Goal: Task Accomplishment & Management: Use online tool/utility

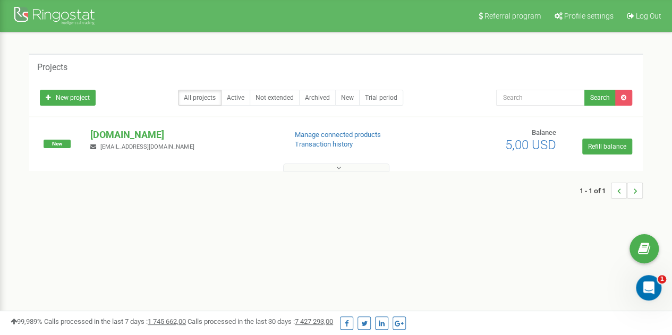
click at [341, 168] on button at bounding box center [336, 168] width 106 height 8
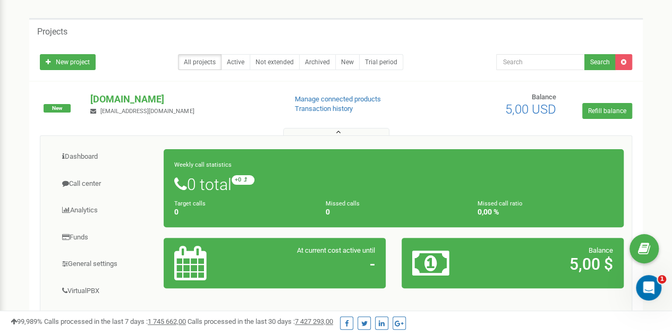
scroll to position [32, 0]
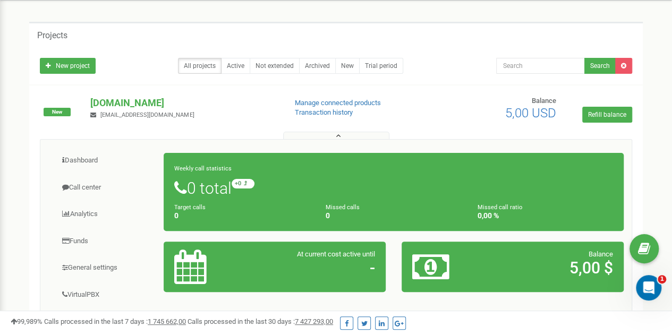
click at [351, 133] on button at bounding box center [336, 136] width 106 height 8
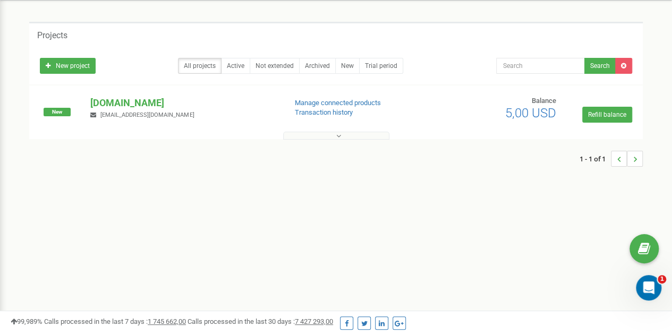
click at [351, 133] on button at bounding box center [336, 136] width 106 height 8
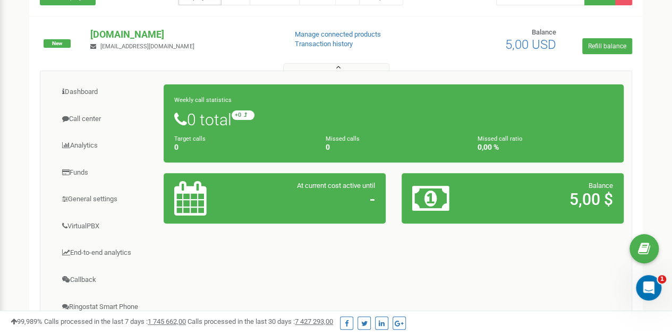
scroll to position [83, 0]
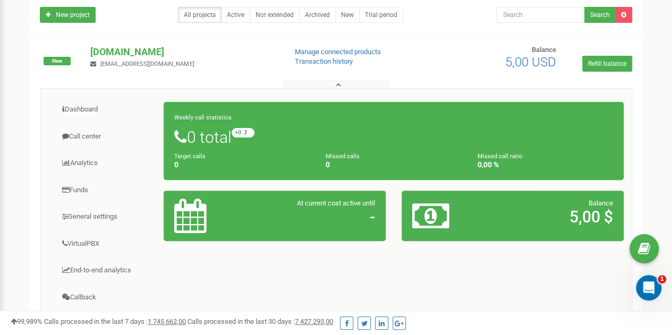
click at [336, 83] on icon at bounding box center [338, 84] width 5 height 7
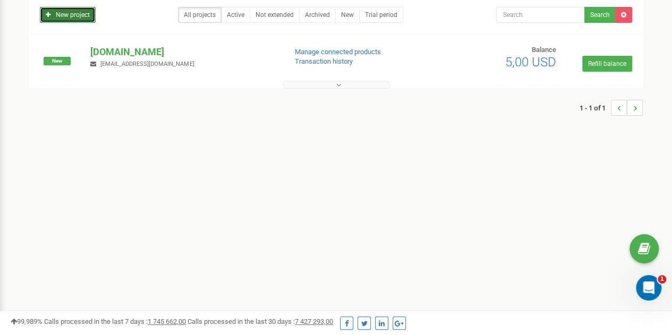
click at [50, 16] on icon at bounding box center [48, 15] width 5 height 6
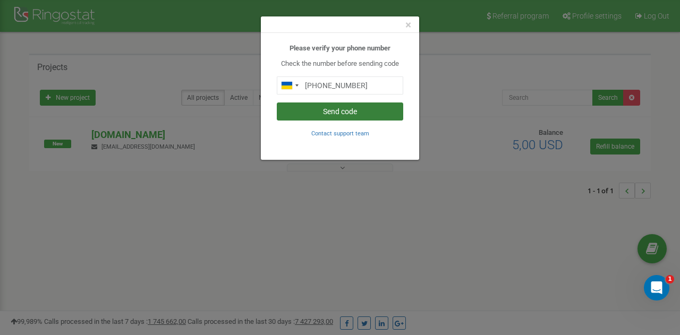
click at [358, 117] on button "Send code" at bounding box center [340, 112] width 126 height 18
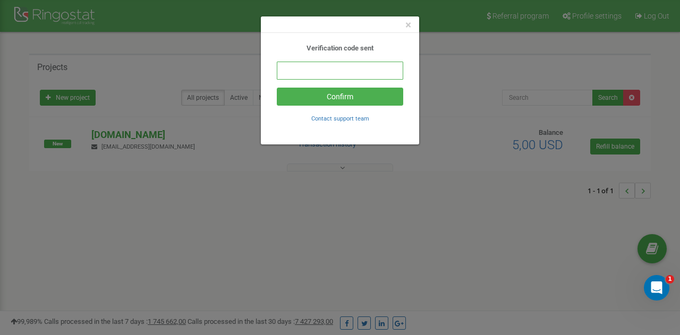
click at [339, 75] on input "text" at bounding box center [340, 71] width 126 height 18
type input "145708"
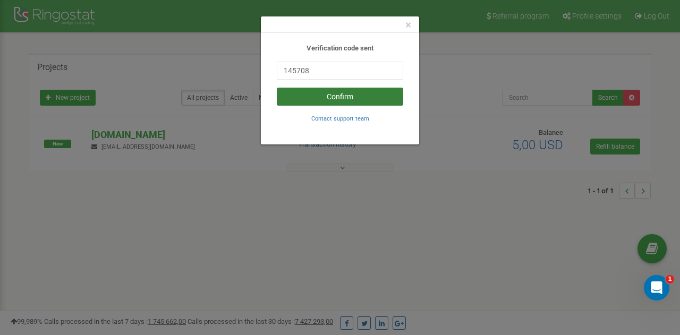
click at [341, 103] on button "Confirm" at bounding box center [340, 97] width 126 height 18
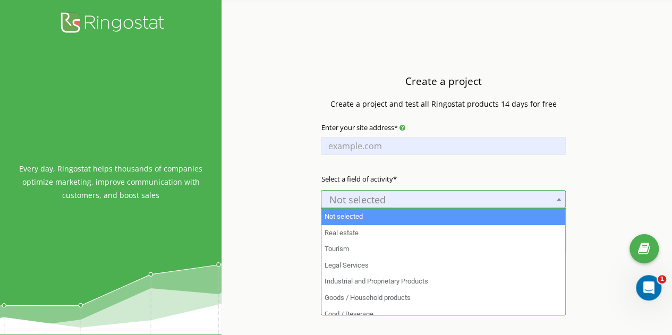
click at [379, 202] on span "Not selected" at bounding box center [444, 199] width 238 height 15
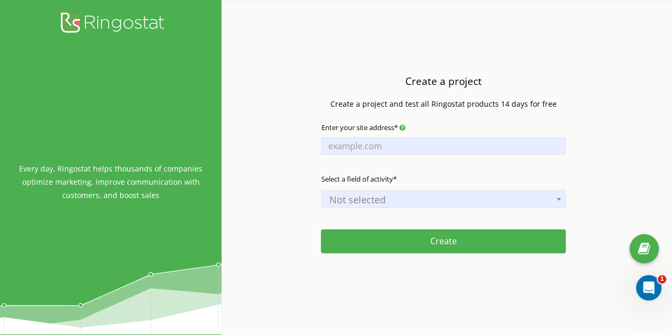
click at [379, 202] on span "Not selected" at bounding box center [444, 199] width 238 height 15
click at [369, 148] on input "Enter your site address*" at bounding box center [443, 146] width 245 height 18
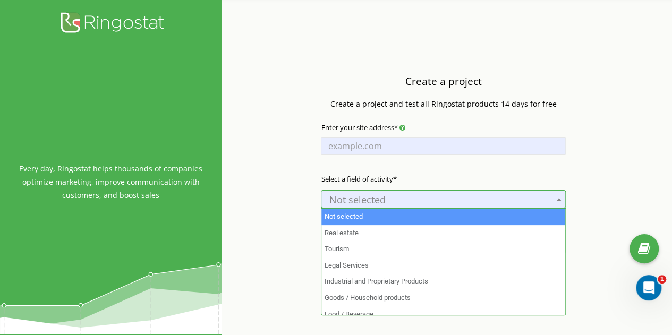
click at [400, 197] on span "Not selected" at bounding box center [444, 199] width 238 height 15
click at [376, 155] on input "Enter your site address*" at bounding box center [443, 146] width 245 height 18
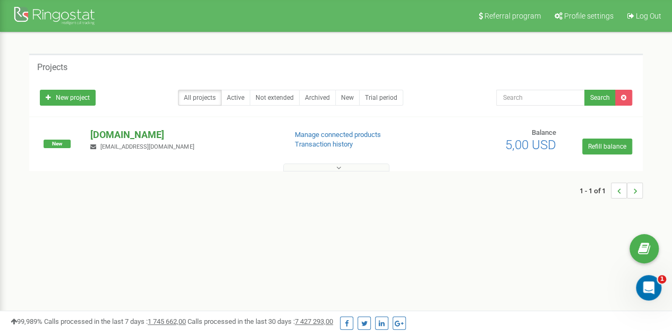
drag, startPoint x: 217, startPoint y: 133, endPoint x: 208, endPoint y: 134, distance: 9.1
click at [208, 134] on p "[DOMAIN_NAME]" at bounding box center [183, 135] width 187 height 14
click at [189, 134] on p "[DOMAIN_NAME]" at bounding box center [183, 135] width 187 height 14
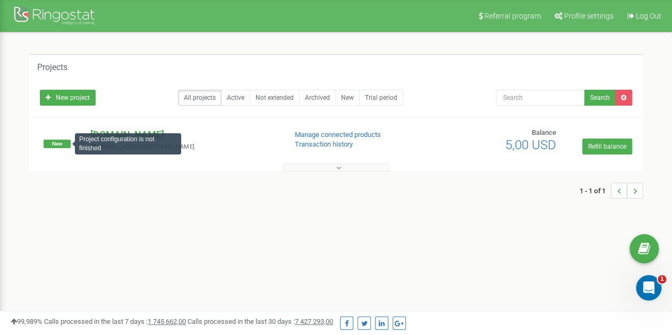
click at [58, 141] on span "New" at bounding box center [57, 144] width 27 height 9
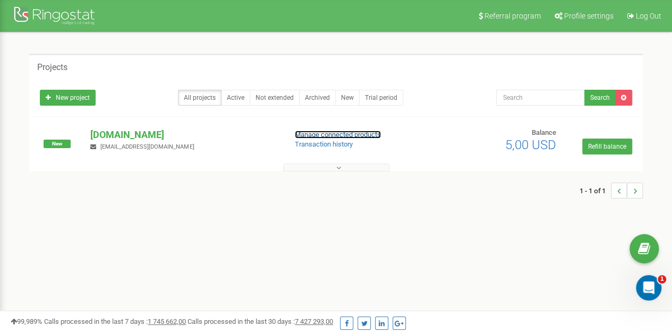
click at [335, 131] on link "Manage connected products" at bounding box center [338, 135] width 86 height 8
click at [124, 134] on p "[DOMAIN_NAME]" at bounding box center [183, 135] width 187 height 14
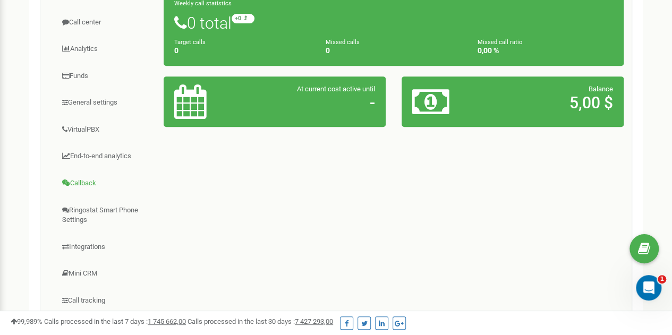
scroll to position [199, 0]
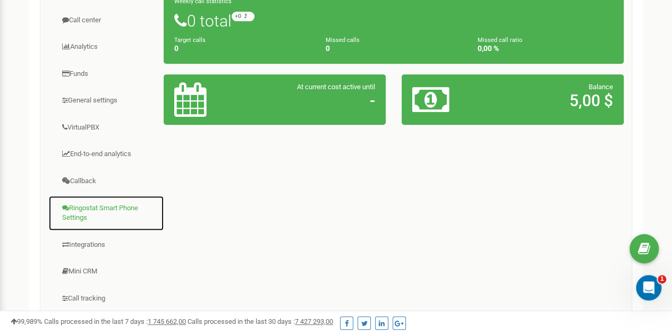
click at [106, 210] on link "Ringostat Smart Phone Settings" at bounding box center [106, 214] width 116 height 36
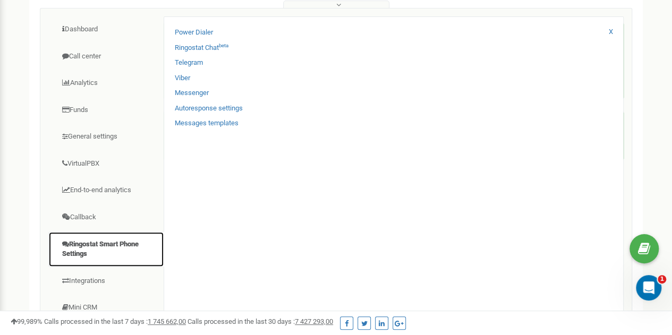
scroll to position [156, 0]
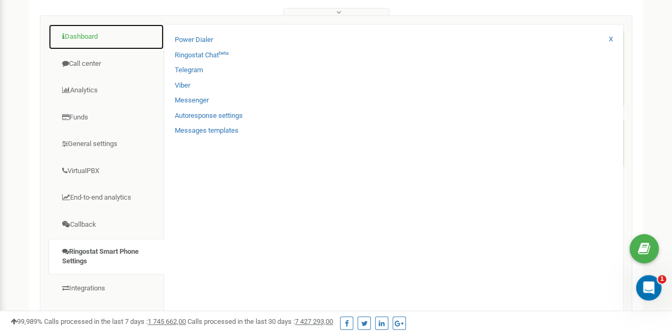
click at [97, 30] on link "Dashboard" at bounding box center [106, 37] width 116 height 26
click at [97, 35] on link "Dashboard" at bounding box center [106, 37] width 116 height 26
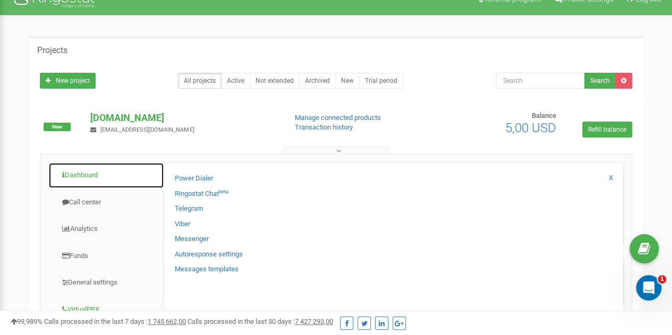
scroll to position [0, 0]
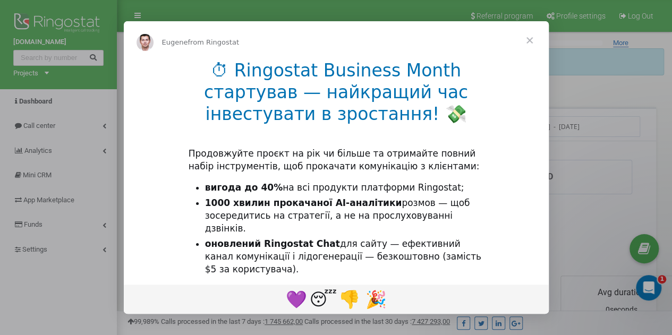
click at [532, 36] on span "Close" at bounding box center [530, 40] width 38 height 38
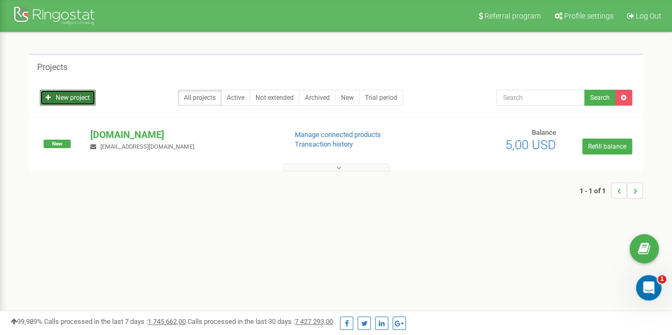
click at [83, 96] on link "New project" at bounding box center [68, 98] width 56 height 16
drag, startPoint x: 214, startPoint y: 132, endPoint x: 88, endPoint y: 137, distance: 125.5
click at [88, 137] on div "tzrngstAlAANDAAA.com annachekh2005@gmail.com" at bounding box center [183, 139] width 203 height 23
copy p "[DOMAIN_NAME]"
click at [65, 100] on link "New project" at bounding box center [68, 98] width 56 height 16
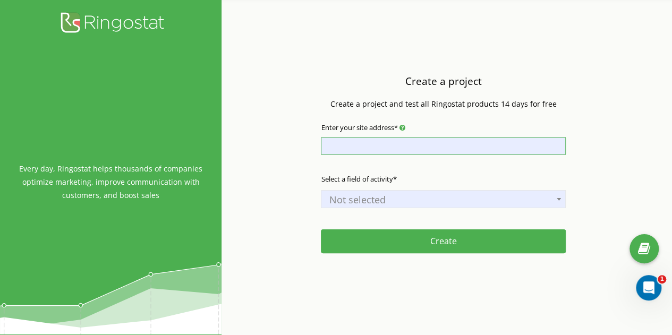
click at [357, 148] on input "Enter your site address*" at bounding box center [443, 146] width 245 height 18
paste input "tzrngstAlAANDAAA.com"
type input "tzrngstAlAANDAAA.com"
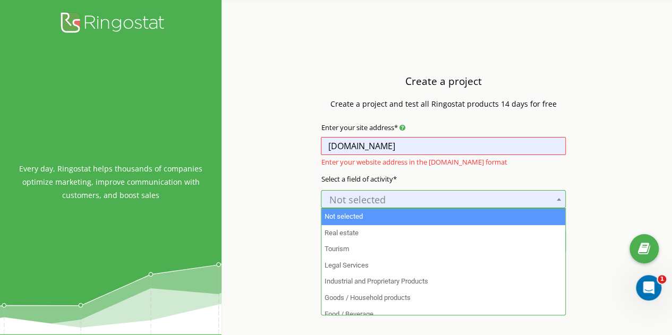
click at [362, 200] on span "Not selected" at bounding box center [444, 199] width 238 height 15
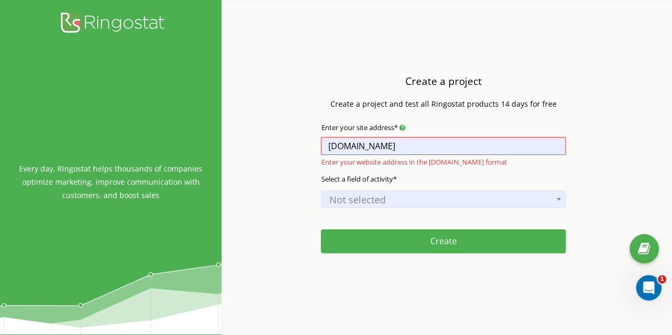
click at [362, 200] on span "Not selected" at bounding box center [444, 199] width 238 height 15
click at [442, 146] on input "[DOMAIN_NAME]" at bounding box center [443, 146] width 245 height 18
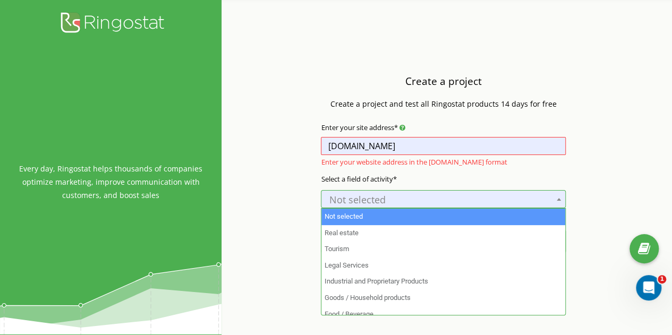
click at [431, 199] on span "Not selected" at bounding box center [444, 199] width 238 height 15
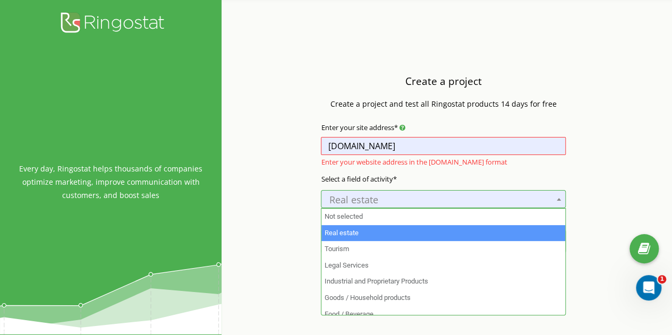
click at [421, 204] on span "Real estate" at bounding box center [444, 199] width 238 height 15
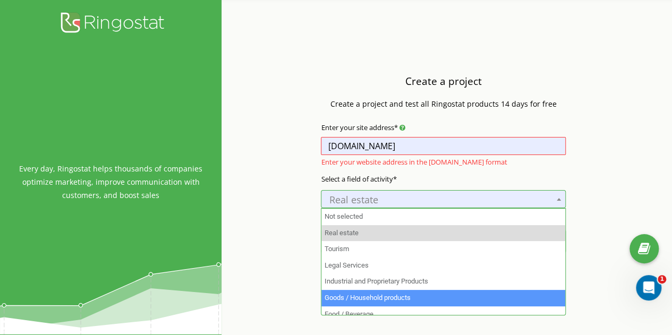
select select "5"
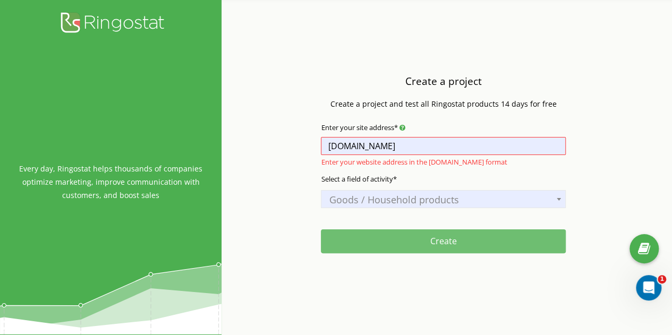
click at [380, 236] on button "Create" at bounding box center [443, 242] width 245 height 24
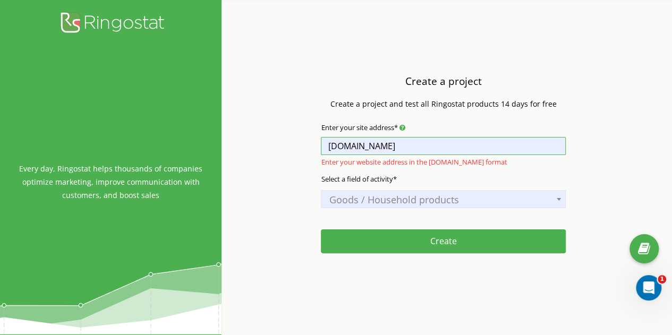
click at [438, 145] on input "[DOMAIN_NAME]" at bounding box center [443, 146] width 245 height 18
drag, startPoint x: 438, startPoint y: 145, endPoint x: 282, endPoint y: 142, distance: 156.8
click at [282, 142] on div "Create a project Create a project and test all Ringostat products 14 days for f…" at bounding box center [444, 167] width 444 height 335
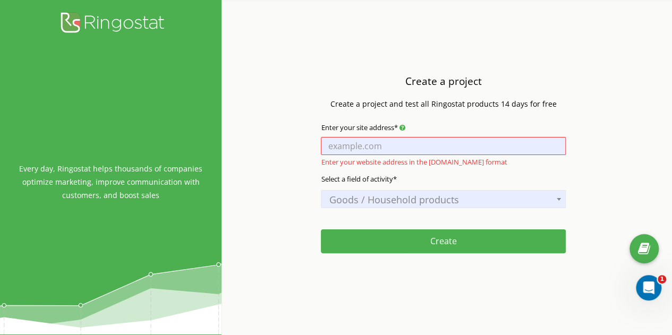
click at [275, 140] on div "Create a project Create a project and test all Ringostat products 14 days for f…" at bounding box center [444, 167] width 444 height 335
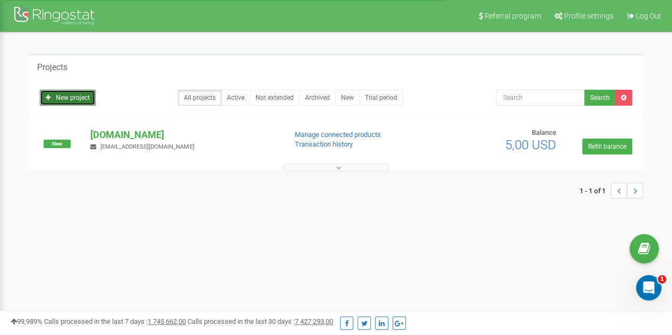
click at [81, 101] on link "New project" at bounding box center [68, 98] width 56 height 16
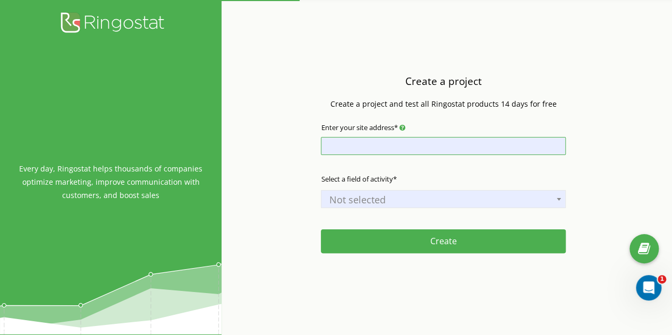
drag, startPoint x: 0, startPoint y: 0, endPoint x: 345, endPoint y: 139, distance: 371.7
click at [345, 139] on input "Enter your site address*" at bounding box center [443, 146] width 245 height 18
type input "[DOMAIN_NAME]"
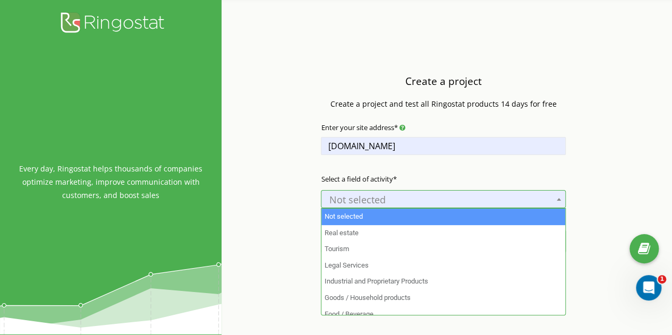
click at [345, 203] on span "Not selected" at bounding box center [444, 199] width 238 height 15
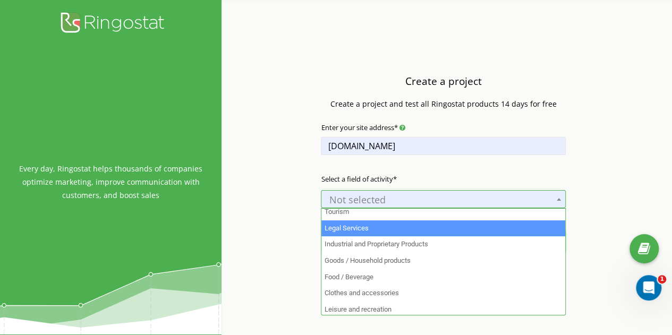
scroll to position [39, 0]
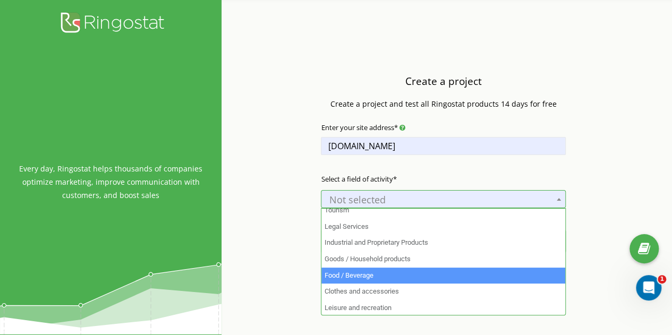
select select "6"
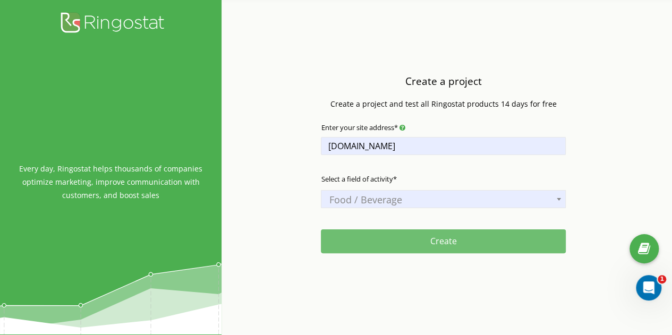
click at [373, 241] on button "Create" at bounding box center [443, 242] width 245 height 24
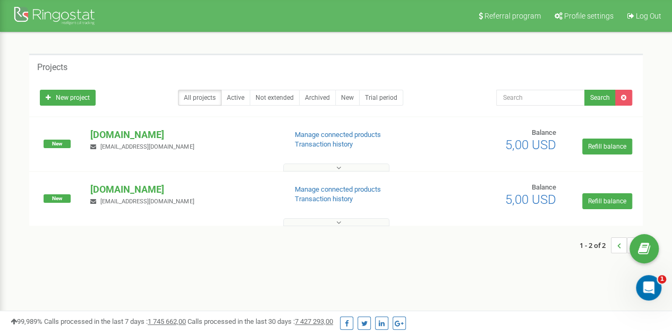
click at [341, 166] on button at bounding box center [336, 168] width 106 height 8
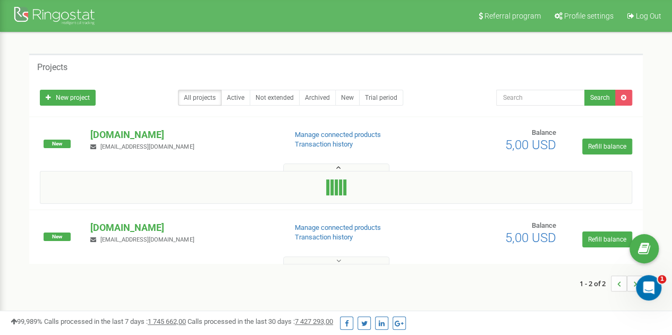
click at [338, 173] on div at bounding box center [336, 187] width 592 height 33
click at [336, 167] on icon at bounding box center [338, 167] width 5 height 7
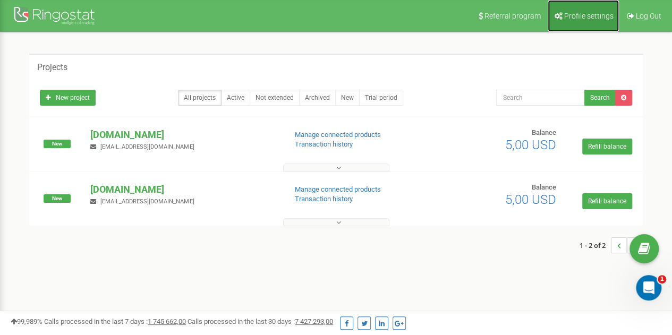
click at [580, 20] on span "Profile settings" at bounding box center [588, 16] width 49 height 9
drag, startPoint x: 253, startPoint y: 142, endPoint x: 211, endPoint y: 210, distance: 79.6
click at [211, 210] on div "New [DOMAIN_NAME] [EMAIL_ADDRESS][DOMAIN_NAME] Manage connected products Transa…" at bounding box center [336, 204] width 608 height 43
click at [336, 223] on icon at bounding box center [338, 222] width 5 height 7
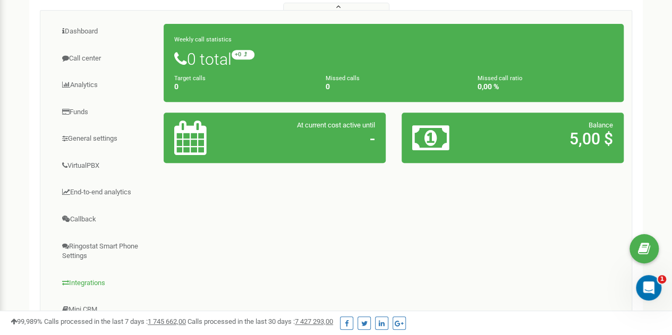
scroll to position [209, 0]
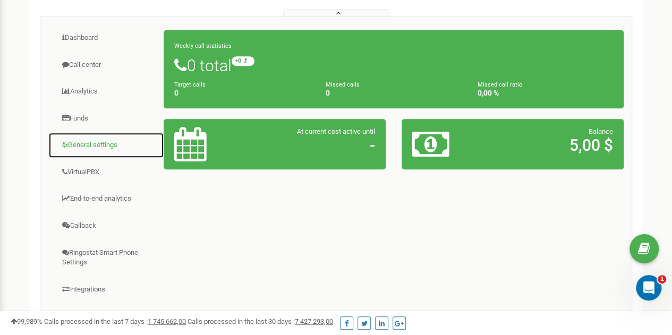
click at [113, 139] on link "General settings" at bounding box center [106, 145] width 116 height 26
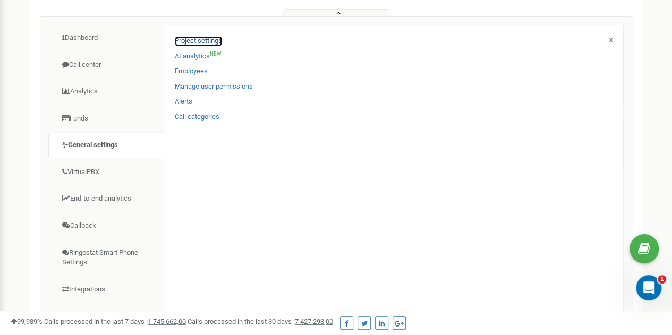
click at [192, 42] on link "Project settings" at bounding box center [198, 41] width 47 height 10
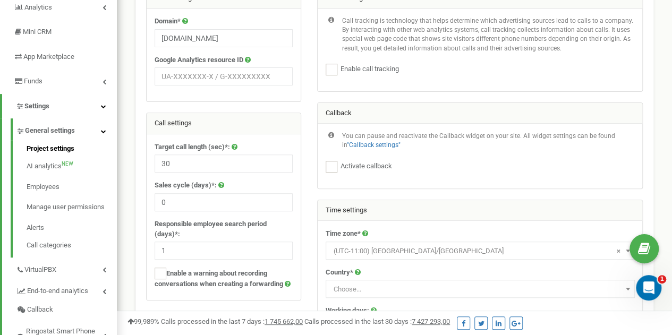
scroll to position [142, 0]
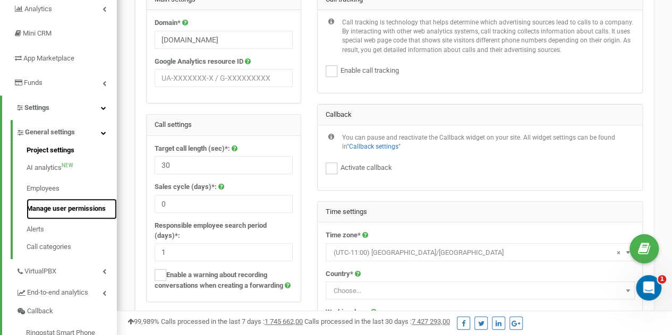
click at [52, 209] on link "Manage user permissions" at bounding box center [72, 209] width 90 height 21
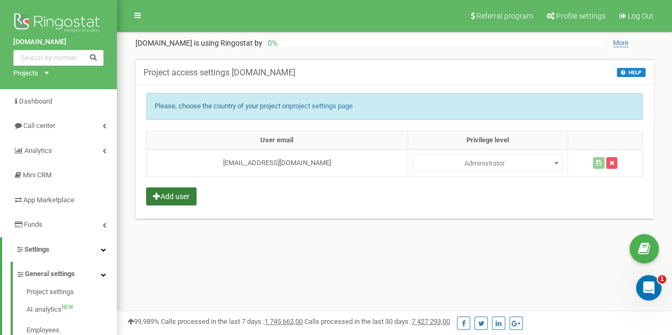
click at [168, 192] on button "Add user" at bounding box center [171, 197] width 50 height 18
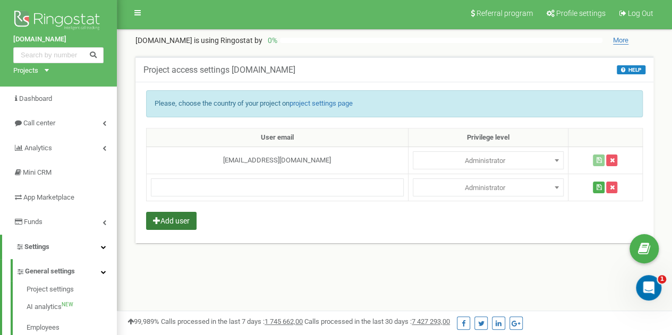
scroll to position [2, 0]
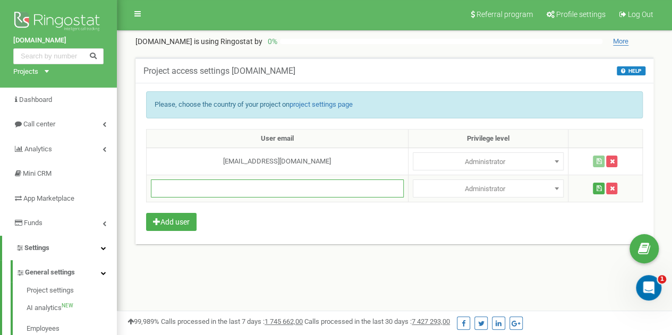
click at [211, 189] on input "text" at bounding box center [277, 189] width 253 height 18
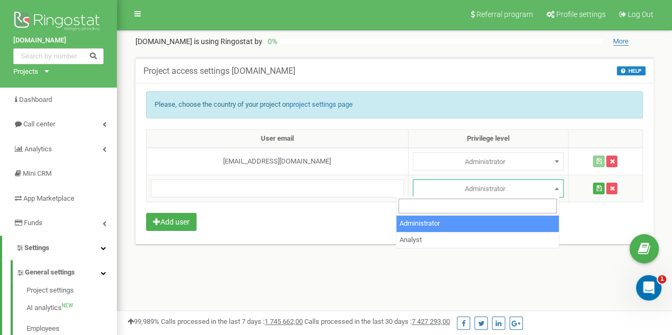
click at [437, 189] on span "Administrator" at bounding box center [488, 189] width 143 height 15
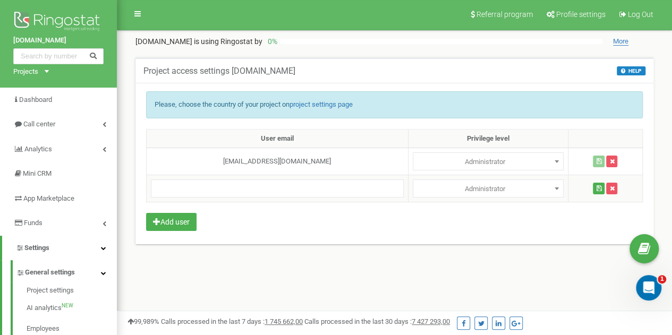
click at [437, 189] on span "Administrator" at bounding box center [488, 189] width 143 height 15
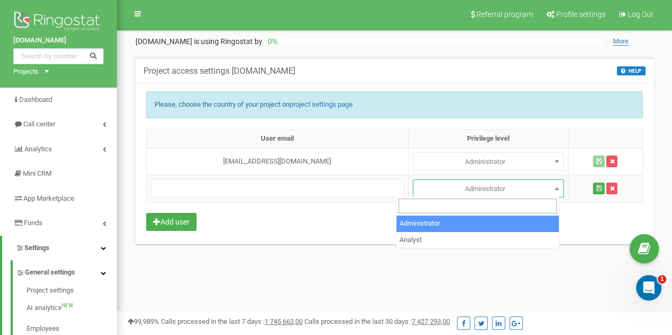
click at [455, 185] on span "Administrator" at bounding box center [488, 189] width 143 height 15
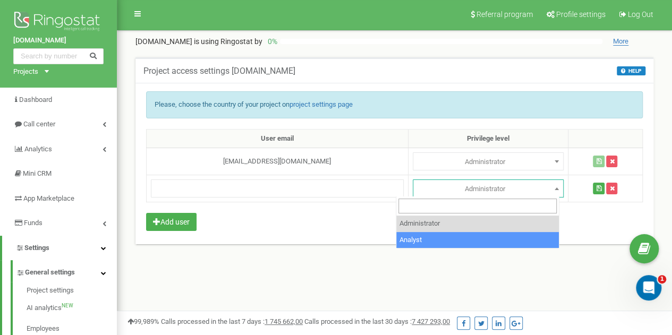
select select "2"
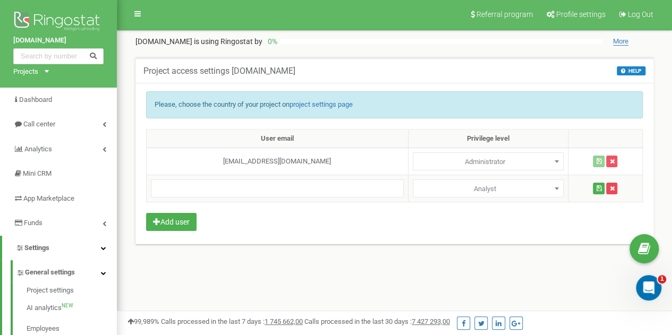
click at [609, 187] on icon "button" at bounding box center [611, 188] width 5 height 6
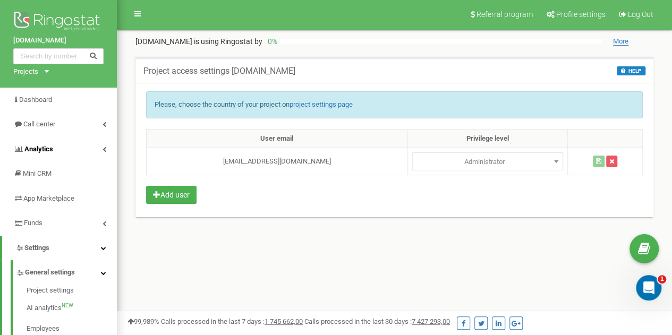
scroll to position [0, 0]
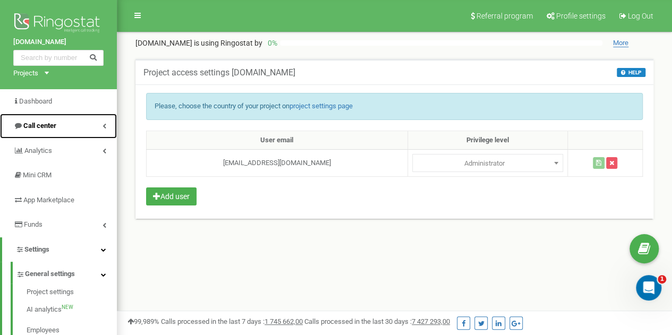
click at [62, 131] on link "Call center" at bounding box center [58, 126] width 117 height 25
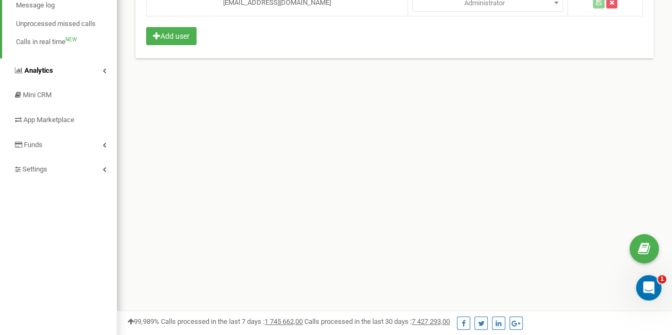
scroll to position [161, 0]
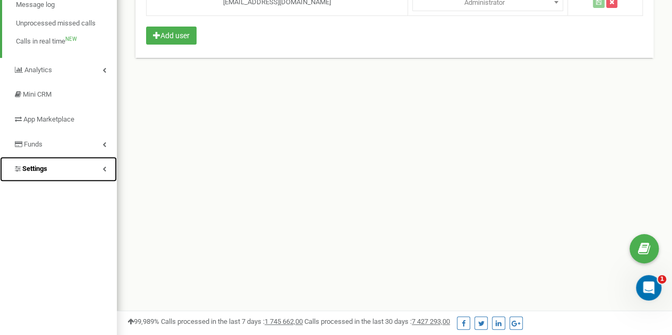
click at [111, 163] on link "Settings" at bounding box center [58, 169] width 117 height 25
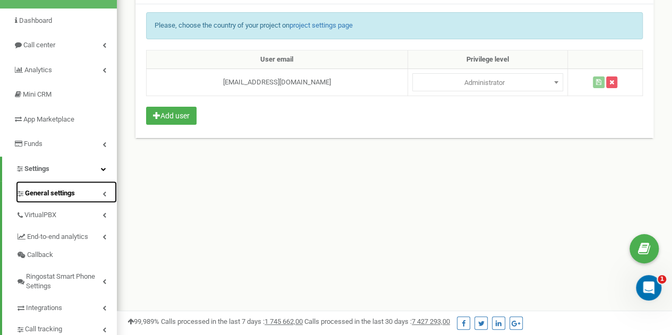
click at [66, 194] on span "General settings" at bounding box center [50, 194] width 50 height 10
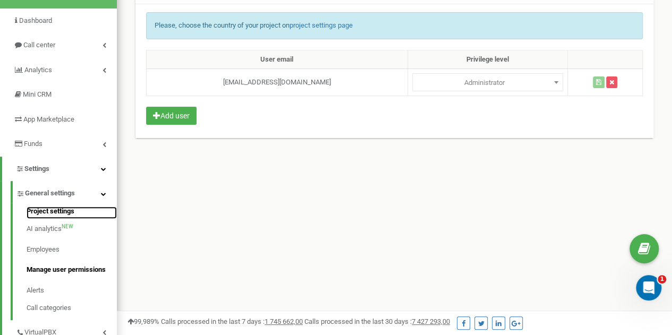
click at [58, 218] on link "Project settings" at bounding box center [72, 213] width 90 height 13
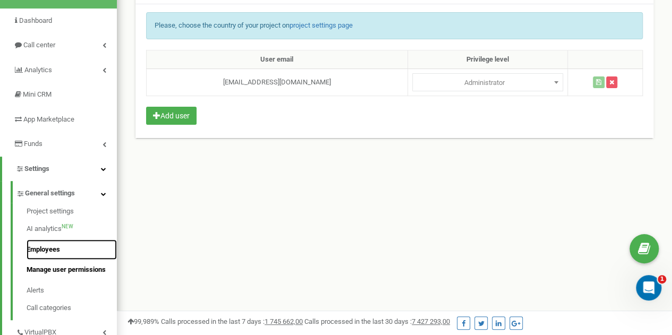
click at [52, 251] on link "Employees" at bounding box center [72, 250] width 90 height 21
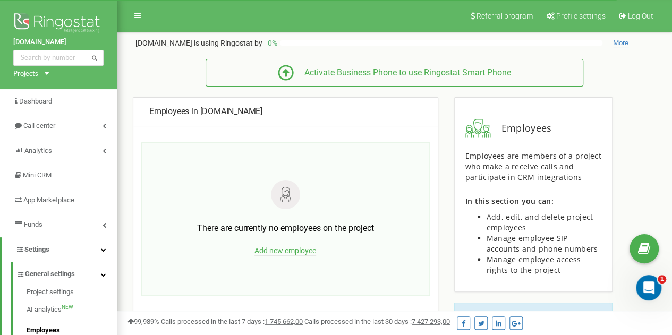
click at [308, 250] on span "Add new employee" at bounding box center [286, 251] width 62 height 9
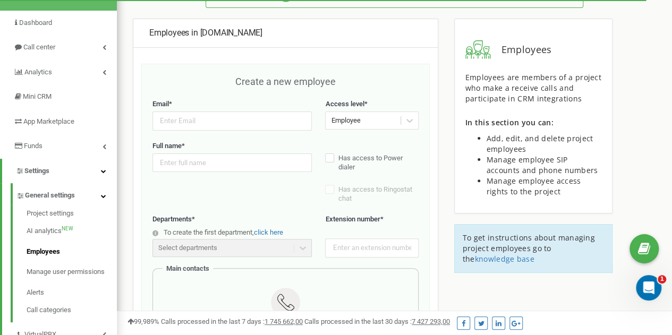
scroll to position [104, 0]
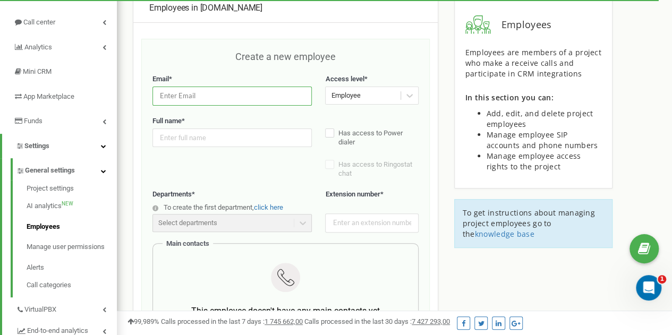
click at [257, 90] on input "email" at bounding box center [231, 96] width 159 height 19
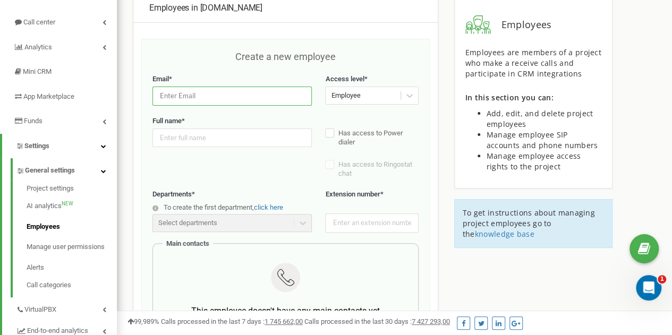
paste input "support@ringostat.com"
type input "support@ringostat.com"
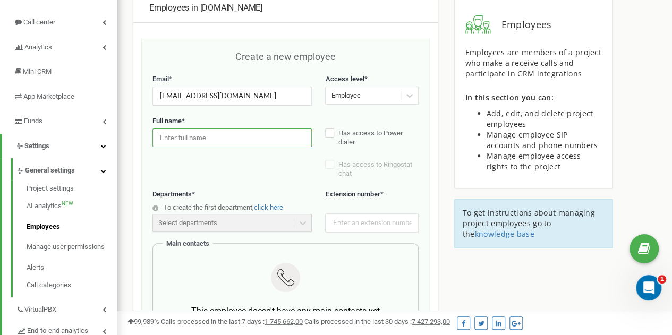
click at [210, 138] on input "text" at bounding box center [231, 138] width 159 height 19
type input "Іванов Іван"
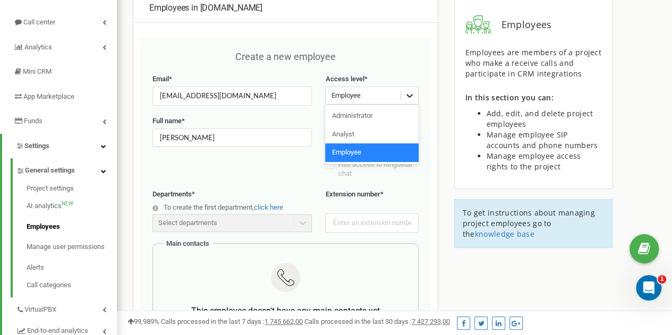
click at [414, 91] on icon at bounding box center [409, 95] width 11 height 11
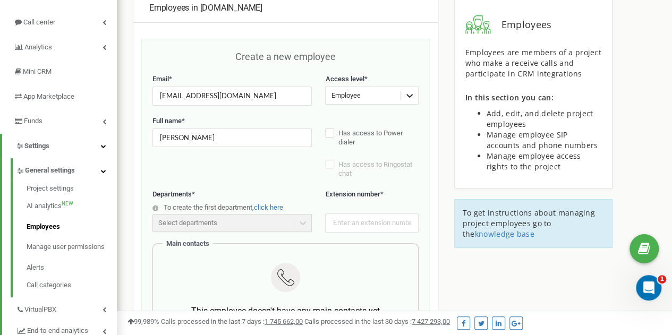
click at [414, 91] on icon at bounding box center [409, 95] width 11 height 11
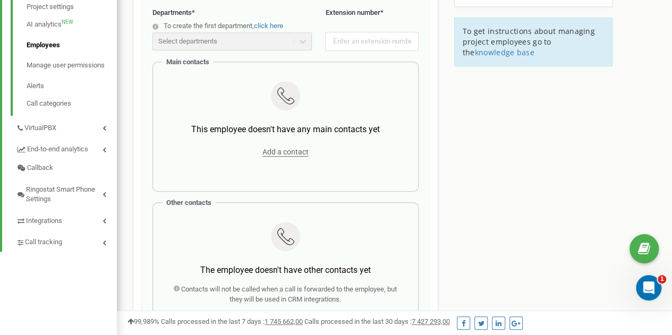
scroll to position [286, 0]
click at [295, 147] on span "Add a contact" at bounding box center [285, 151] width 46 height 9
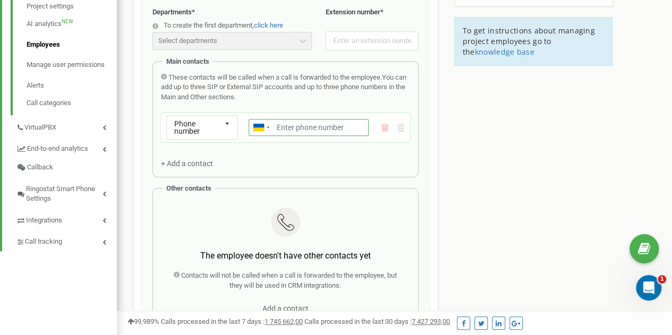
type input "+"
click at [291, 122] on input "Email *" at bounding box center [309, 127] width 120 height 17
paste input "380931112314"
click at [286, 129] on input "380931112314" at bounding box center [309, 127] width 120 height 17
type input "0931112314"
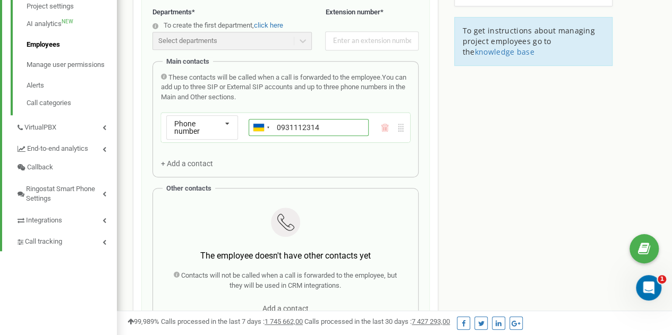
click at [280, 127] on input "0931112314" at bounding box center [309, 127] width 120 height 17
drag, startPoint x: 327, startPoint y: 126, endPoint x: 253, endPoint y: 131, distance: 74.0
click at [253, 131] on div "Ukraine (Україна) + 380 Afghanistan (‫افغانستان‬‎) + 93 Albania (Shqipëri) + 35…" at bounding box center [309, 127] width 120 height 17
click at [293, 120] on input "Email *" at bounding box center [309, 127] width 120 height 17
paste input "0931112314"
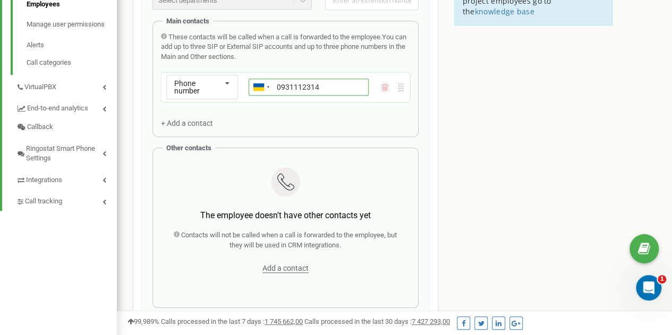
scroll to position [327, 0]
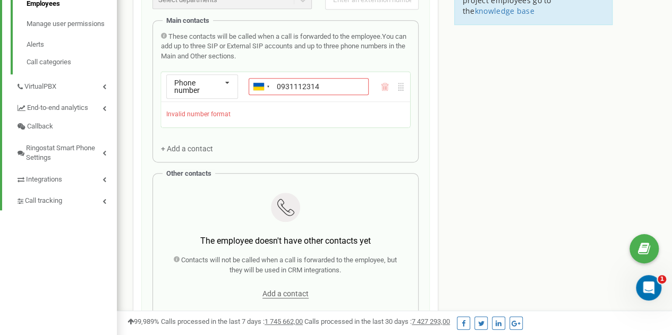
click at [189, 122] on div "These contacts will be called when a call is forwarded to the employee. You can…" at bounding box center [285, 93] width 249 height 122
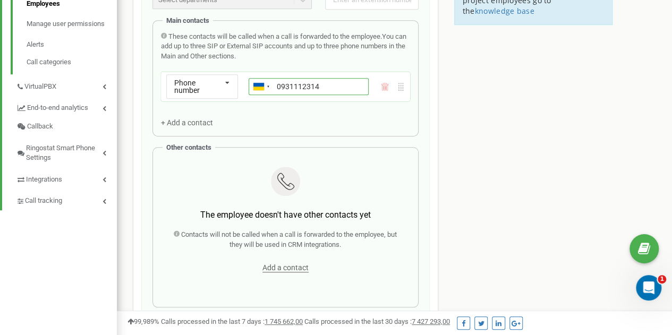
click at [279, 84] on input "0931112314" at bounding box center [309, 86] width 120 height 17
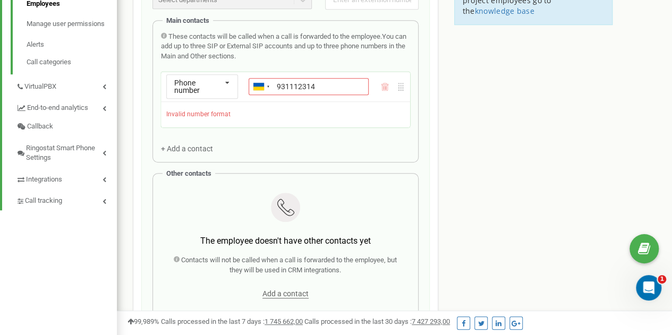
click at [192, 119] on div "These contacts will be called when a call is forwarded to the employee. You can…" at bounding box center [285, 93] width 249 height 122
click at [276, 87] on input "931112314" at bounding box center [309, 86] width 120 height 17
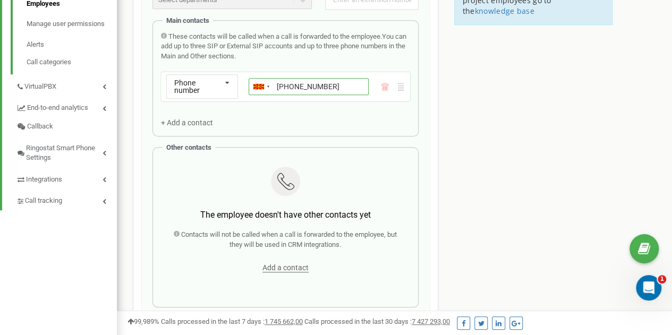
type input "+380931112314"
click at [202, 120] on span "+ Add a contact" at bounding box center [187, 122] width 52 height 9
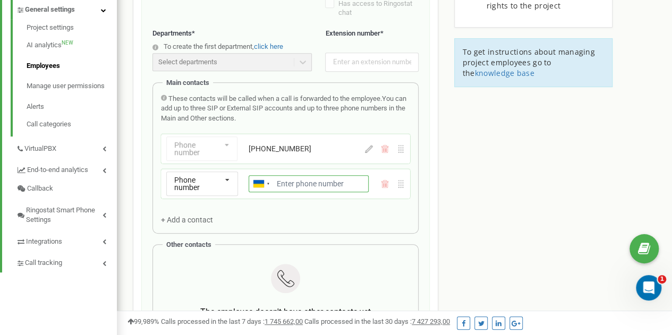
scroll to position [264, 0]
paste input "380441112314"
type input "+380441112314"
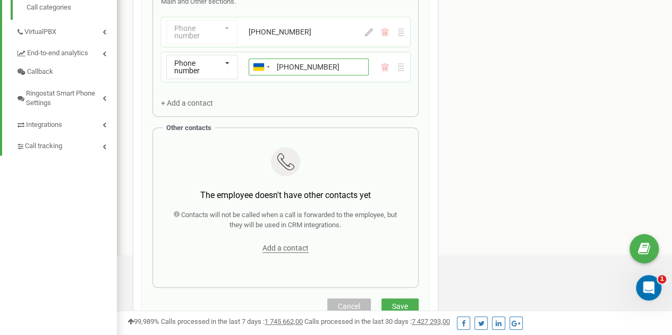
scroll to position [384, 0]
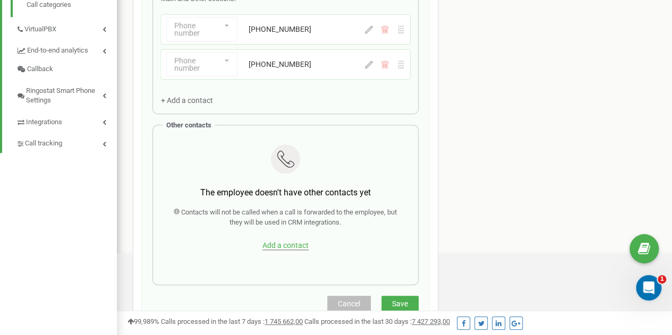
click at [289, 244] on span "Add a contact" at bounding box center [285, 245] width 46 height 9
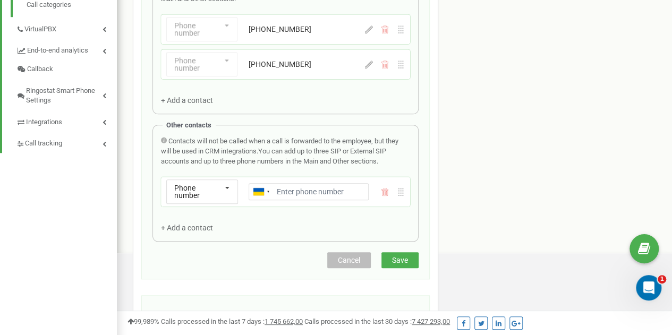
scroll to position [373, 0]
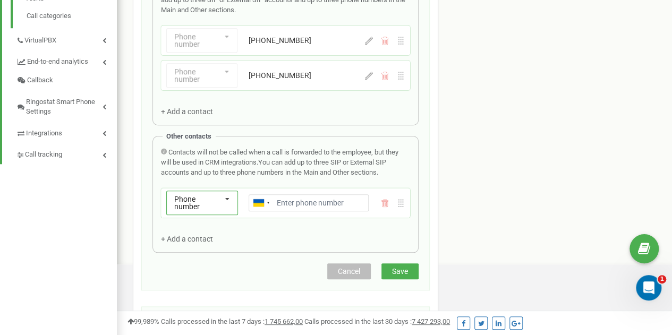
click at [213, 196] on div "Phone number" at bounding box center [198, 203] width 48 height 15
click at [209, 239] on div "SIP" at bounding box center [202, 237] width 71 height 15
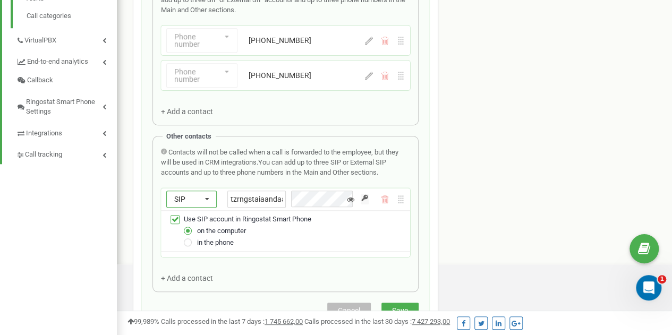
click at [182, 195] on span "SIP" at bounding box center [179, 199] width 11 height 9
click at [180, 248] on span "External SIP" at bounding box center [190, 251] width 35 height 7
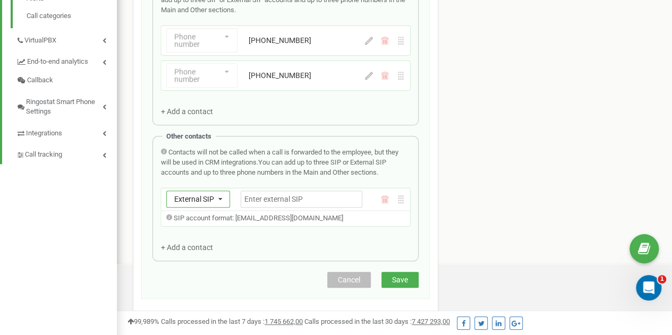
click at [206, 198] on span "External SIP" at bounding box center [194, 199] width 40 height 9
click at [191, 233] on div "SIP" at bounding box center [198, 230] width 63 height 15
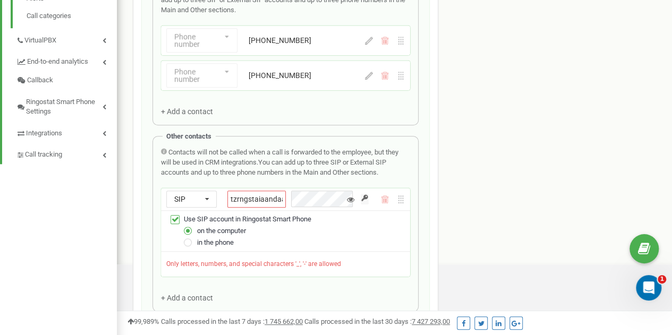
click at [201, 237] on label "in the phone" at bounding box center [215, 243] width 37 height 12
click at [202, 239] on span "in the phone" at bounding box center [215, 243] width 37 height 8
click at [188, 238] on label at bounding box center [188, 238] width 9 height 0
click at [0, 0] on input "in the phone" at bounding box center [0, 0] width 0 height 0
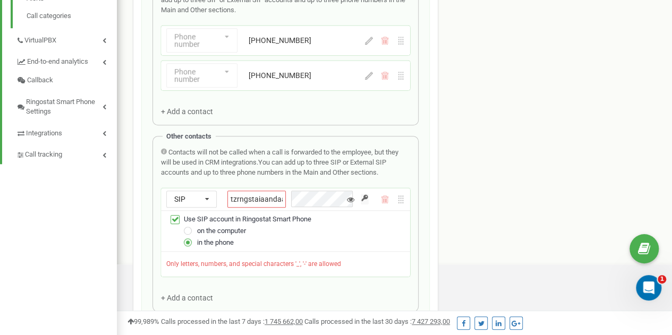
click at [189, 232] on div "on the computer" at bounding box center [292, 231] width 225 height 12
click at [186, 226] on label at bounding box center [188, 226] width 9 height 0
click at [0, 0] on input "on the computer" at bounding box center [0, 0] width 0 height 0
click at [352, 198] on icon at bounding box center [350, 199] width 7 height 7
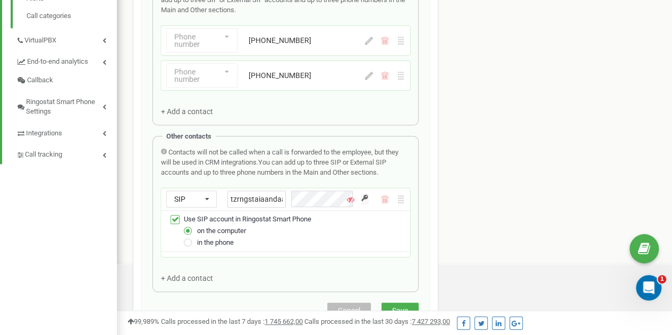
click at [352, 198] on icon at bounding box center [350, 199] width 7 height 7
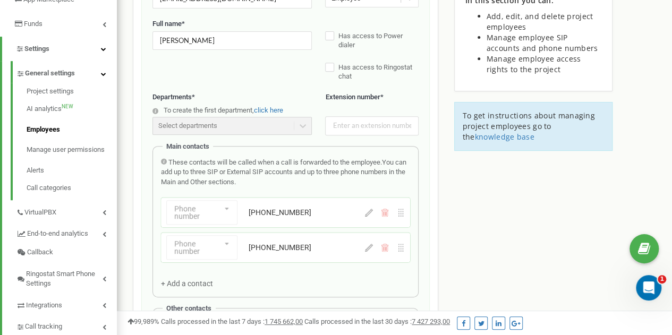
scroll to position [200, 0]
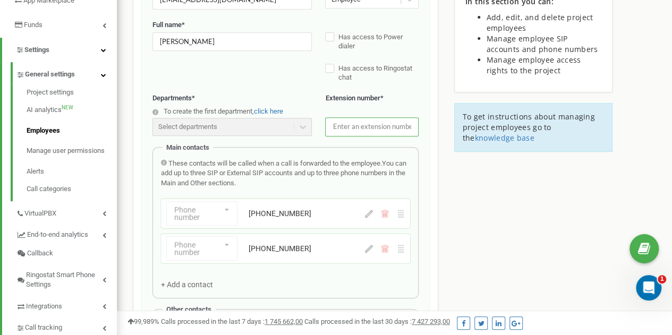
click at [357, 122] on input "text" at bounding box center [371, 126] width 93 height 19
type input "0"
click at [357, 122] on input "1" at bounding box center [371, 126] width 93 height 19
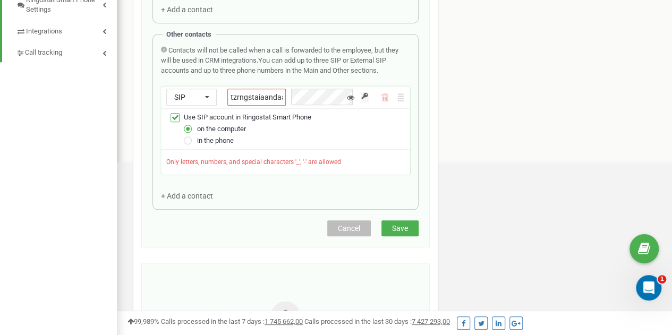
scroll to position [476, 0]
type input "101"
click at [383, 93] on icon at bounding box center [385, 96] width 8 height 8
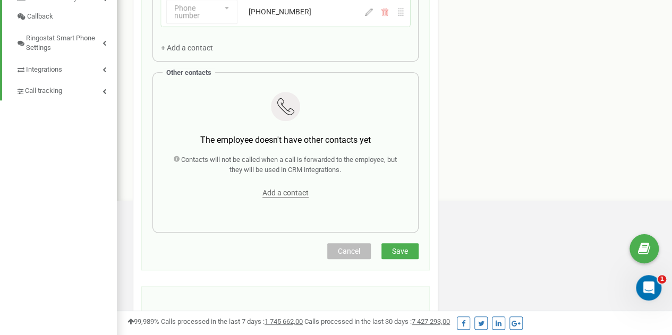
scroll to position [436, 0]
click at [405, 244] on button "Save" at bounding box center [399, 252] width 37 height 16
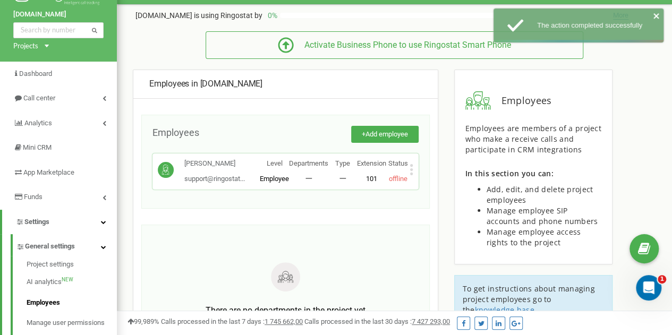
scroll to position [31, 0]
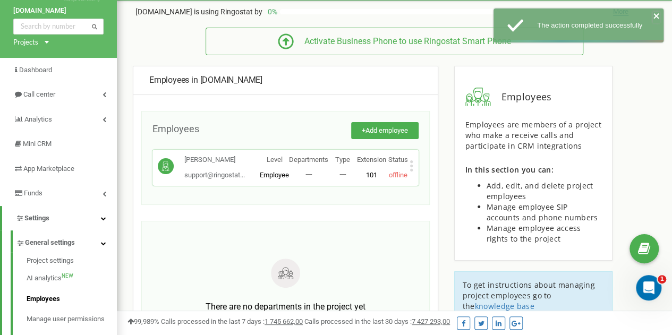
click at [654, 17] on icon "close" at bounding box center [656, 15] width 5 height 5
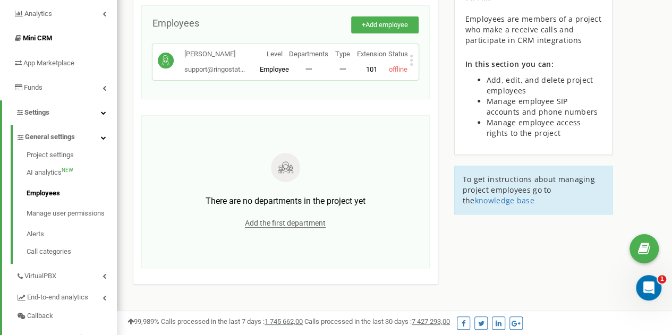
scroll to position [154, 0]
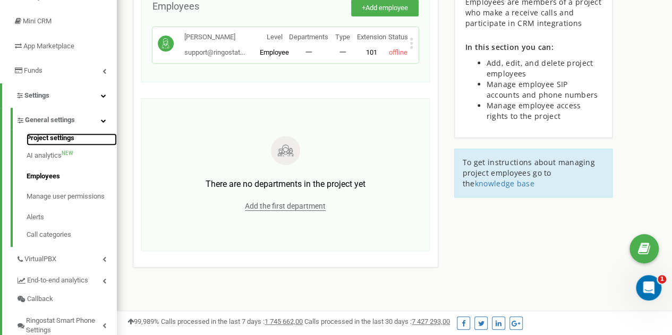
click at [74, 138] on link "Project settings" at bounding box center [72, 139] width 90 height 13
click at [59, 135] on link "Project settings" at bounding box center [72, 139] width 90 height 13
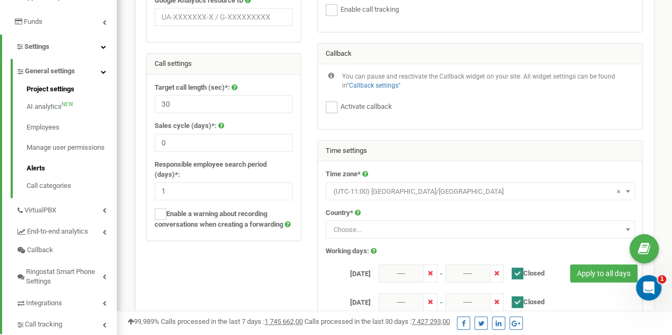
scroll to position [27, 0]
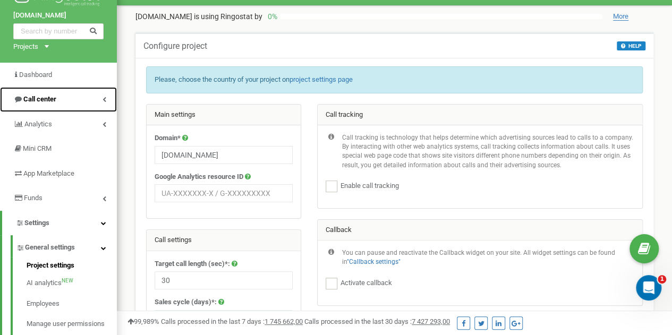
click at [58, 98] on link "Call center" at bounding box center [58, 99] width 117 height 25
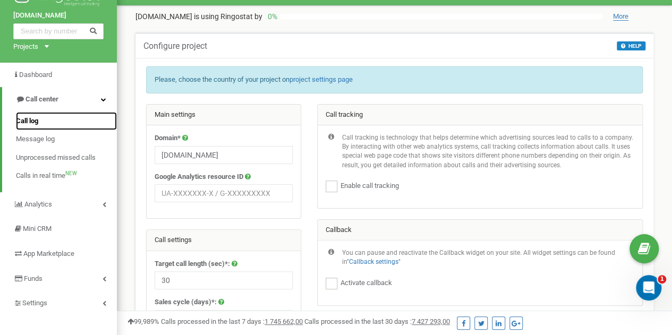
click at [30, 124] on span "Call log" at bounding box center [27, 121] width 22 height 10
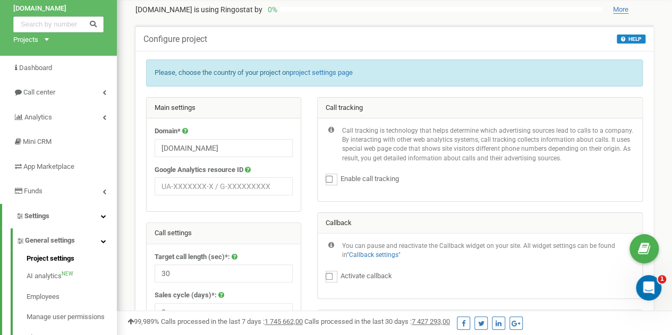
scroll to position [34, 0]
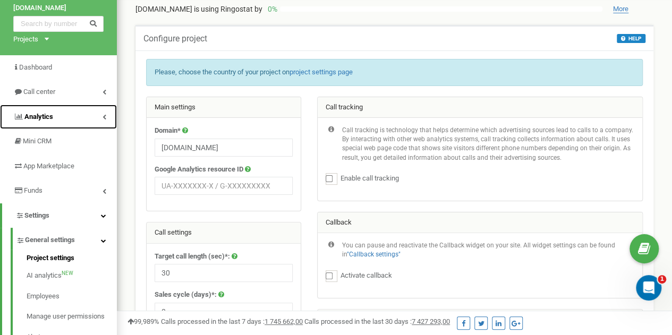
click at [104, 117] on icon at bounding box center [105, 116] width 4 height 5
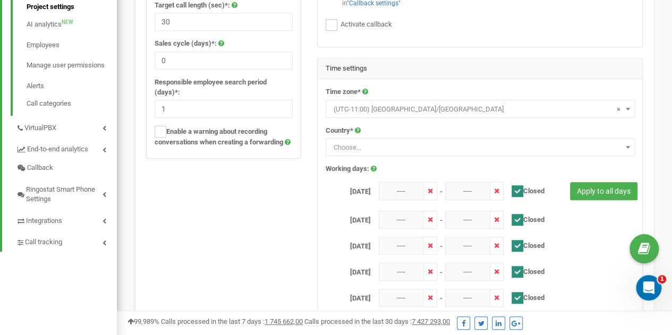
scroll to position [286, 0]
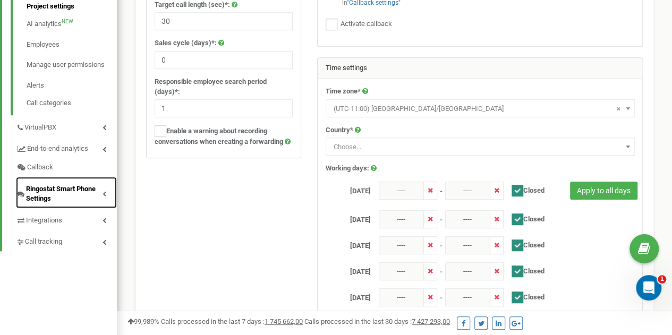
click at [104, 200] on link "Ringostat Smart Phone Settings" at bounding box center [66, 192] width 101 height 31
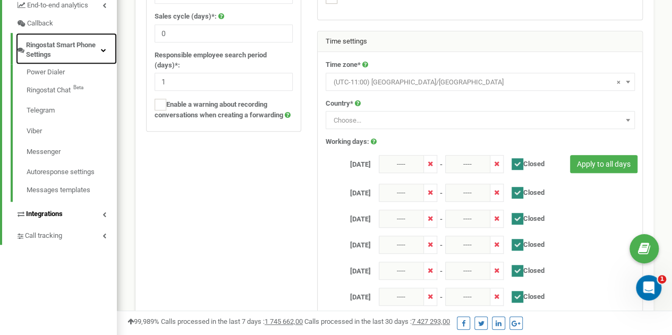
scroll to position [313, 0]
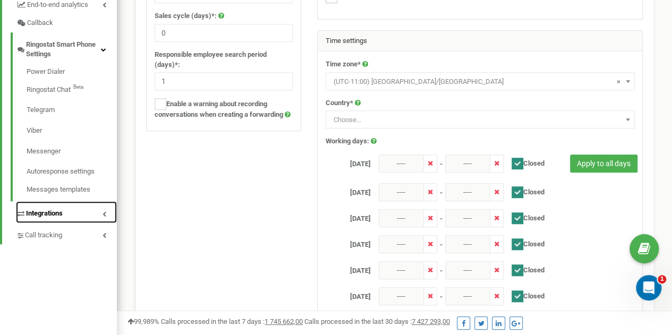
click at [105, 213] on icon at bounding box center [105, 213] width 4 height 5
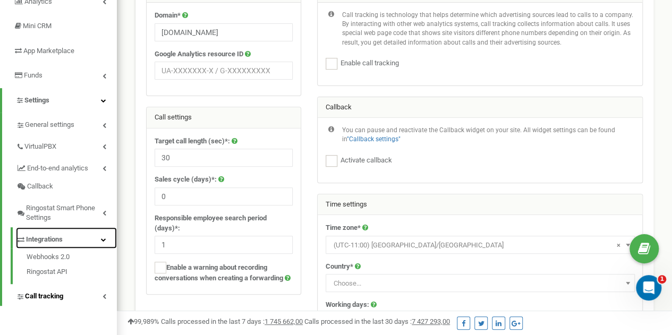
scroll to position [149, 0]
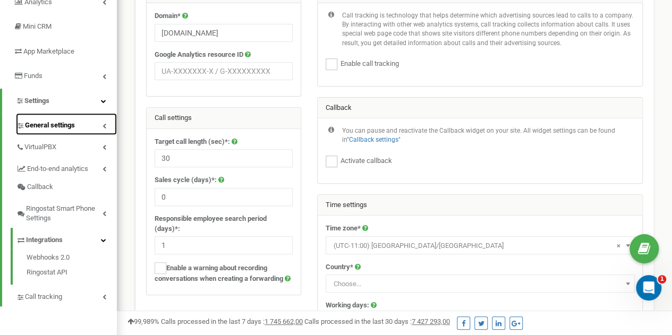
click at [55, 126] on span "General settings" at bounding box center [50, 126] width 50 height 10
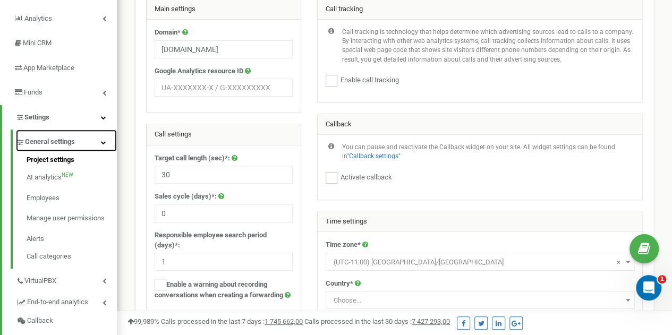
scroll to position [131, 0]
click at [50, 145] on span "General settings" at bounding box center [50, 143] width 50 height 10
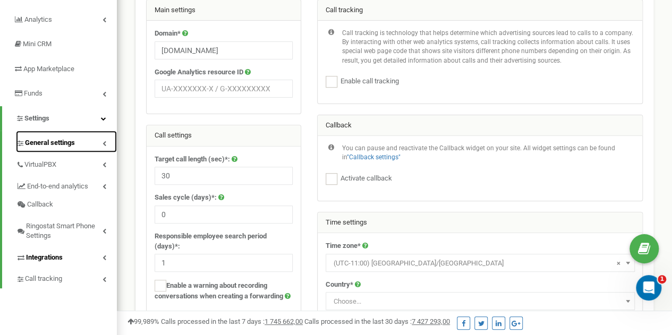
click at [50, 145] on span "General settings" at bounding box center [50, 143] width 50 height 10
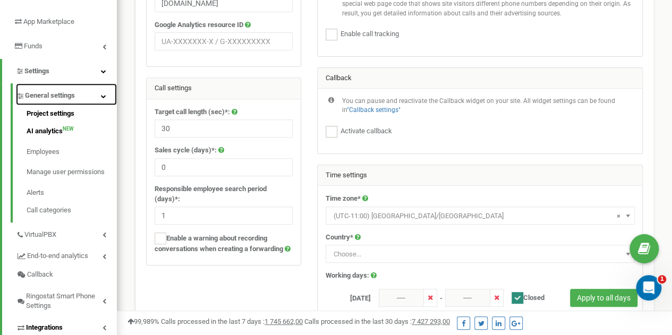
scroll to position [178, 0]
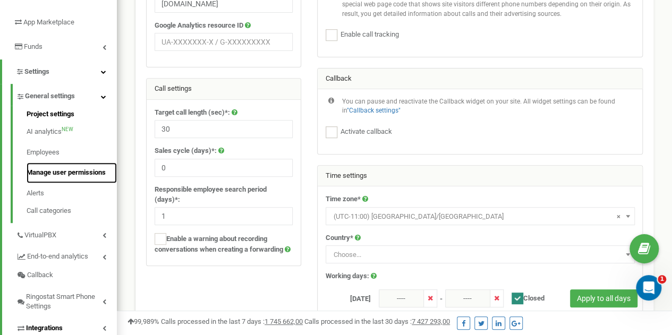
click at [41, 169] on link "Manage user permissions" at bounding box center [72, 173] width 90 height 21
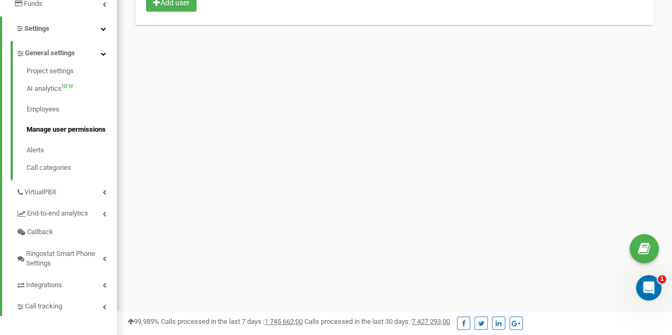
scroll to position [214, 0]
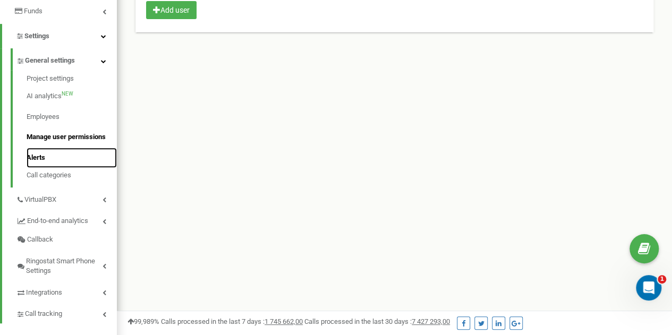
click at [44, 155] on link "Alerts" at bounding box center [72, 158] width 90 height 21
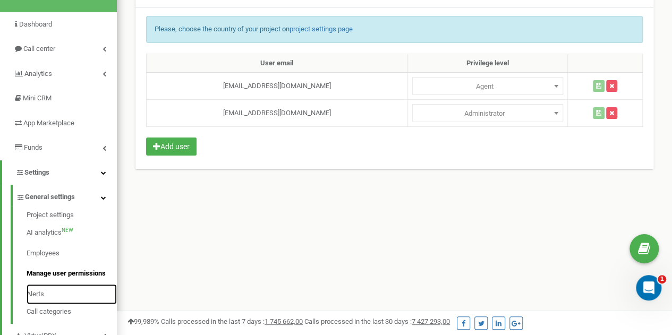
scroll to position [78, 0]
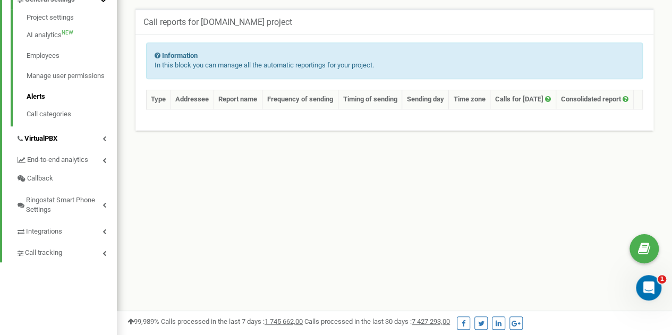
scroll to position [275, 0]
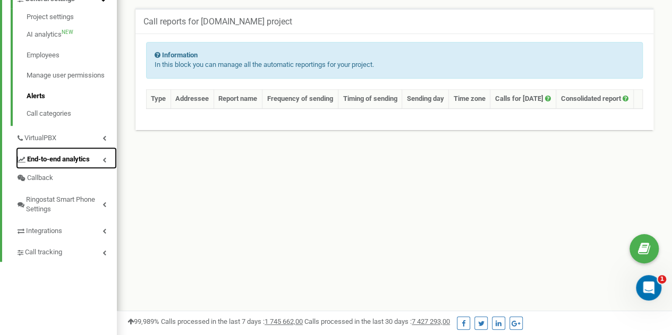
click at [105, 166] on link "End-to-end analytics" at bounding box center [66, 158] width 101 height 22
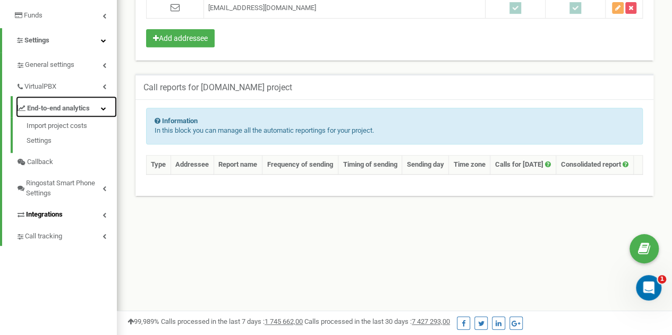
scroll to position [208, 0]
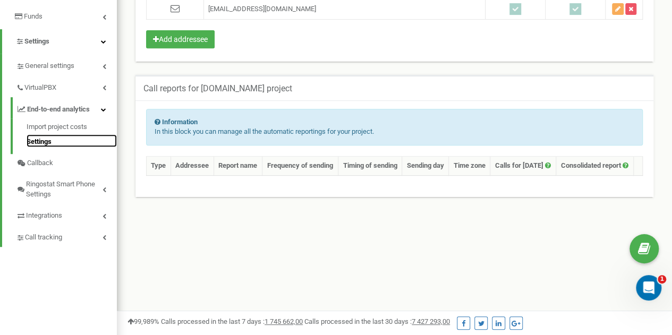
click at [48, 138] on link "Settings" at bounding box center [72, 140] width 90 height 13
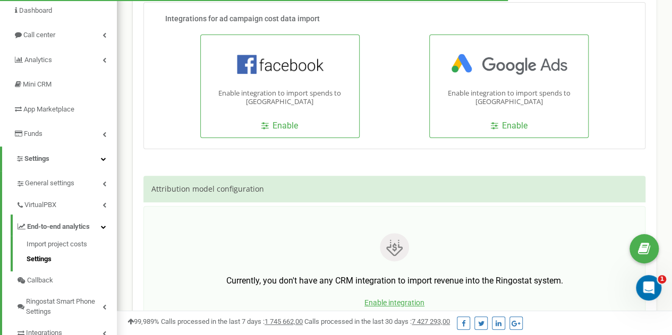
scroll to position [295, 0]
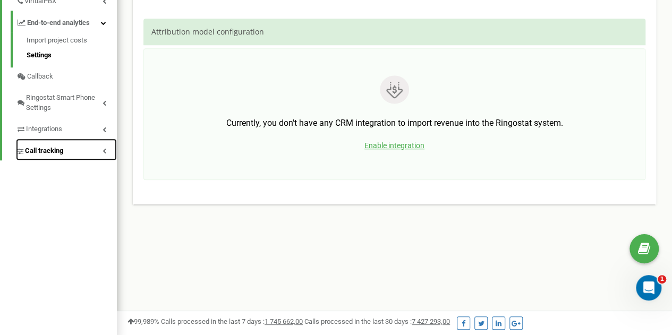
click at [82, 149] on link "Call tracking" at bounding box center [66, 150] width 101 height 22
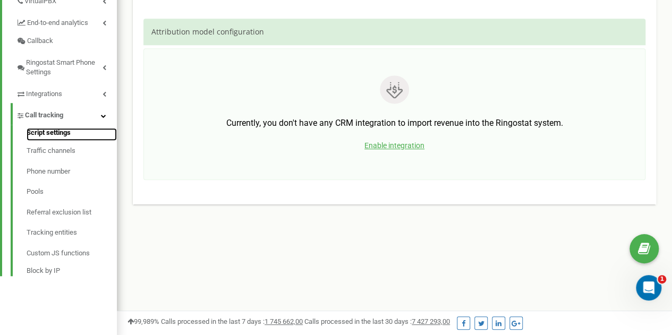
click at [58, 131] on link "Script settings" at bounding box center [72, 134] width 90 height 13
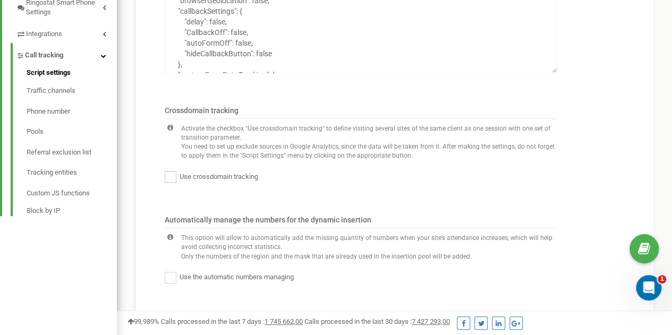
scroll to position [390, 0]
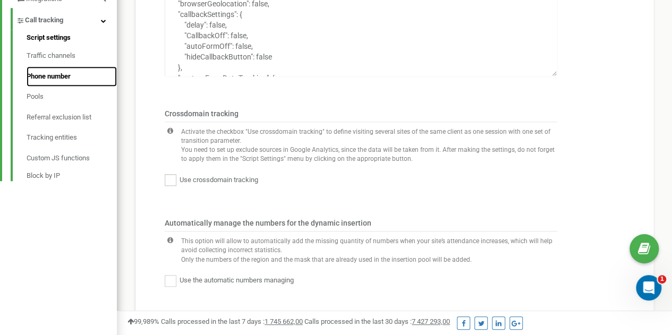
click at [41, 77] on link "Phone number" at bounding box center [72, 76] width 90 height 21
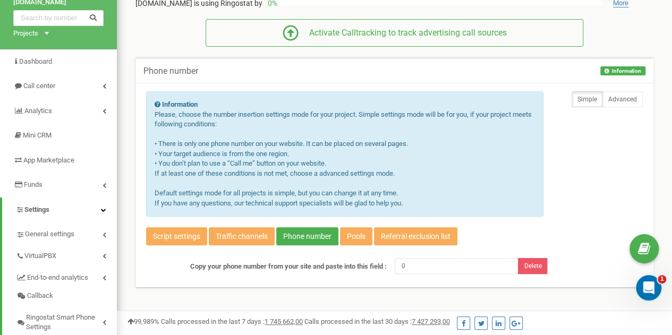
scroll to position [40, 0]
click at [405, 259] on input "0" at bounding box center [457, 266] width 124 height 16
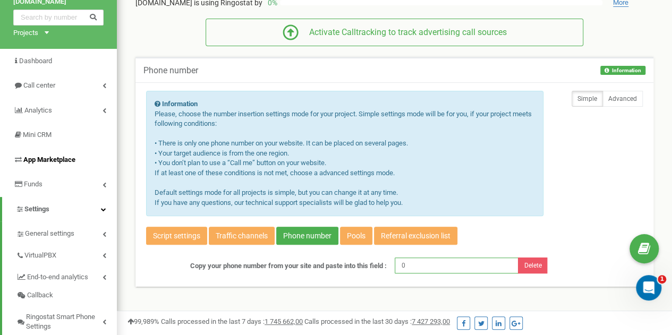
scroll to position [0, 0]
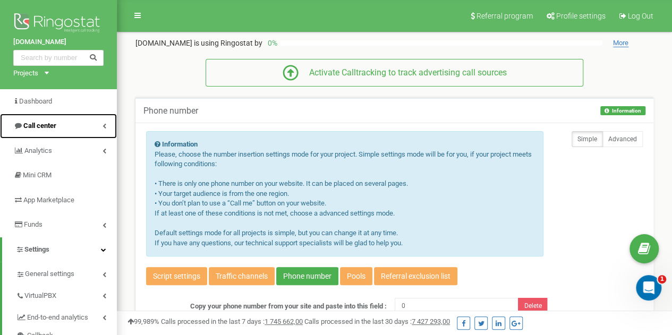
click at [41, 122] on span "Call center" at bounding box center [39, 126] width 33 height 8
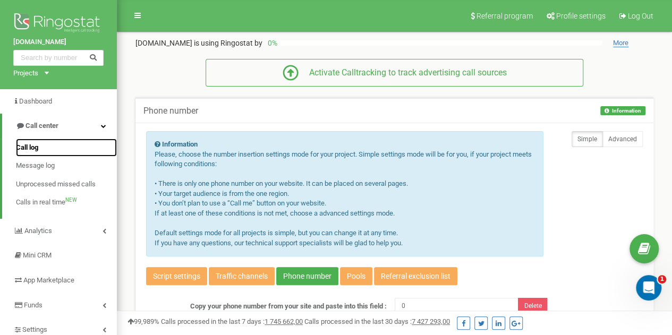
click at [34, 148] on span "Call log" at bounding box center [27, 148] width 22 height 10
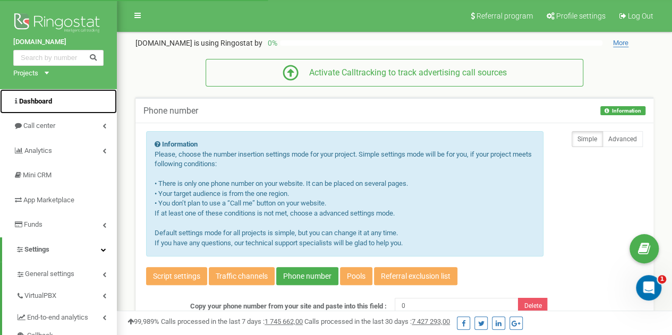
click at [57, 102] on link "Dashboard" at bounding box center [58, 101] width 117 height 25
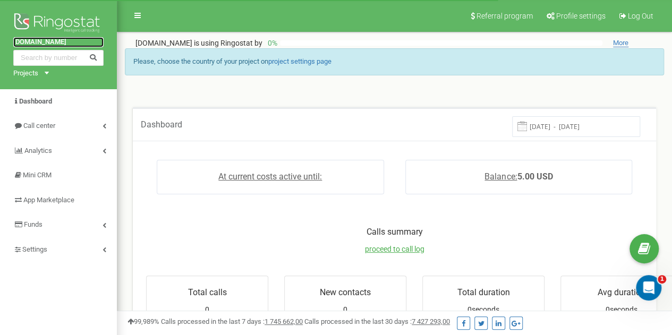
click at [30, 39] on link "[DOMAIN_NAME]" at bounding box center [58, 42] width 90 height 10
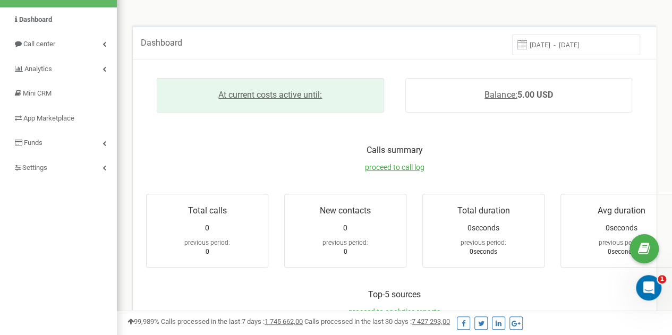
scroll to position [85, 0]
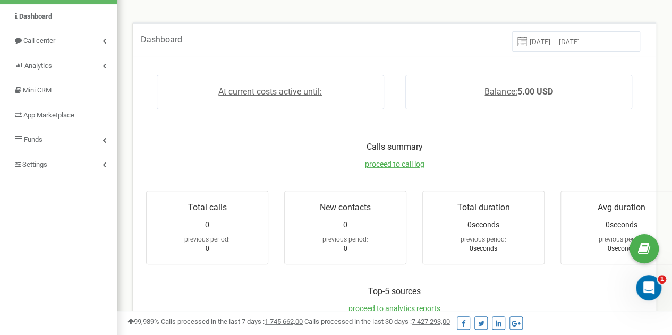
click at [352, 206] on span "New contacts" at bounding box center [345, 207] width 51 height 10
click at [241, 221] on div "0" at bounding box center [207, 224] width 111 height 11
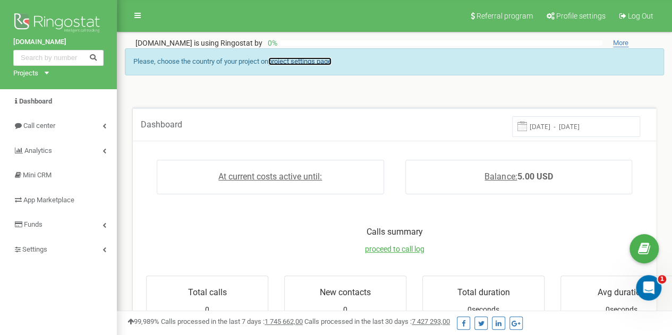
click at [283, 64] on link "project settings page" at bounding box center [299, 61] width 63 height 8
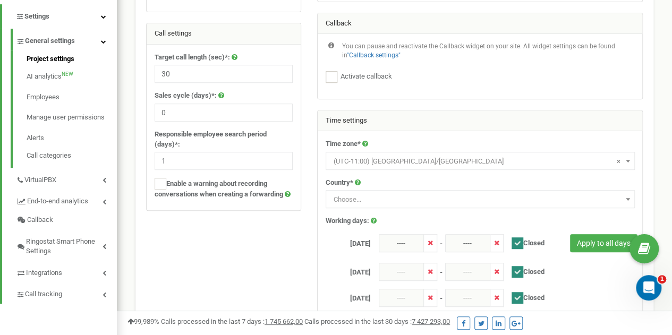
scroll to position [234, 0]
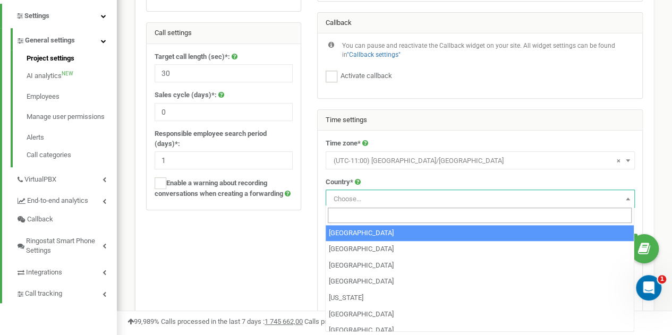
click at [378, 192] on span "Choose..." at bounding box center [480, 199] width 302 height 15
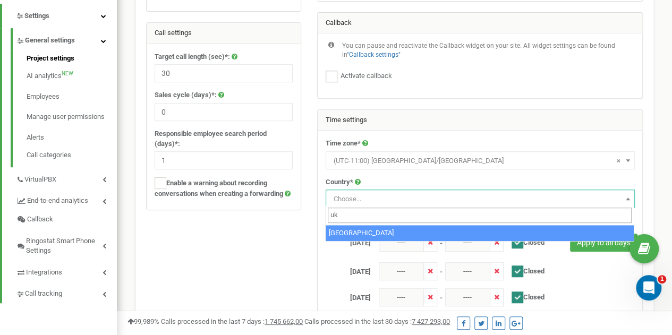
type input "uk"
select select "UKR"
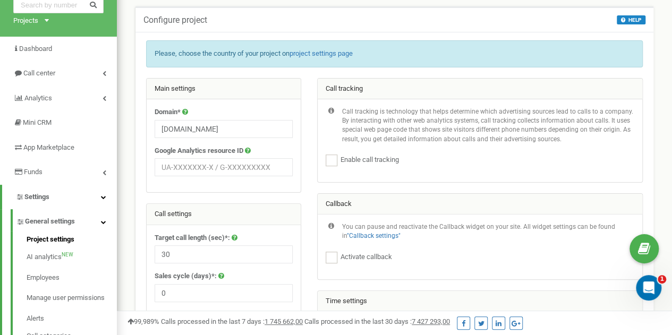
scroll to position [517, 0]
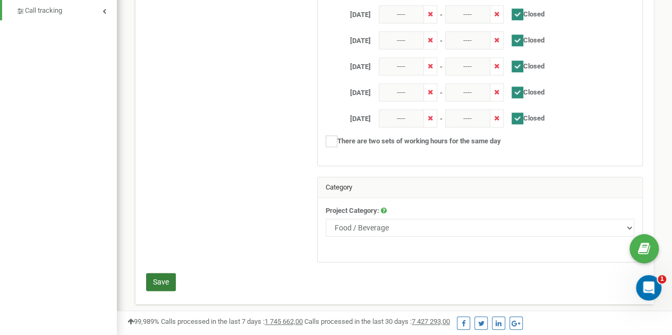
click at [155, 280] on button "Save" at bounding box center [161, 282] width 30 height 18
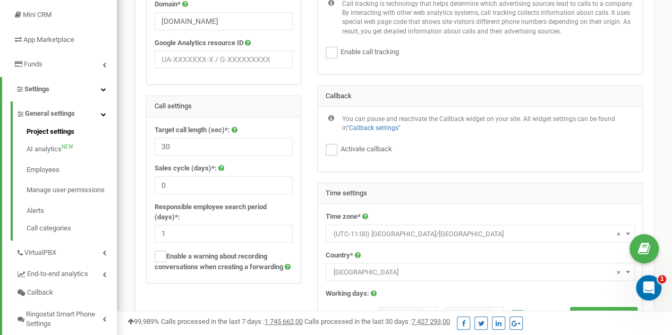
scroll to position [0, 0]
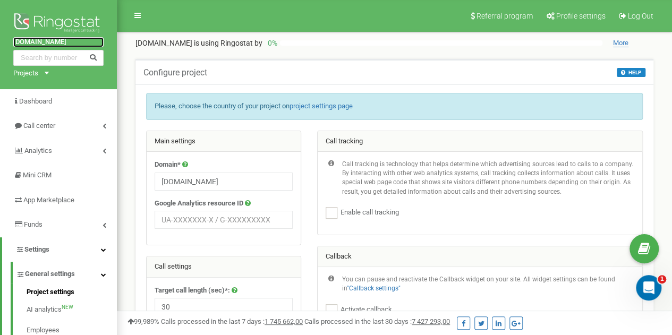
click at [74, 40] on link "[DOMAIN_NAME]" at bounding box center [58, 42] width 90 height 10
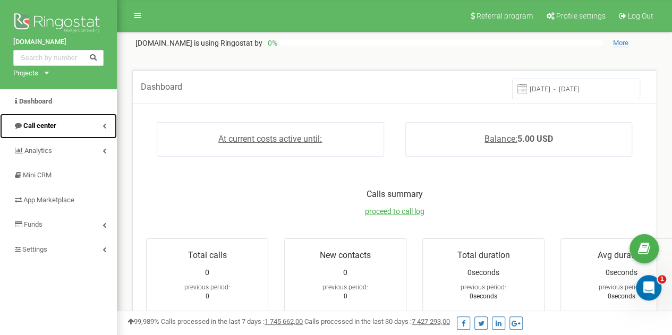
click at [65, 129] on link "Call center" at bounding box center [58, 126] width 117 height 25
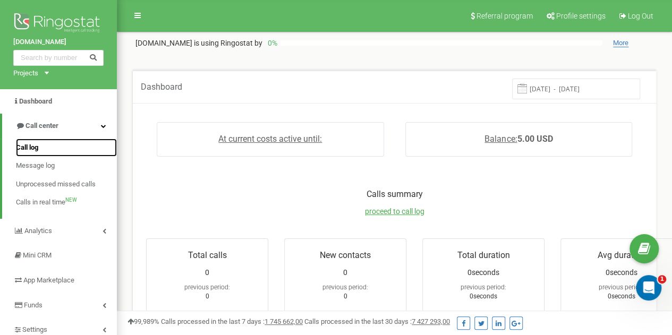
click at [34, 144] on span "Call log" at bounding box center [27, 148] width 22 height 10
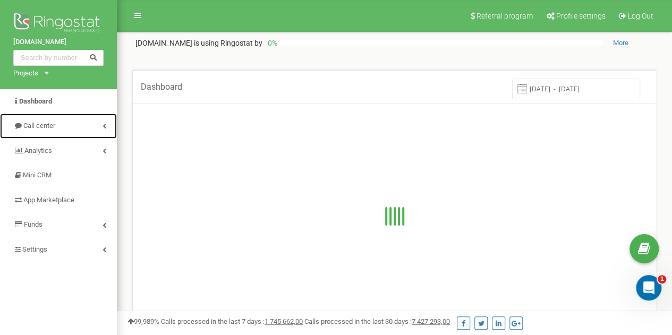
click at [99, 122] on link "Call center" at bounding box center [58, 126] width 117 height 25
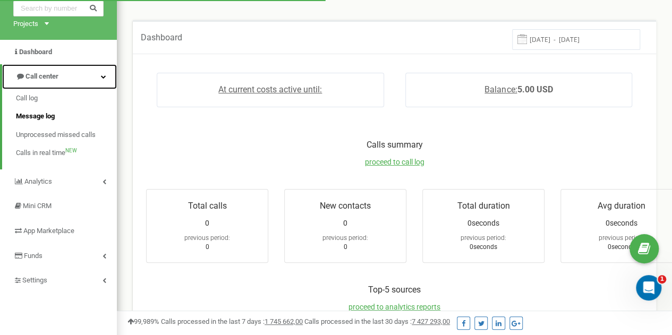
scroll to position [50, 0]
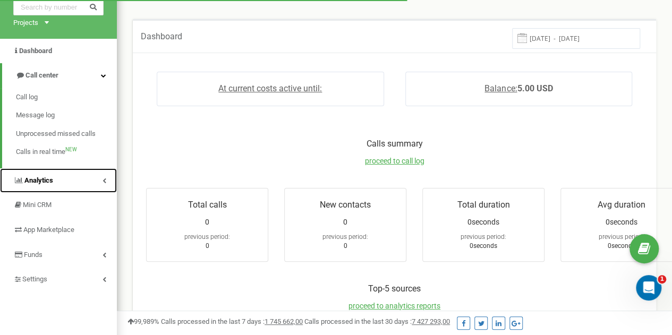
click at [94, 173] on link "Analytics" at bounding box center [58, 180] width 117 height 25
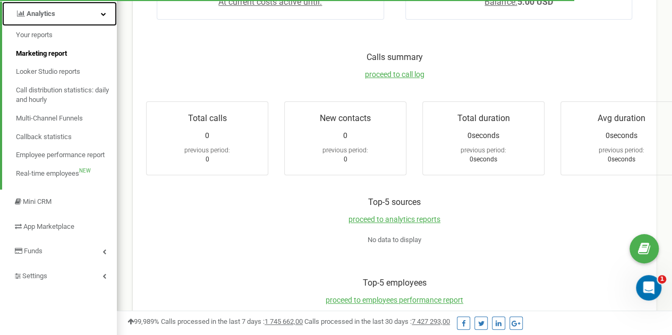
scroll to position [138, 0]
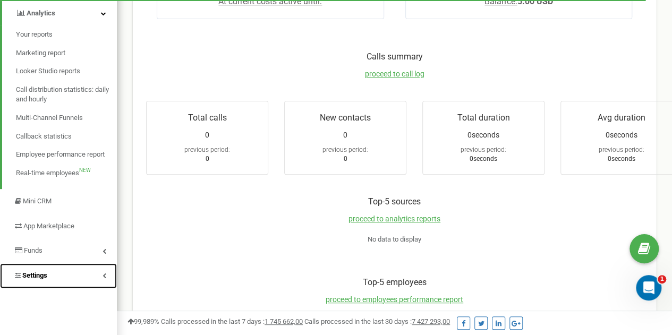
click at [104, 274] on icon at bounding box center [105, 275] width 4 height 5
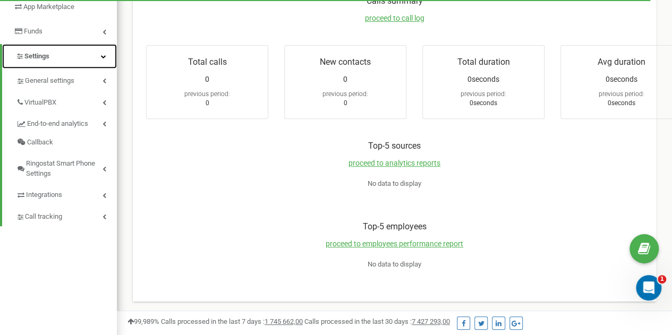
scroll to position [194, 0]
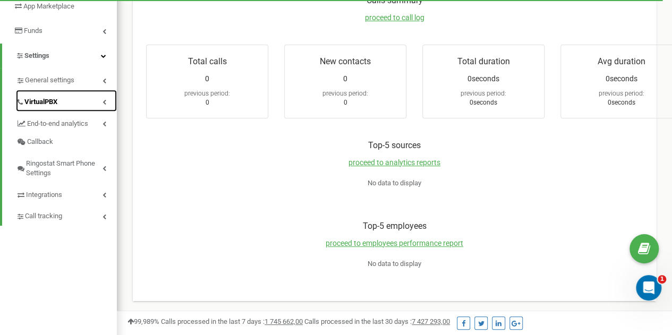
click at [56, 104] on span "VirtualPBX" at bounding box center [40, 102] width 33 height 10
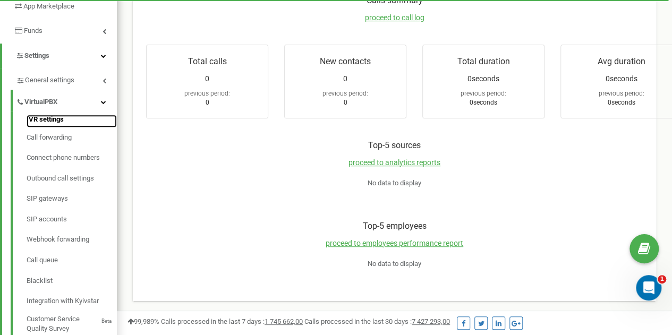
click at [56, 120] on link "IVR settings" at bounding box center [72, 121] width 90 height 13
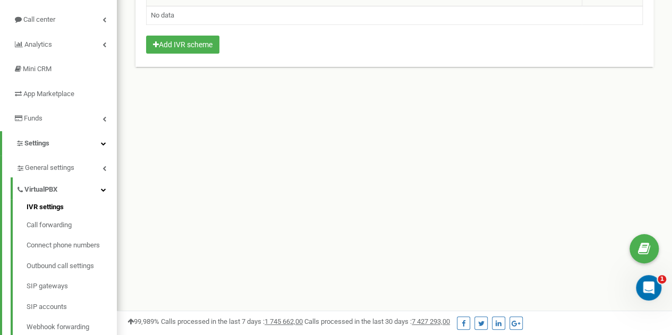
scroll to position [109, 0]
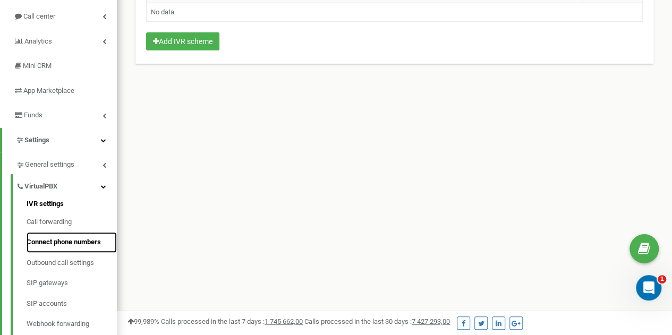
click at [78, 239] on link "Connect phone numbers" at bounding box center [72, 242] width 90 height 21
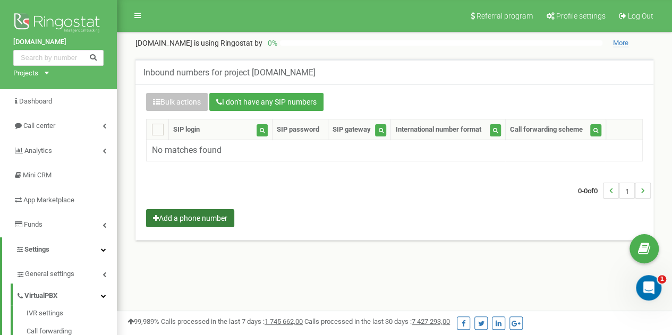
click at [201, 220] on button "Add a phone number" at bounding box center [190, 218] width 88 height 18
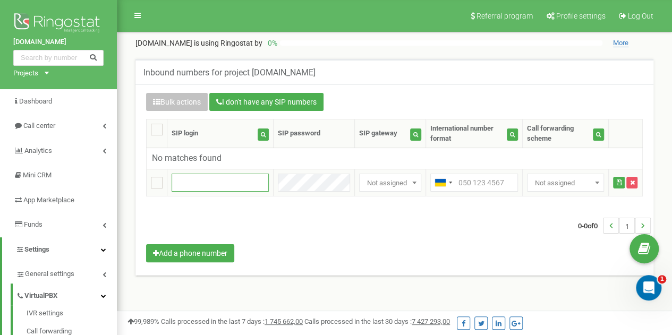
click at [206, 177] on input "text" at bounding box center [220, 183] width 97 height 18
click at [259, 209] on div "0-0 of 0 1" at bounding box center [394, 225] width 513 height 37
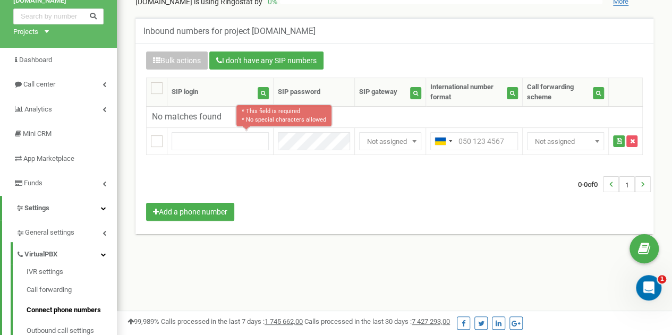
scroll to position [141, 0]
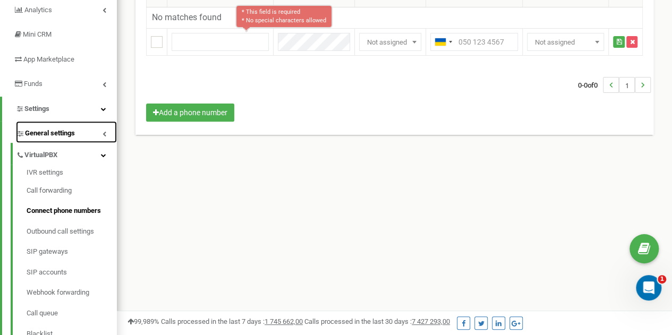
click at [103, 132] on icon at bounding box center [105, 133] width 4 height 5
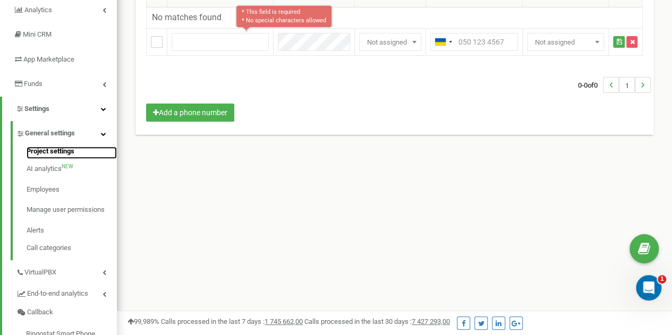
click at [71, 150] on link "Project settings" at bounding box center [72, 153] width 90 height 13
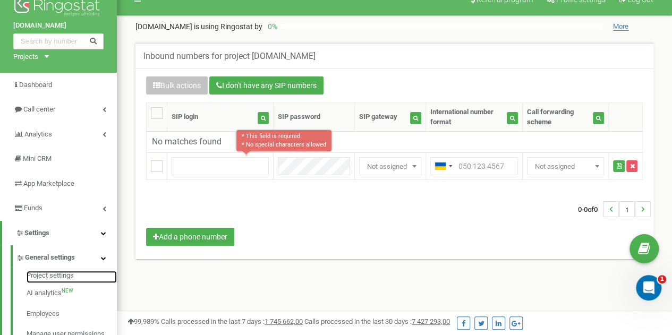
scroll to position [15, 0]
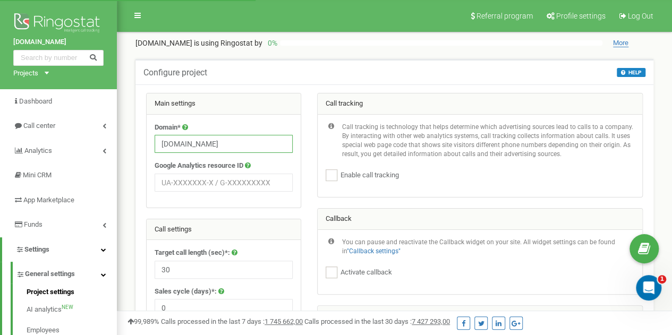
drag, startPoint x: 257, startPoint y: 144, endPoint x: 140, endPoint y: 148, distance: 117.5
click at [140, 148] on div "Main settings Domain* tzrngstAIAANDAAA.com Google Analytics resource ID Call se…" at bounding box center [223, 255] width 171 height 324
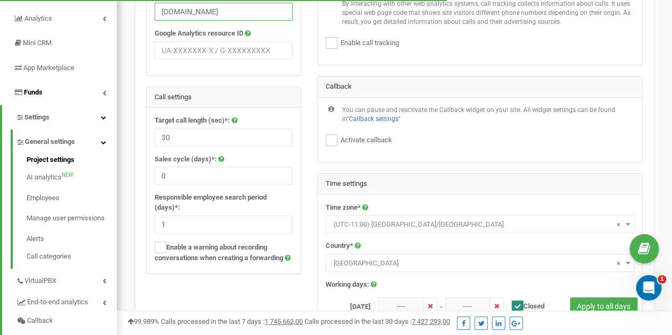
scroll to position [141, 0]
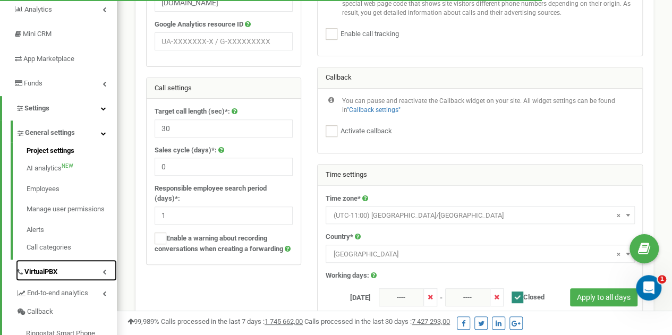
click at [95, 274] on link "VirtualPBX" at bounding box center [66, 271] width 101 height 22
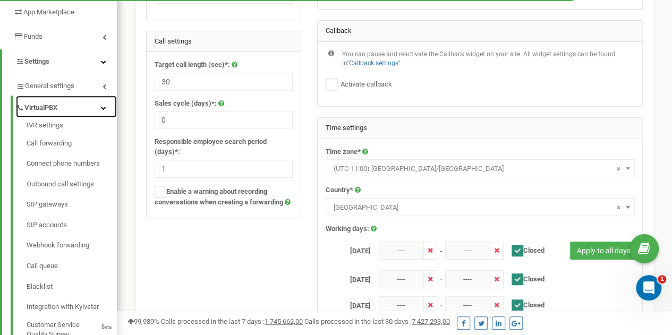
scroll to position [189, 0]
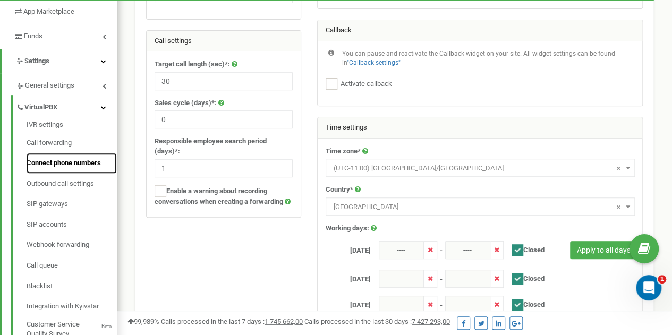
click at [57, 167] on link "Connect phone numbers" at bounding box center [72, 163] width 90 height 21
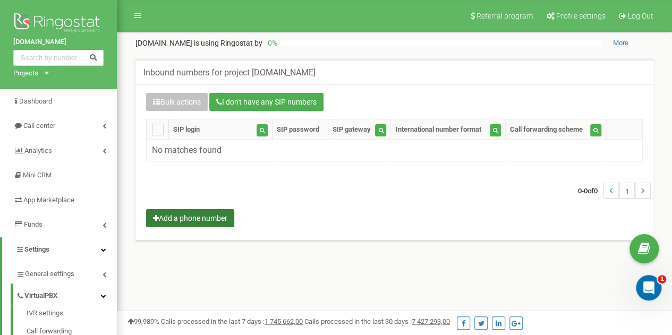
click at [191, 217] on button "Add a phone number" at bounding box center [190, 218] width 88 height 18
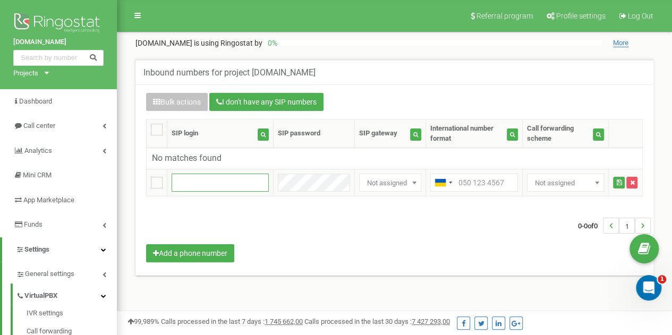
click at [194, 177] on input "text" at bounding box center [220, 183] width 97 height 18
paste input "[DOMAIN_NAME]"
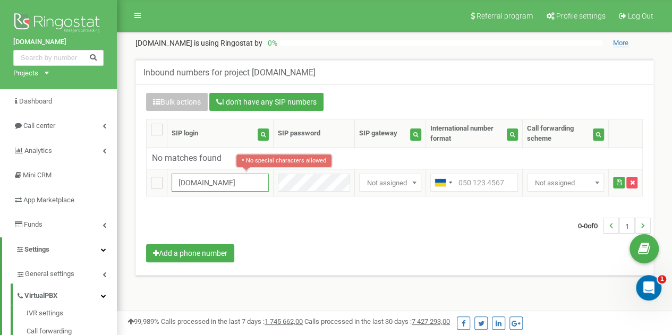
click at [254, 181] on input "[DOMAIN_NAME]" at bounding box center [220, 183] width 97 height 18
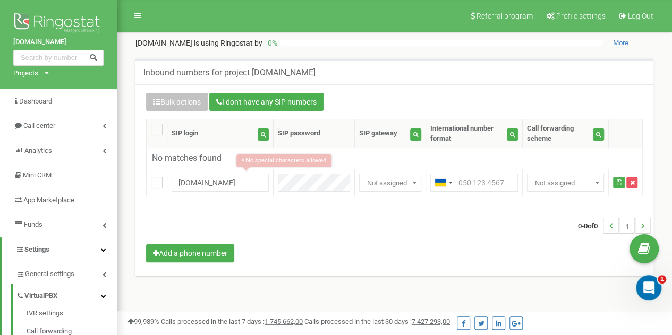
click at [254, 203] on div "Bulk actions I don't have any SIP numbers Setting Select a setting to edit Call…" at bounding box center [394, 179] width 513 height 172
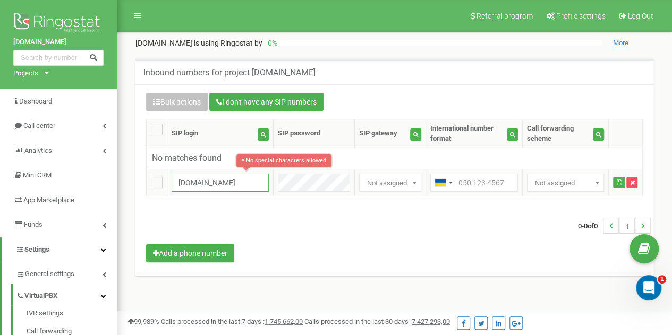
scroll to position [0, 3]
click at [279, 183] on tr "1 * No special characters allowed tzrngstAIAANDAAA.com Not assigned Interteleco…" at bounding box center [395, 182] width 496 height 27
type input "tzrngstAIAANDAAA"
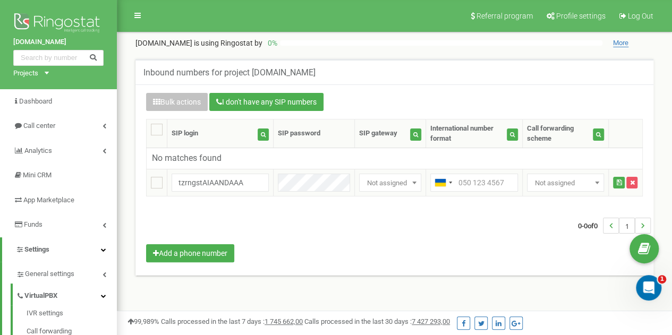
click at [399, 184] on span "Not assigned" at bounding box center [390, 183] width 55 height 15
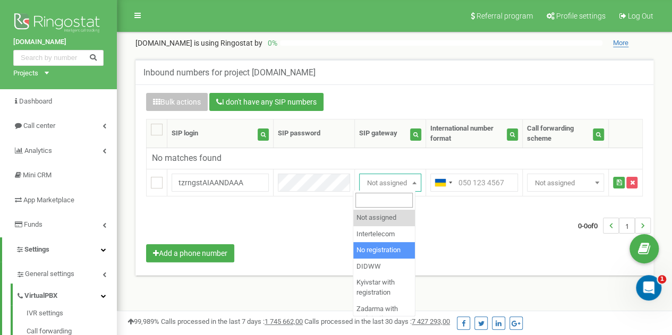
select select "2"
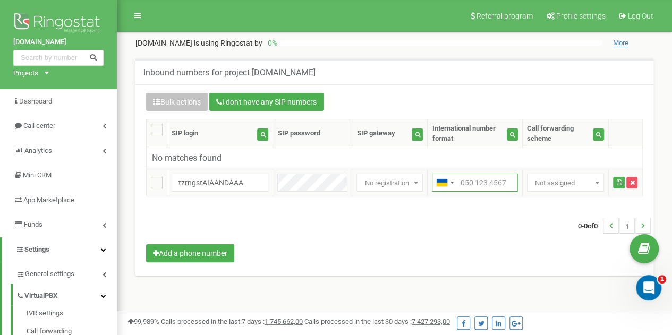
click at [459, 179] on input "text" at bounding box center [475, 183] width 86 height 18
paste input "0978889911"
type input "0978889911"
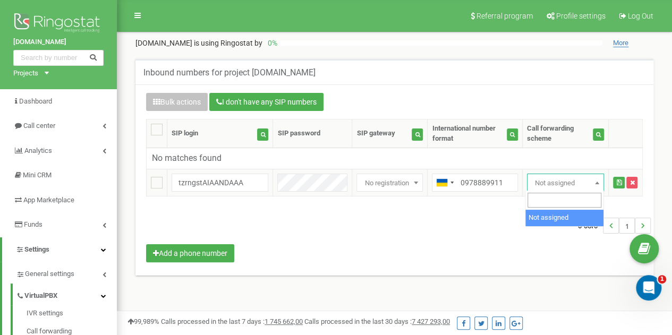
click at [547, 181] on span "Not assigned" at bounding box center [566, 183] width 70 height 15
click at [565, 174] on span "Not assigned" at bounding box center [565, 183] width 77 height 18
click at [268, 235] on div "0-0 of 0 1" at bounding box center [394, 225] width 513 height 37
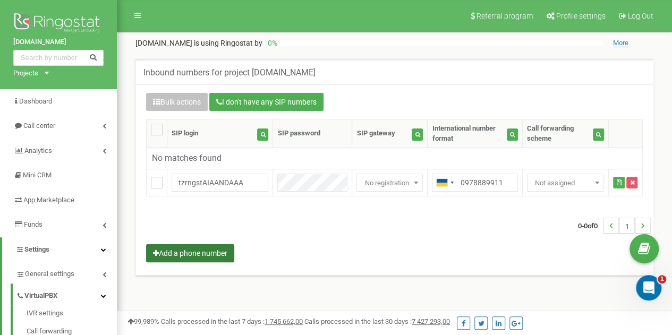
click at [218, 256] on button "Add a phone number" at bounding box center [190, 253] width 88 height 18
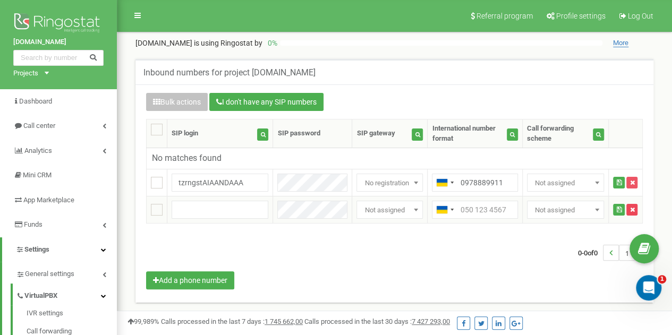
click at [632, 208] on icon "button" at bounding box center [632, 210] width 5 height 6
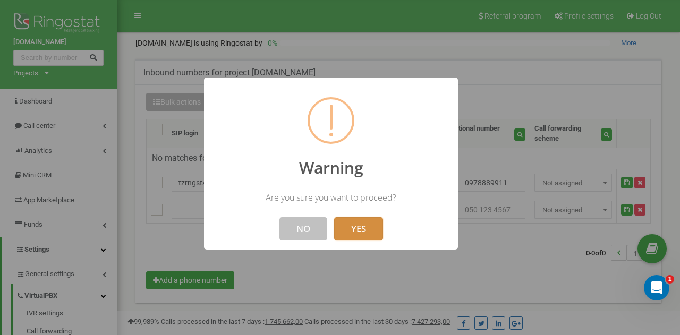
click at [364, 227] on button "YES" at bounding box center [358, 228] width 49 height 23
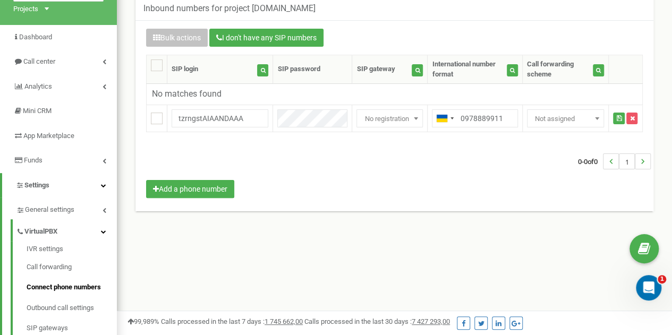
scroll to position [65, 0]
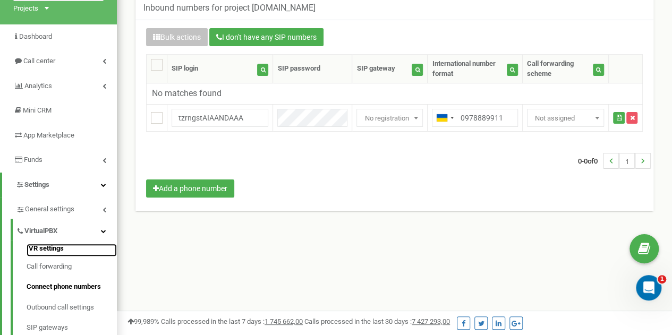
click at [59, 246] on link "IVR settings" at bounding box center [72, 250] width 90 height 13
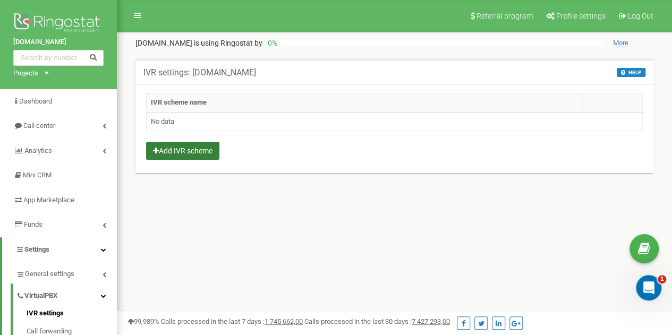
click at [207, 147] on button "Add IVR scheme" at bounding box center [182, 151] width 73 height 18
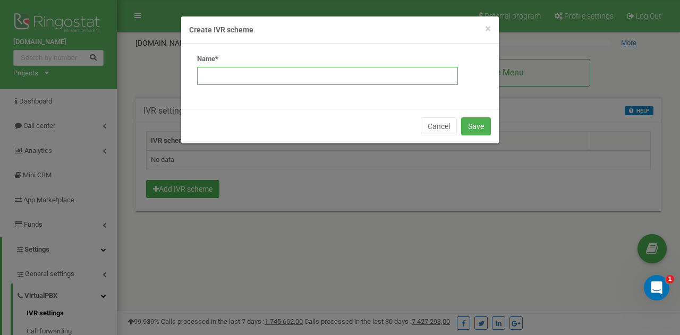
click at [263, 78] on input "text" at bounding box center [327, 76] width 261 height 18
type input "s"
type input "scheme1"
click at [475, 124] on button "Save" at bounding box center [476, 126] width 30 height 18
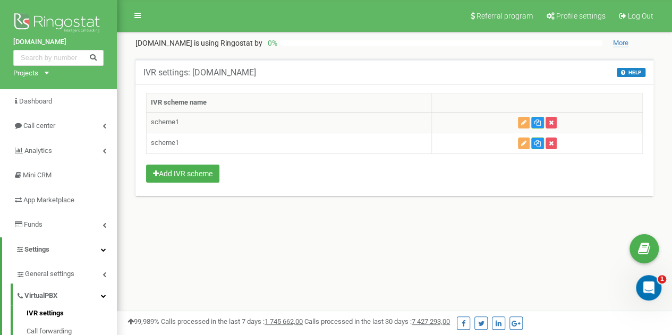
click at [171, 120] on td "scheme1" at bounding box center [289, 122] width 285 height 21
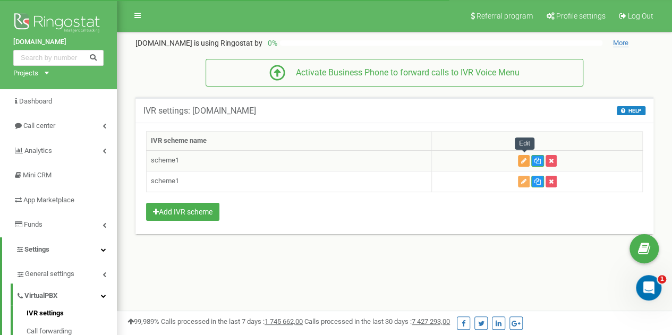
click at [529, 157] on button "button" at bounding box center [524, 161] width 12 height 12
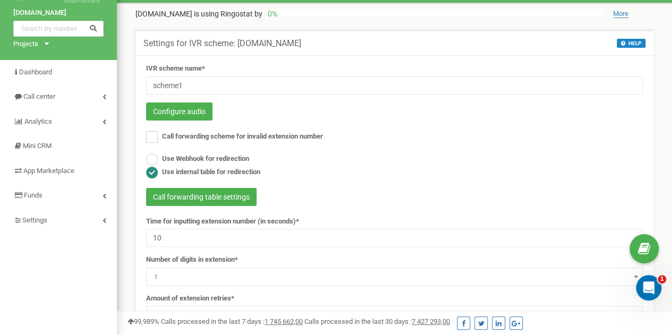
scroll to position [29, 0]
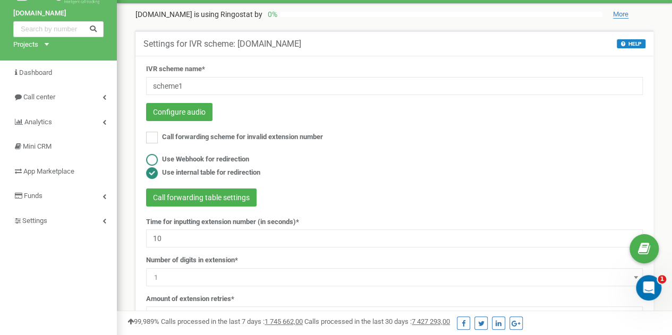
click at [150, 161] on ins at bounding box center [152, 160] width 12 height 12
click at [152, 169] on ins at bounding box center [152, 173] width 12 height 12
radio input "false"
radio input "true"
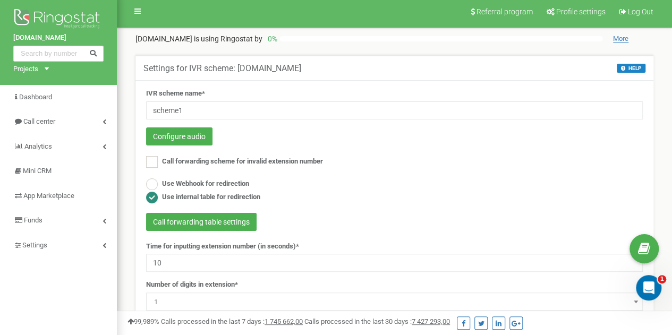
scroll to position [5, 0]
click at [156, 166] on ins at bounding box center [152, 162] width 12 height 12
checkbox input "true"
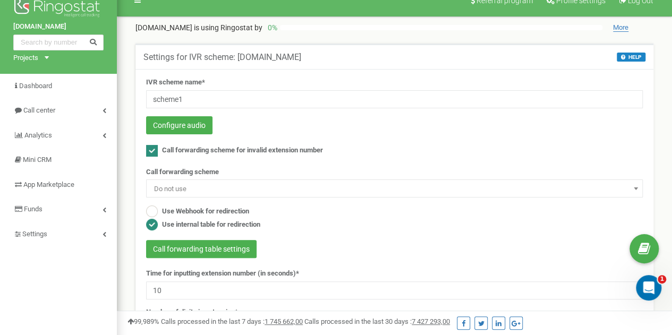
scroll to position [16, 0]
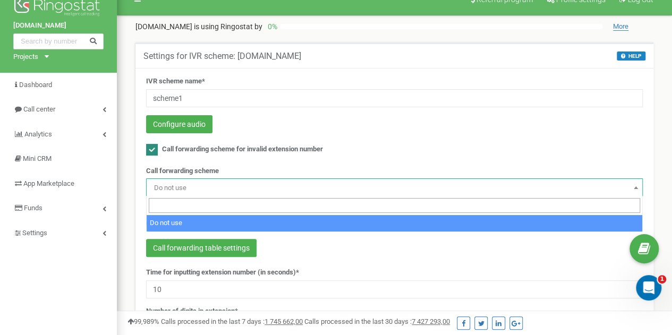
click at [170, 186] on span "Do not use" at bounding box center [394, 188] width 489 height 15
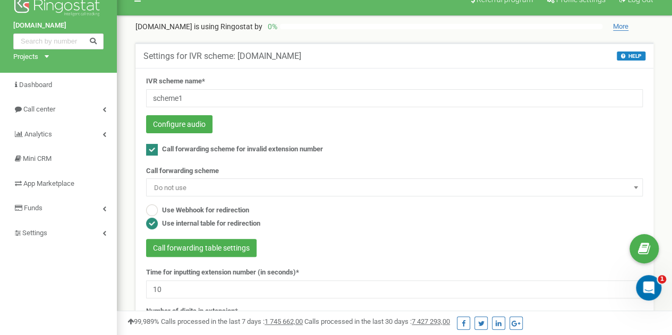
click at [170, 186] on span "Do not use" at bounding box center [394, 188] width 489 height 15
click at [171, 210] on label "Use Webhook for redirection" at bounding box center [205, 211] width 87 height 10
radio input "true"
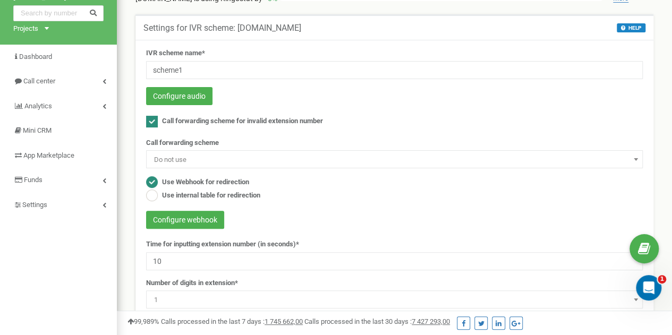
scroll to position [45, 0]
click at [182, 213] on button "Configure webhook" at bounding box center [185, 219] width 78 height 18
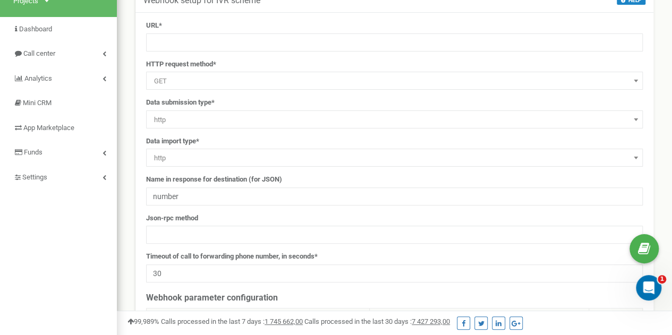
scroll to position [53, 0]
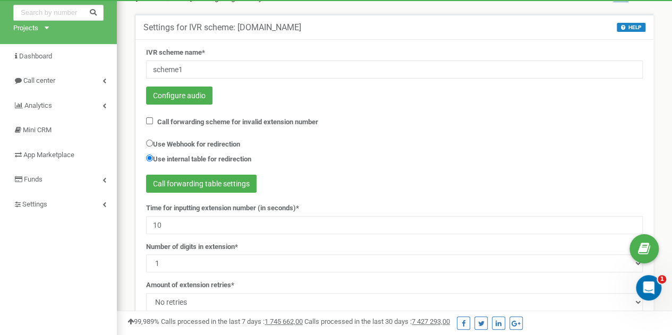
click at [288, 138] on div "Use Webhook for redirection Use internal table for redirection" at bounding box center [394, 152] width 497 height 29
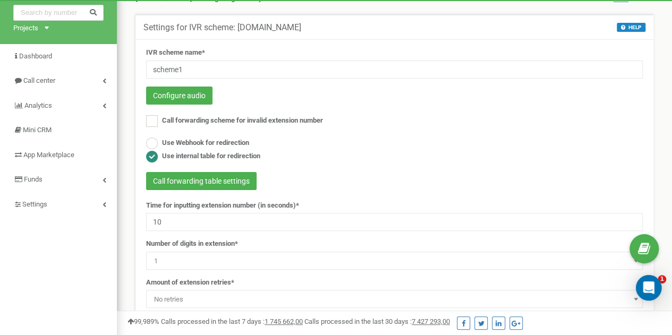
click at [153, 157] on ins at bounding box center [152, 157] width 12 height 12
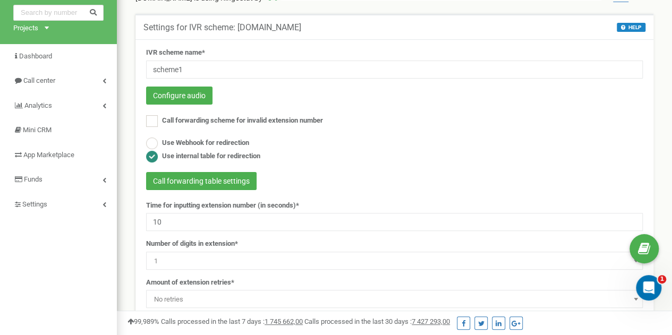
click at [153, 157] on ins at bounding box center [152, 157] width 12 height 12
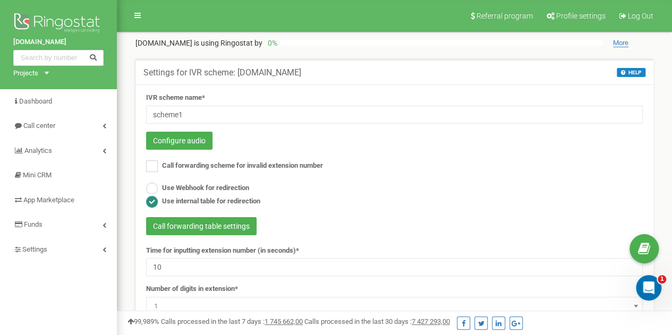
scroll to position [1, 0]
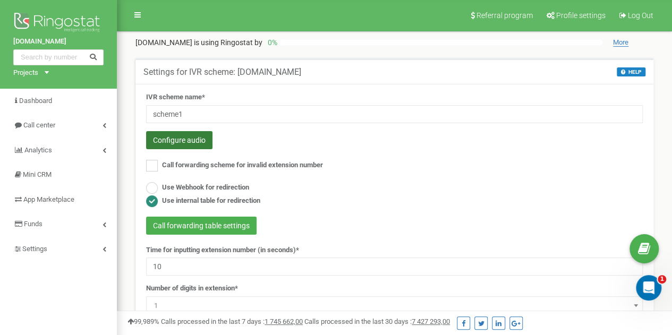
click at [172, 138] on button "Configure audio" at bounding box center [179, 140] width 66 height 18
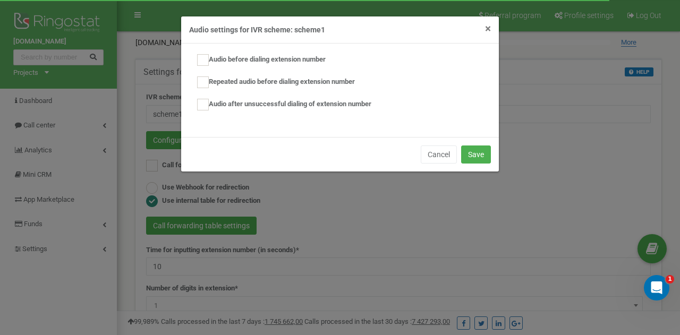
click at [487, 28] on span "×" at bounding box center [488, 28] width 6 height 13
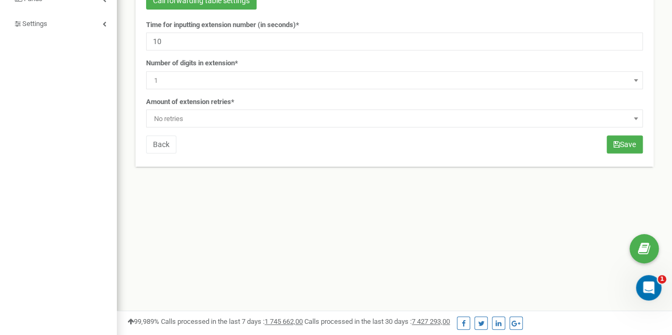
scroll to position [0, 0]
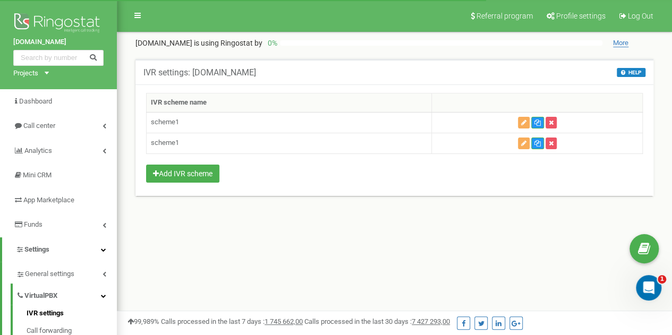
click at [553, 143] on icon "button" at bounding box center [551, 143] width 5 height 6
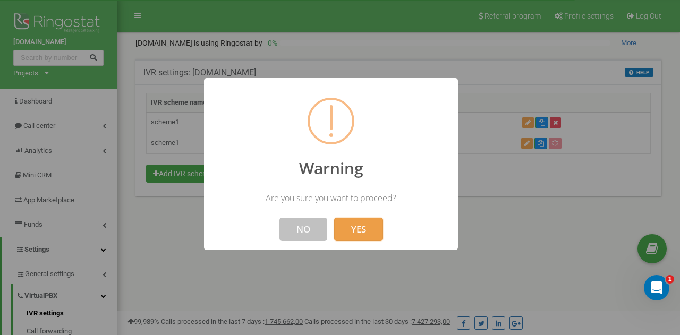
click at [362, 231] on button "YES" at bounding box center [358, 229] width 49 height 23
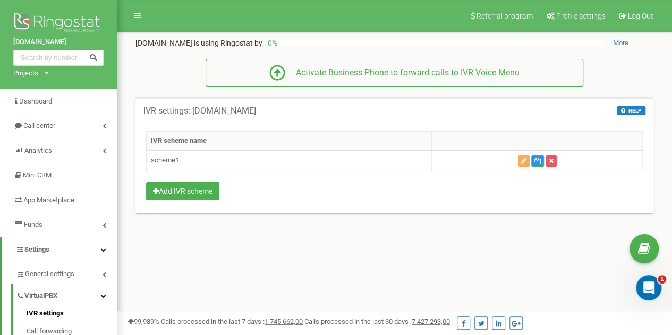
scroll to position [1, 0]
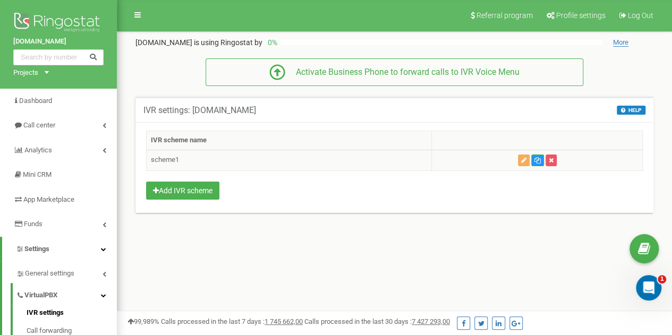
click at [169, 157] on td "scheme1" at bounding box center [289, 160] width 285 height 21
click at [525, 160] on icon "button" at bounding box center [523, 160] width 5 height 6
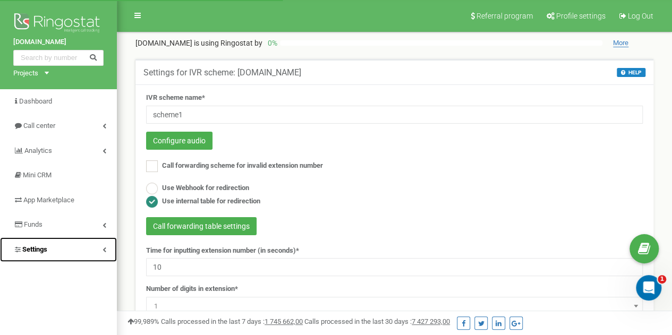
click at [103, 250] on icon at bounding box center [105, 249] width 4 height 5
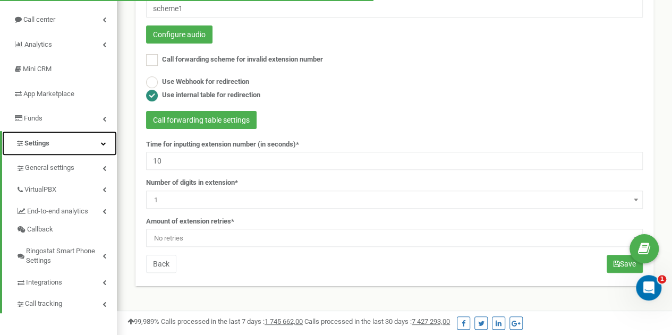
scroll to position [121, 0]
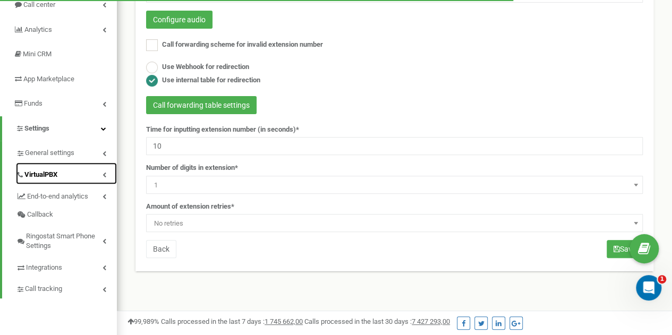
click at [109, 176] on link "VirtualPBX" at bounding box center [66, 174] width 101 height 22
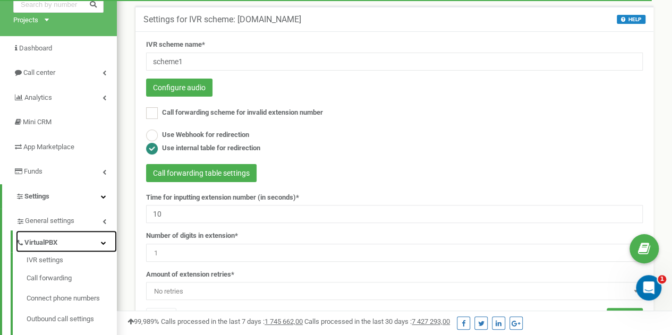
scroll to position [54, 0]
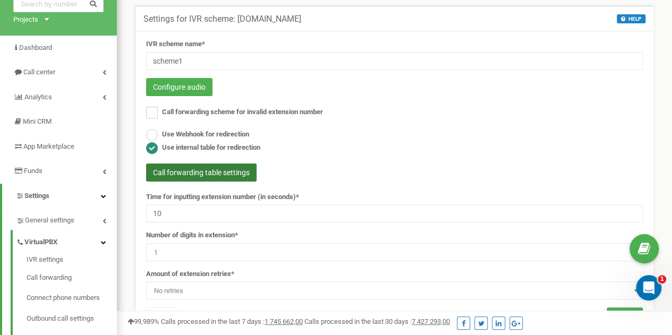
click at [199, 170] on button "Call forwarding table settings" at bounding box center [201, 173] width 111 height 18
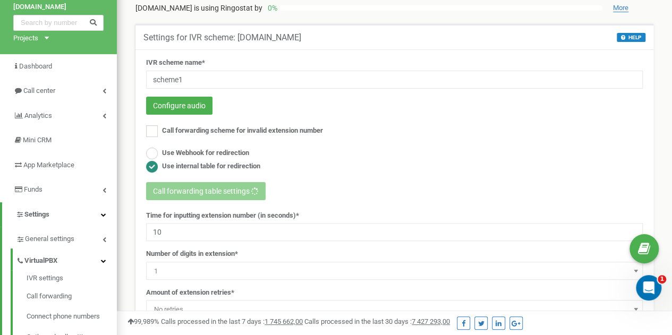
scroll to position [34, 0]
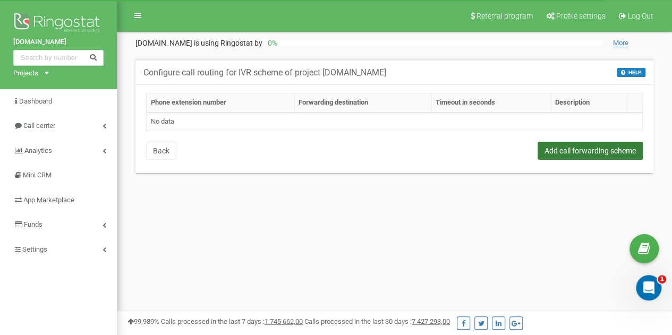
click at [549, 147] on button "Add call forwarding scheme" at bounding box center [590, 151] width 105 height 18
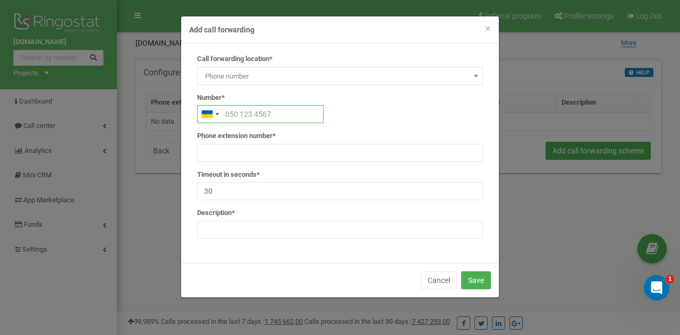
click at [248, 113] on input "text" at bounding box center [260, 114] width 126 height 18
paste input "380931112314"
click at [233, 115] on input "380931112314" at bounding box center [260, 114] width 126 height 18
type input "0931112314"
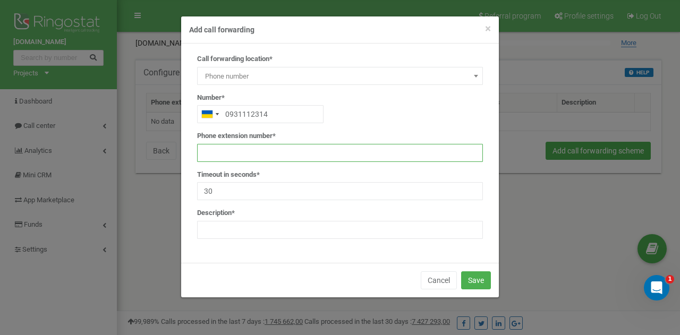
click at [227, 152] on input "text" at bounding box center [340, 153] width 286 height 18
paste input "0441112314"
type input "0441112314"
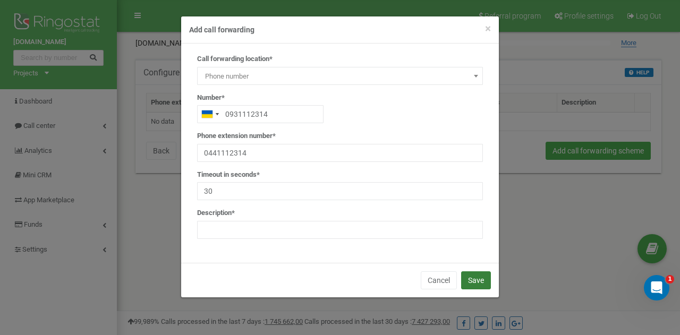
click at [476, 277] on button "Save" at bounding box center [476, 281] width 30 height 18
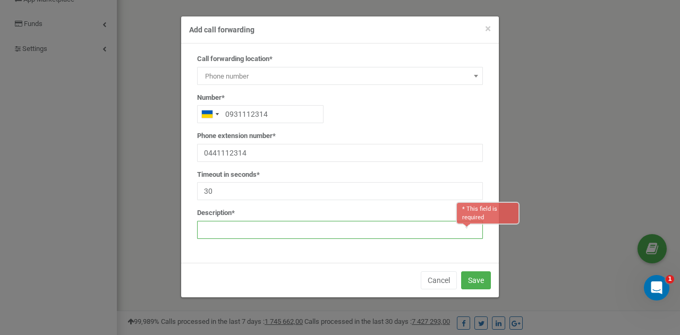
scroll to position [201, 0]
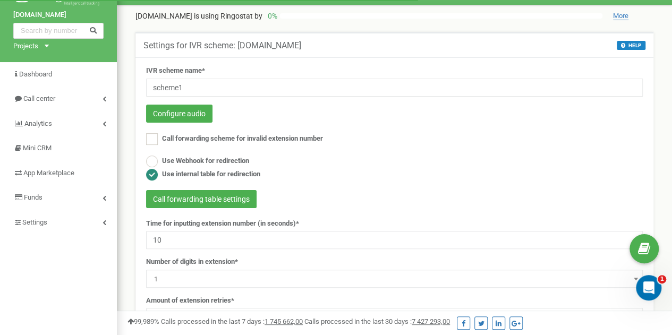
scroll to position [27, 0]
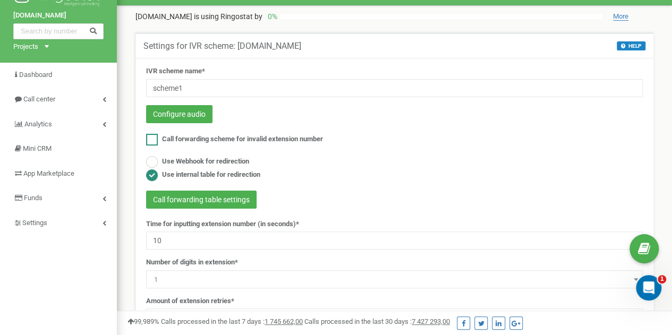
click at [319, 138] on span "Call forwarding scheme for invalid extension number" at bounding box center [242, 139] width 161 height 8
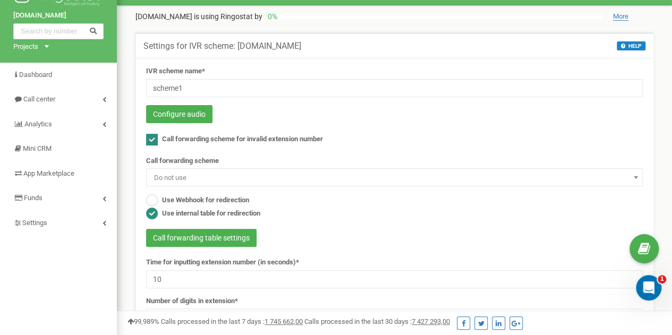
click at [319, 138] on span "Call forwarding scheme for invalid extension number" at bounding box center [242, 139] width 161 height 8
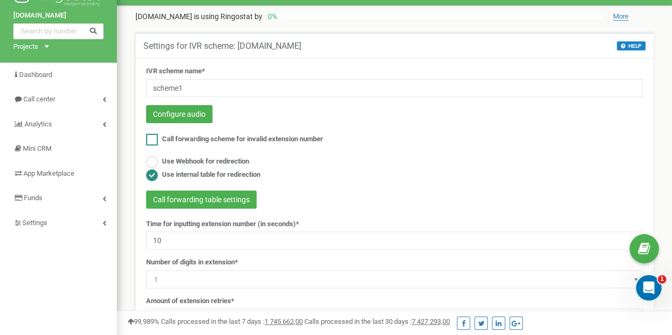
click at [256, 141] on span "Call forwarding scheme for invalid extension number" at bounding box center [242, 139] width 161 height 8
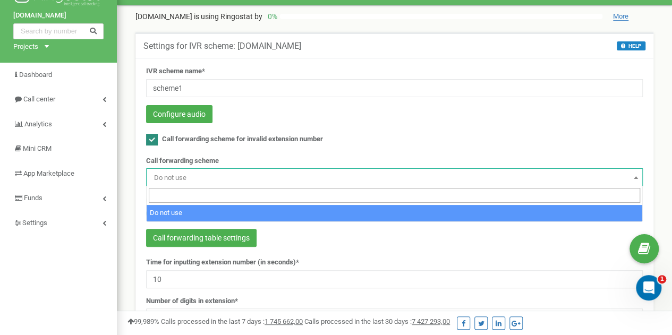
click at [217, 174] on span "Do not use" at bounding box center [394, 178] width 489 height 15
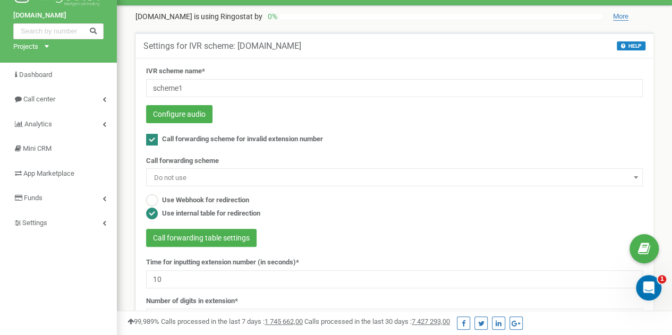
click at [217, 174] on span "Do not use" at bounding box center [394, 178] width 489 height 15
drag, startPoint x: 217, startPoint y: 174, endPoint x: 153, endPoint y: 140, distance: 72.3
click at [153, 140] on form "IVR scheme name* scheme1 Configure audio Call forwarding scheme for invalid ext…" at bounding box center [394, 215] width 497 height 299
click at [153, 140] on ins at bounding box center [152, 140] width 12 height 12
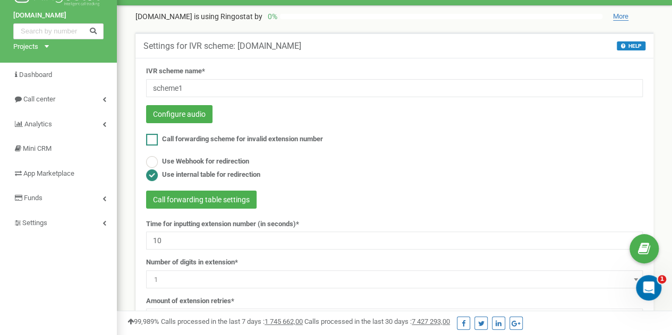
click at [153, 140] on ins at bounding box center [152, 140] width 12 height 12
checkbox input "true"
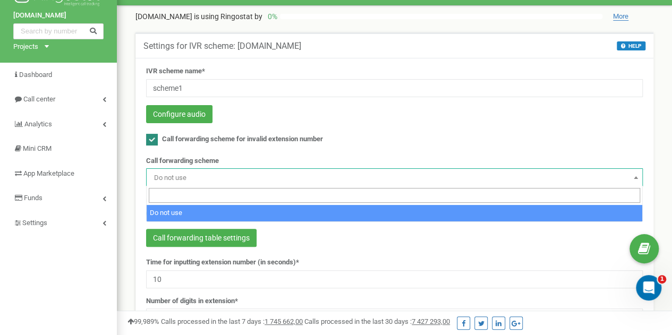
click at [167, 171] on span "Do not use" at bounding box center [394, 178] width 489 height 15
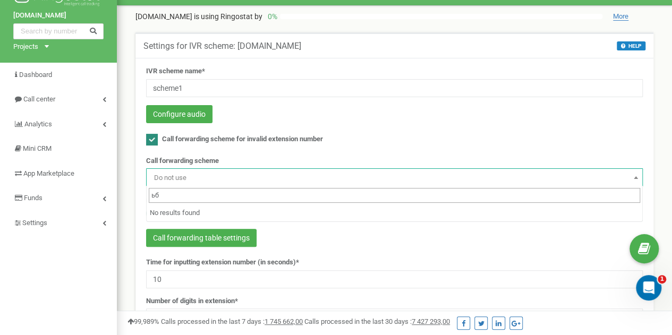
type input "ь"
click at [232, 148] on form "IVR scheme name* scheme1 Configure audio Call forwarding scheme for invalid ext…" at bounding box center [394, 215] width 497 height 299
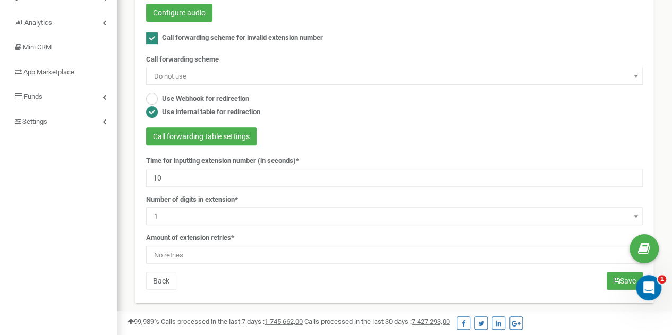
scroll to position [122, 0]
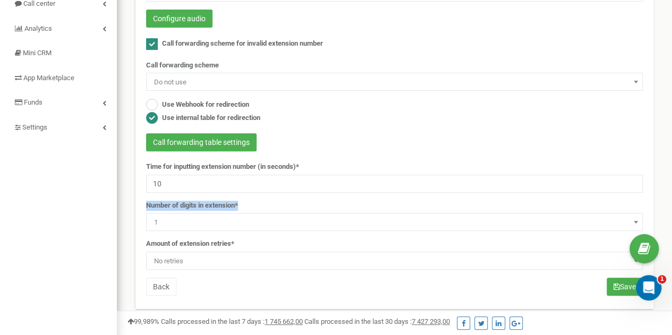
drag, startPoint x: 242, startPoint y: 203, endPoint x: 120, endPoint y: 203, distance: 122.2
click at [120, 203] on div "Referral program Profile settings Log Out tzrngstAIAANDAAA.com is using Ringost…" at bounding box center [394, 197] width 555 height 638
copy form "Number of digits in extension* 1 2 3 4 5 6 7 8 9 1"
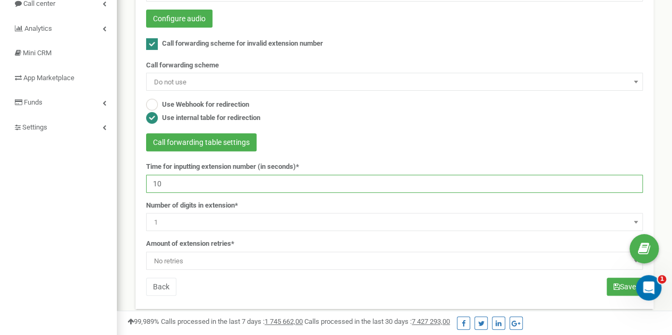
click at [269, 177] on input "10" at bounding box center [394, 184] width 497 height 18
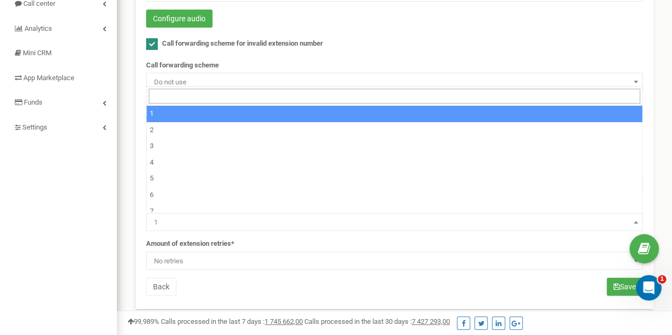
click at [259, 221] on span "1" at bounding box center [394, 222] width 489 height 15
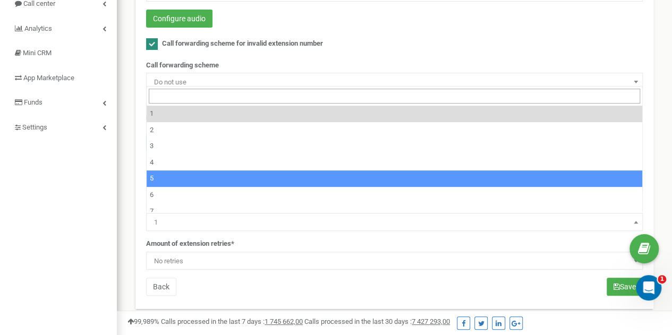
scroll to position [40, 0]
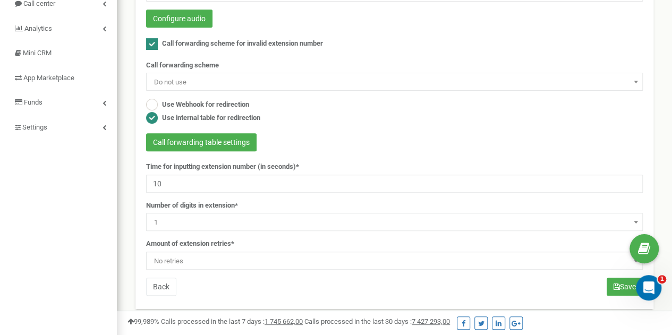
click at [125, 146] on div "Settings for IVR scheme: tzrngstAIAANDAAA.com HELP HELP IVR is a comprehensive …" at bounding box center [394, 135] width 539 height 418
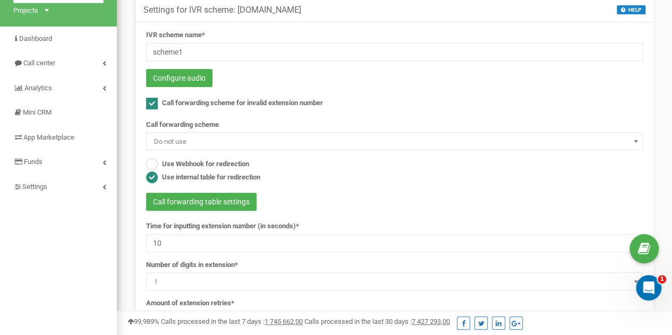
scroll to position [63, 0]
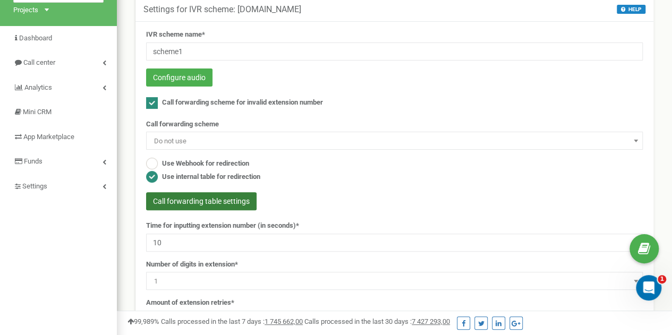
click at [248, 198] on button "Call forwarding table settings" at bounding box center [201, 201] width 111 height 18
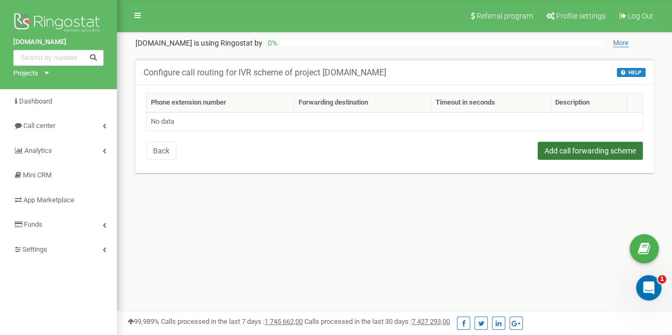
click at [580, 156] on button "Add call forwarding scheme" at bounding box center [590, 151] width 105 height 18
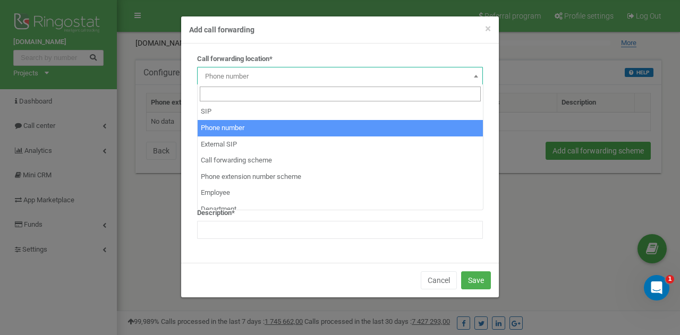
click at [283, 74] on span "Phone number" at bounding box center [340, 76] width 278 height 15
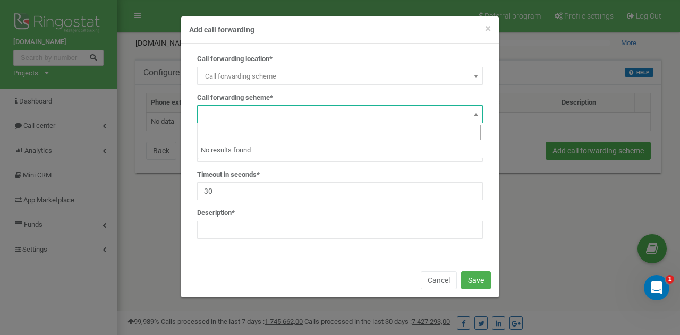
click at [265, 115] on span at bounding box center [340, 114] width 286 height 18
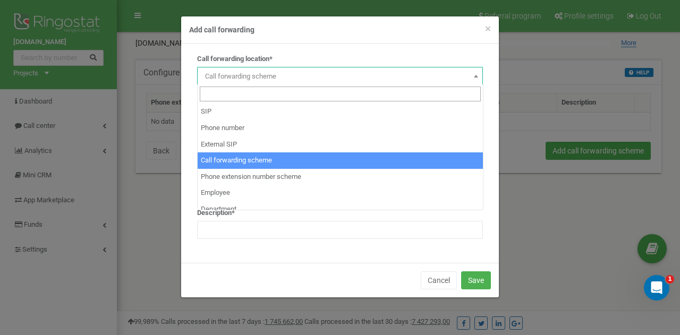
click at [255, 73] on span "Call forwarding scheme" at bounding box center [340, 76] width 278 height 15
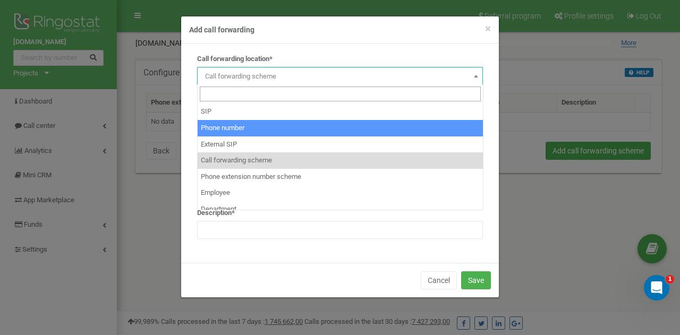
select select "Phone"
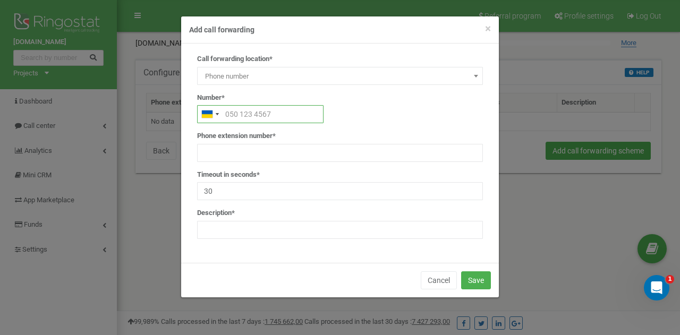
click at [236, 117] on input "text" at bounding box center [260, 114] width 126 height 18
click at [226, 141] on div "Phone extension number*" at bounding box center [340, 146] width 286 height 31
click at [279, 135] on div "Phone extension number*" at bounding box center [340, 146] width 286 height 31
drag, startPoint x: 279, startPoint y: 135, endPoint x: 296, endPoint y: 134, distance: 17.0
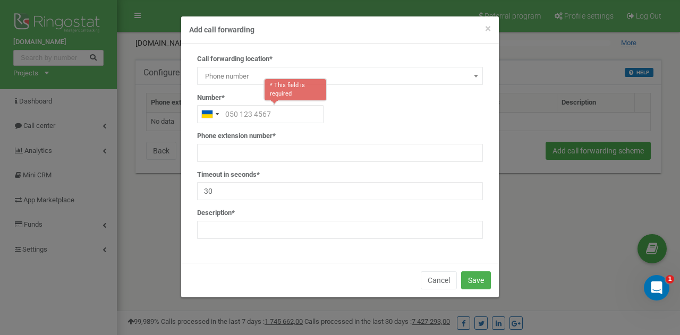
click at [296, 134] on div "Phone extension number*" at bounding box center [340, 146] width 286 height 31
click at [238, 113] on input "text" at bounding box center [260, 114] width 126 height 18
paste input "0931112314"
type input "0931112314"
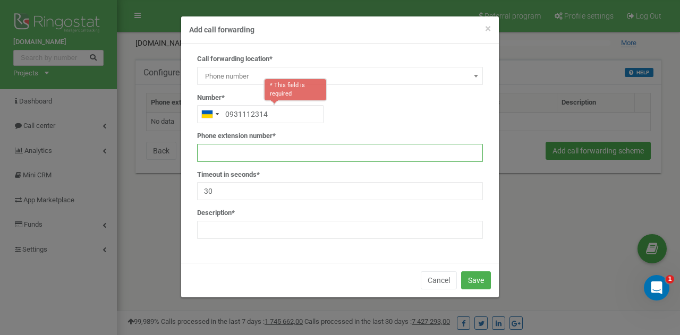
click at [272, 147] on input "text" at bounding box center [340, 153] width 286 height 18
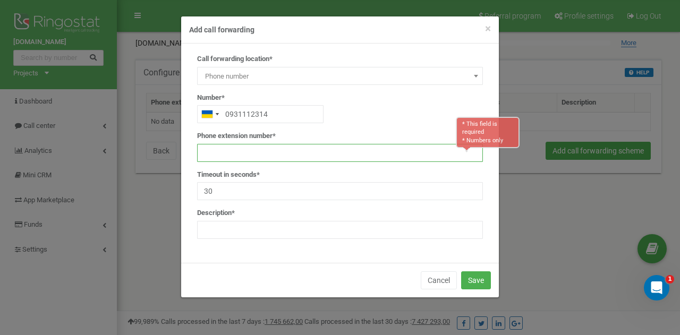
paste input "0441112314"
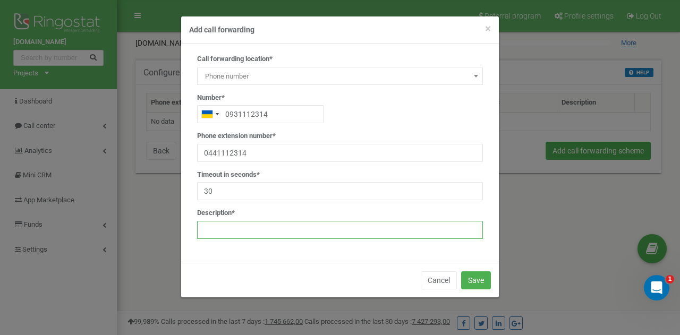
click at [283, 227] on input "text" at bounding box center [340, 230] width 286 height 18
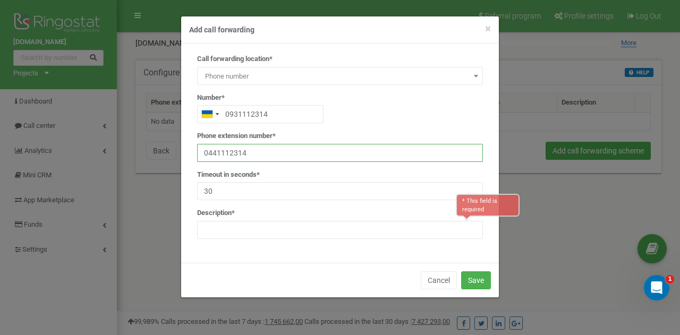
drag, startPoint x: 270, startPoint y: 159, endPoint x: 80, endPoint y: 154, distance: 190.3
click at [80, 154] on form "× Close Add call forwarding Call forwarding location* SIP Phone number External…" at bounding box center [340, 157] width 680 height 282
type input "1"
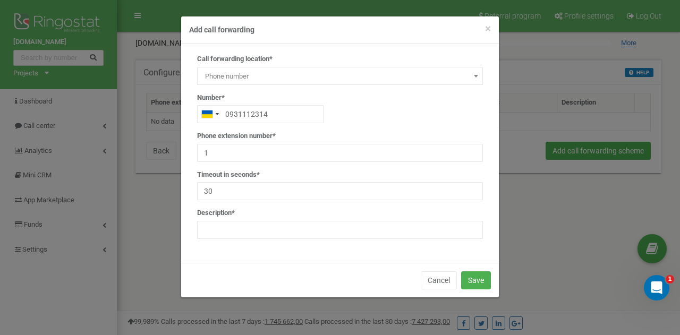
click at [311, 118] on div "0931112314" at bounding box center [340, 114] width 286 height 18
click at [236, 232] on input "text" at bounding box center [340, 230] width 286 height 18
paste input "Доб.1 → 0931112314"
click at [234, 231] on input "Доб.1 → 0931112314" at bounding box center [340, 230] width 286 height 18
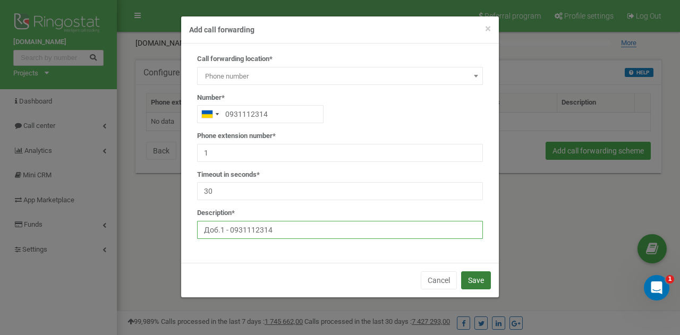
type input "Доб.1 - 0931112314"
click at [470, 278] on button "Save" at bounding box center [476, 281] width 30 height 18
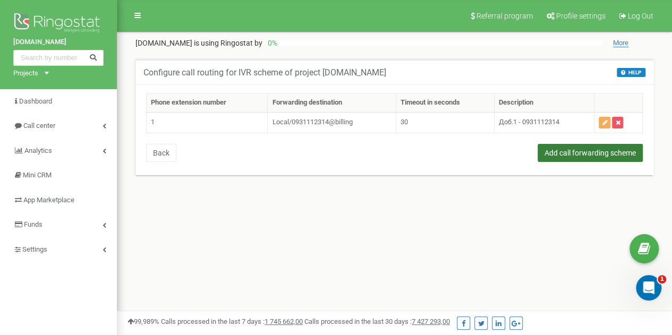
click at [550, 154] on button "Add call forwarding scheme" at bounding box center [590, 153] width 105 height 18
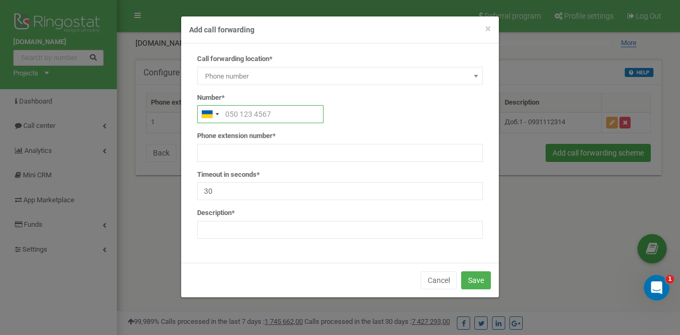
click at [262, 112] on input "text" at bounding box center [260, 114] width 126 height 18
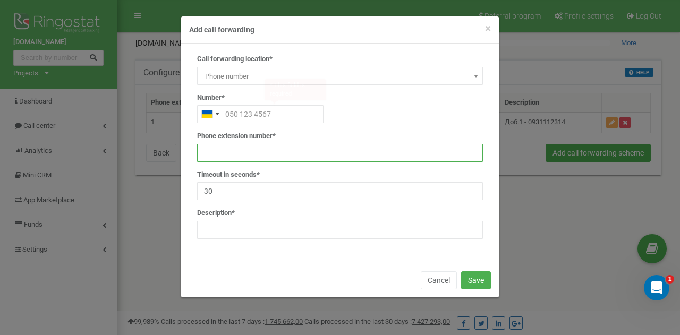
click at [217, 147] on input "text" at bounding box center [340, 153] width 286 height 18
type input "2"
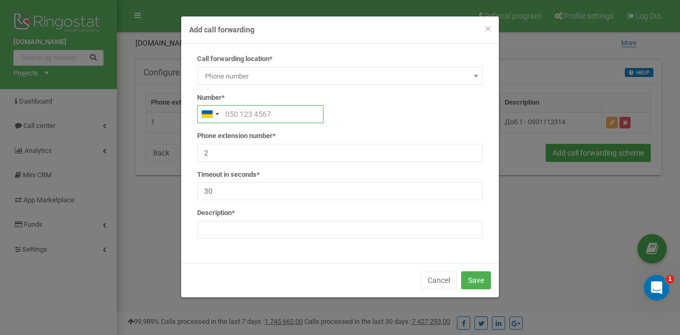
click at [236, 114] on input "text" at bounding box center [260, 114] width 126 height 18
paste input "0441112314"
type input "0441112314"
click at [259, 238] on input "text" at bounding box center [340, 230] width 286 height 18
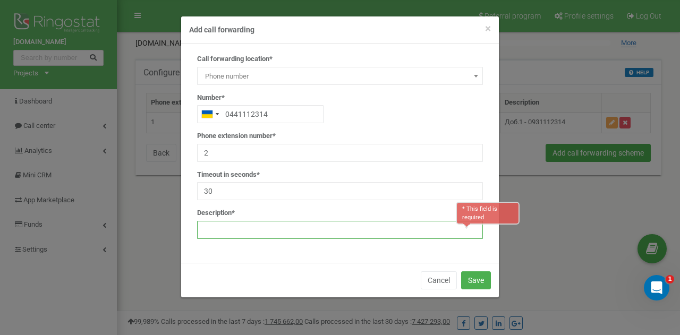
paste input "Доб.2 → 0441112314"
click at [233, 232] on input "Доб.2 → 0441112314" at bounding box center [340, 230] width 286 height 18
type input "Доб.2 - 0441112314"
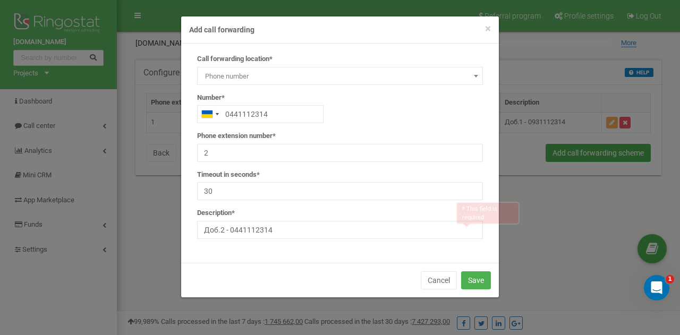
click at [494, 233] on div "Call forwarding location* SIP Phone number External SIP Call forwarding scheme …" at bounding box center [340, 153] width 318 height 219
click at [479, 276] on button "Save" at bounding box center [476, 281] width 30 height 18
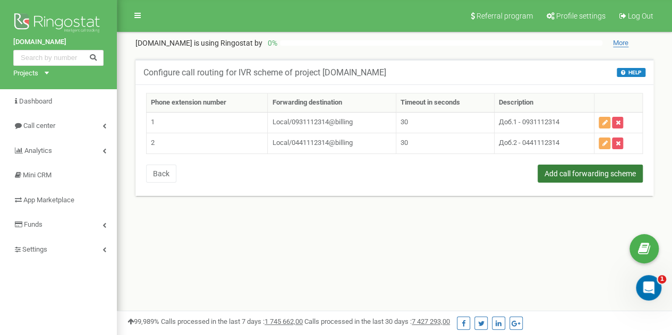
click at [567, 165] on button "Add call forwarding scheme" at bounding box center [590, 174] width 105 height 18
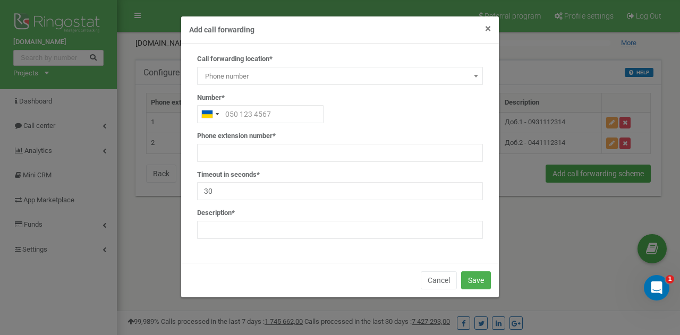
click at [488, 27] on span "×" at bounding box center [488, 28] width 6 height 13
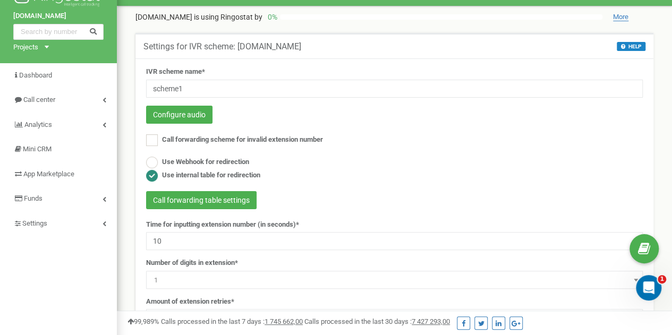
scroll to position [27, 0]
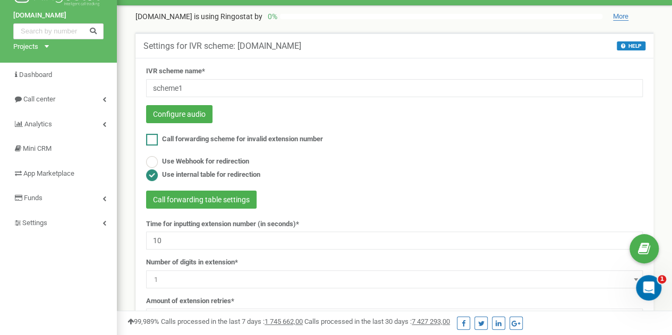
click at [292, 135] on span "Call forwarding scheme for invalid extension number" at bounding box center [242, 139] width 161 height 8
checkbox input "true"
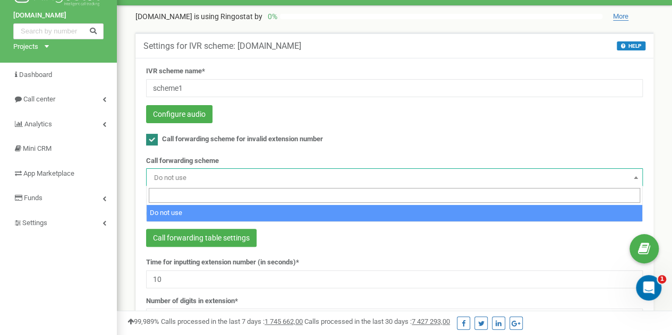
click at [286, 172] on span "Do not use" at bounding box center [394, 178] width 489 height 15
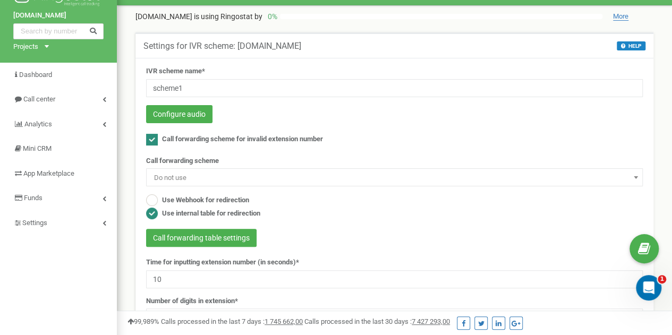
click at [286, 172] on span "Do not use" at bounding box center [394, 178] width 489 height 15
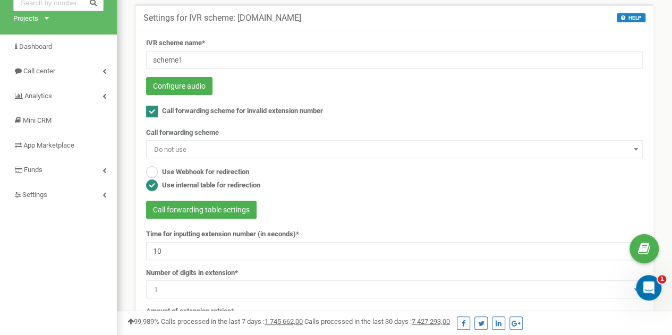
scroll to position [56, 0]
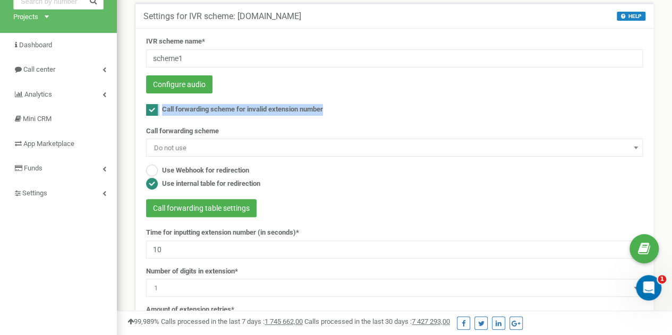
drag, startPoint x: 335, startPoint y: 111, endPoint x: 158, endPoint y: 109, distance: 176.4
click at [158, 109] on div "Call forwarding scheme for invalid extension number" at bounding box center [394, 111] width 497 height 14
copy label "Call forwarding scheme for invalid extension number"
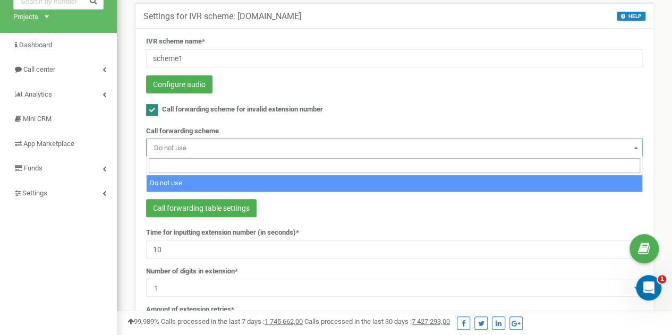
click at [264, 146] on span "Do not use" at bounding box center [394, 148] width 489 height 15
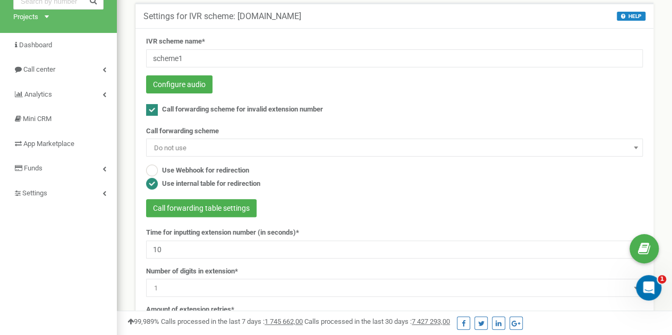
click at [264, 146] on span "Do not use" at bounding box center [394, 148] width 489 height 15
drag, startPoint x: 227, startPoint y: 128, endPoint x: 131, endPoint y: 133, distance: 96.3
click at [131, 133] on div "Settings for IVR scheme: tzrngstAIAANDAAA.com HELP HELP IVR is a comprehensive …" at bounding box center [395, 196] width 534 height 386
copy label "Call forwarding scheme"
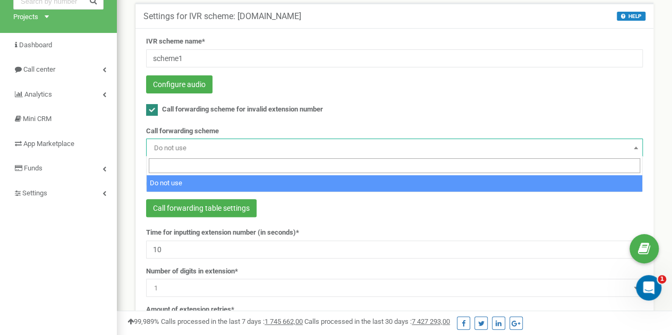
click at [393, 144] on span "Do not use" at bounding box center [394, 148] width 489 height 15
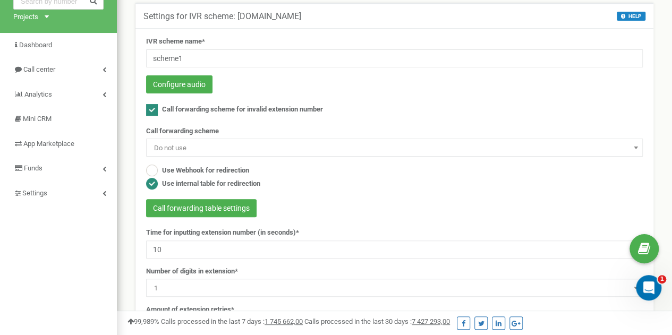
click at [393, 144] on span "Do not use" at bounding box center [394, 148] width 489 height 15
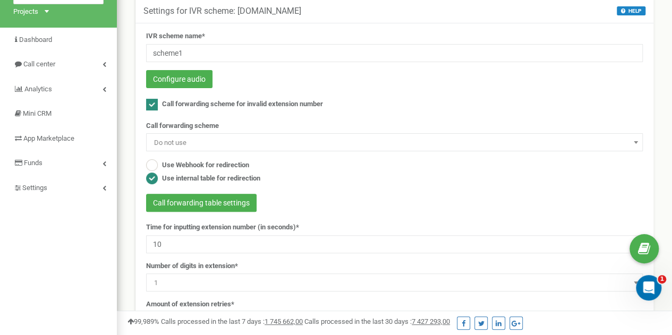
scroll to position [52, 0]
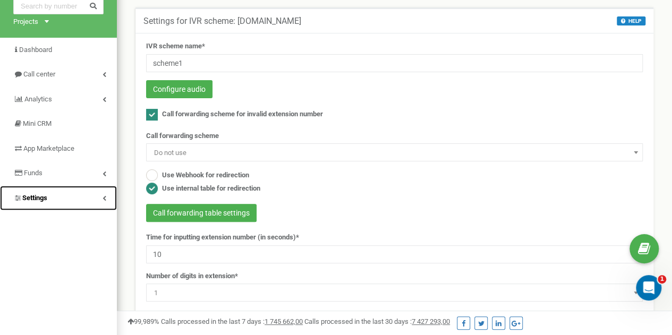
click at [105, 203] on link "Settings" at bounding box center [58, 198] width 117 height 25
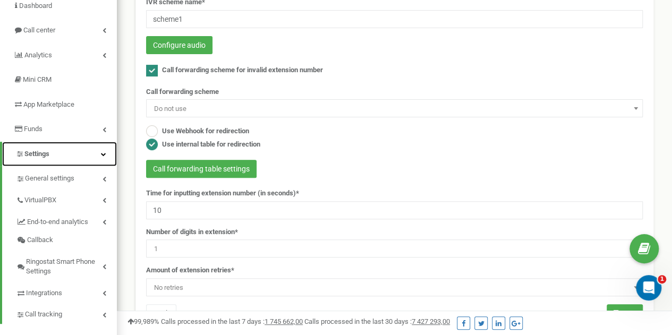
scroll to position [100, 0]
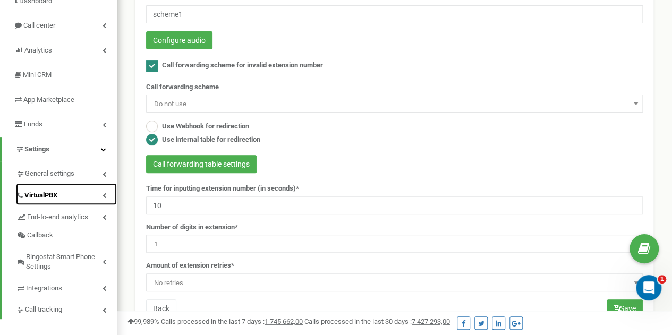
click at [106, 191] on link "VirtualPBX" at bounding box center [66, 194] width 101 height 22
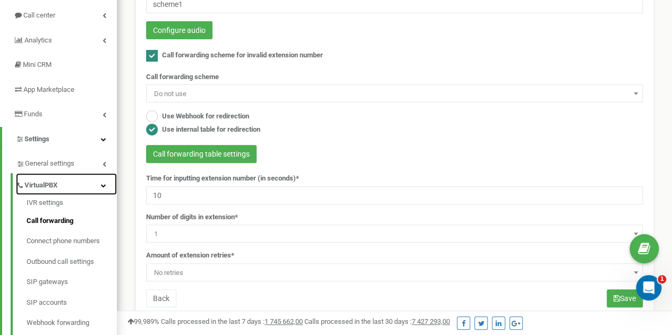
scroll to position [112, 0]
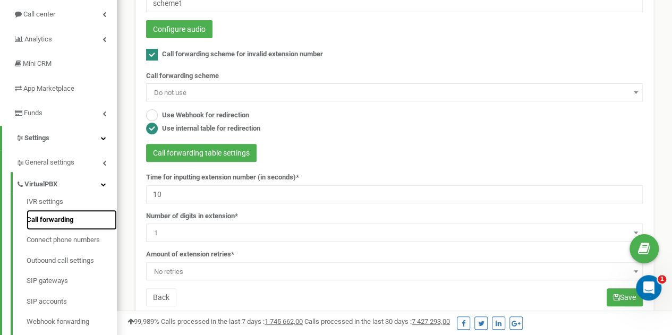
click at [66, 218] on link "Call forwarding" at bounding box center [72, 220] width 90 height 21
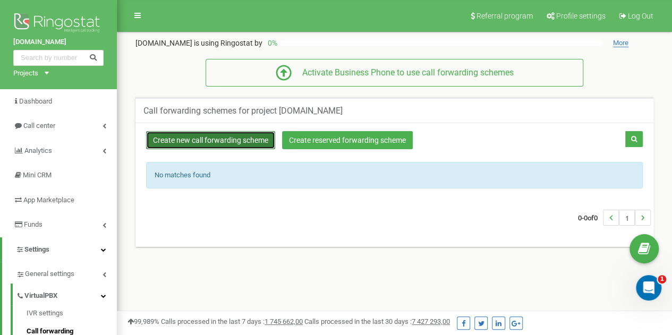
click at [251, 140] on link "Create new call forwarding scheme" at bounding box center [210, 140] width 129 height 18
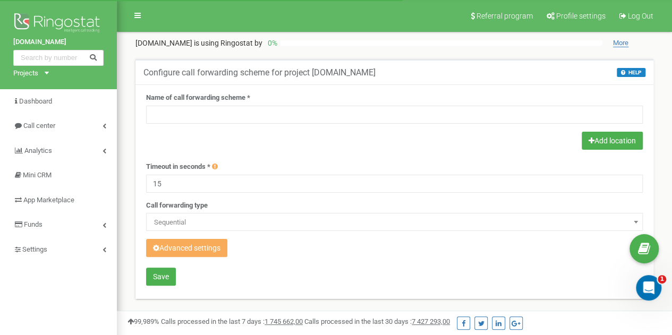
click at [223, 123] on form "Name of call forwarding scheme * Add location Timeout in seconds * 15 Call forw…" at bounding box center [394, 191] width 497 height 196
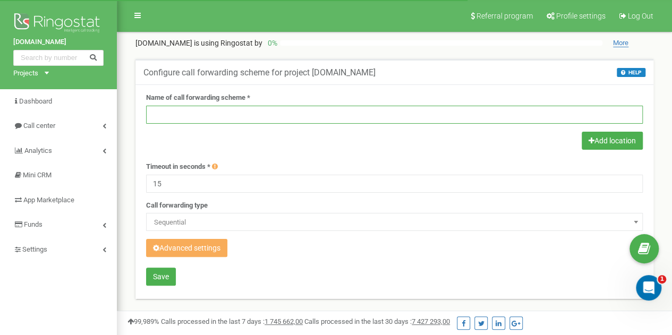
click at [220, 117] on input "text" at bounding box center [394, 115] width 497 height 18
type input "і"
type input "scheme1"
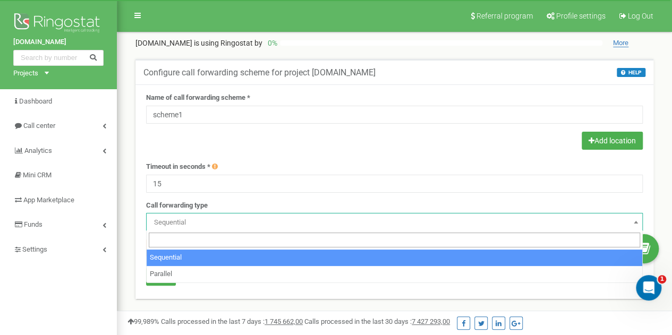
click at [542, 216] on span "Sequential" at bounding box center [394, 222] width 489 height 15
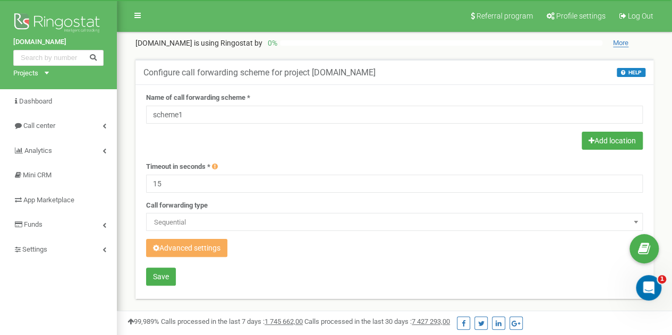
click at [542, 216] on span "Sequential" at bounding box center [394, 222] width 489 height 15
click at [325, 217] on span "Sequential" at bounding box center [394, 222] width 489 height 15
click at [587, 135] on button "Add location" at bounding box center [612, 141] width 61 height 18
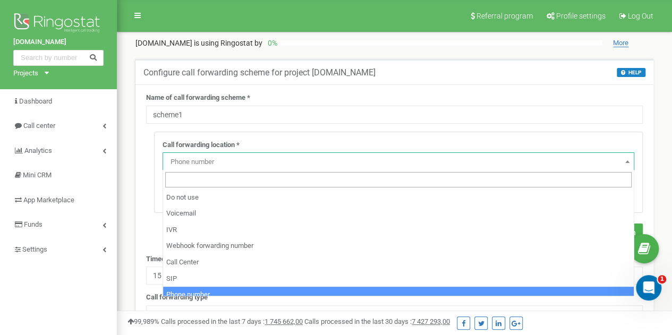
click at [351, 163] on span "Phone number" at bounding box center [398, 162] width 464 height 15
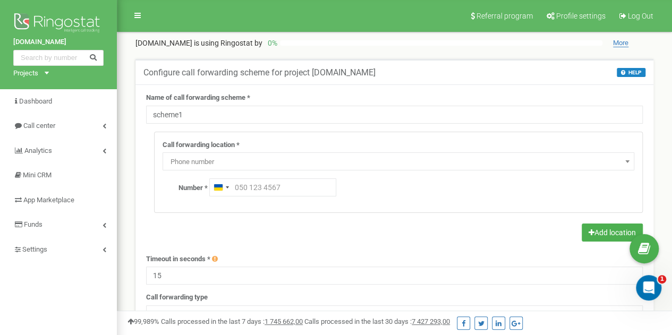
click at [351, 163] on span "Phone number" at bounding box center [398, 162] width 464 height 15
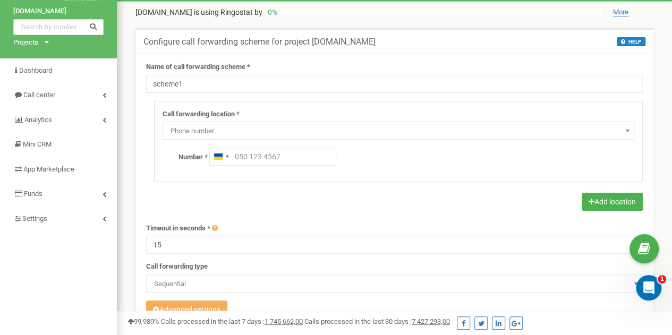
scroll to position [30, 0]
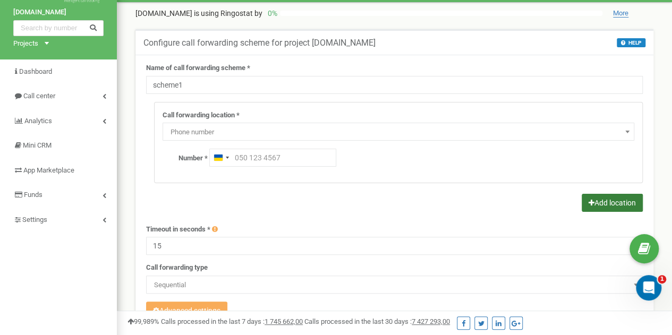
click at [583, 199] on button "Add location" at bounding box center [612, 203] width 61 height 18
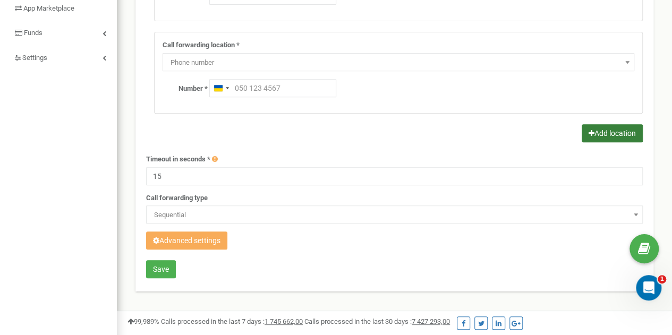
scroll to position [192, 0]
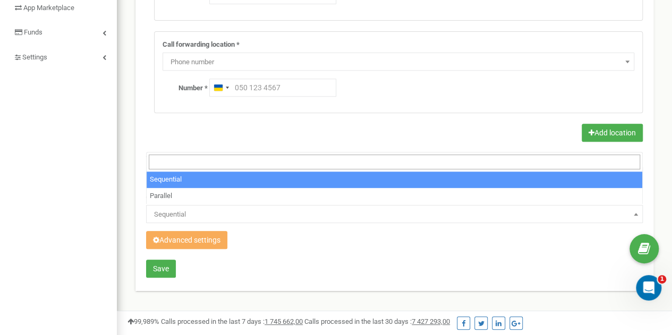
click at [301, 212] on span "Sequential" at bounding box center [394, 214] width 489 height 15
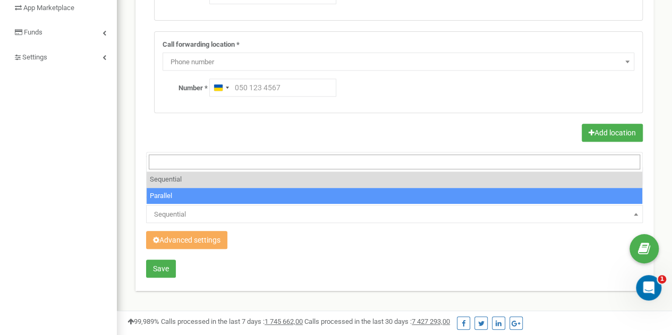
select select "parallel"
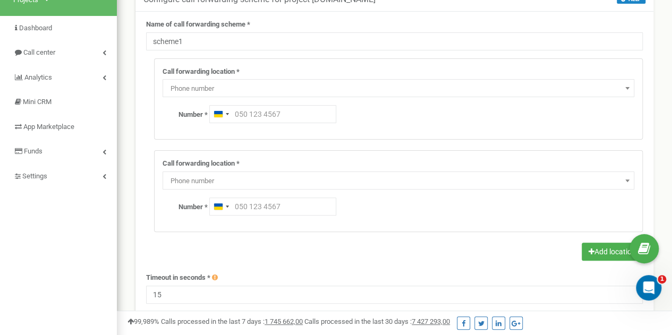
scroll to position [70, 0]
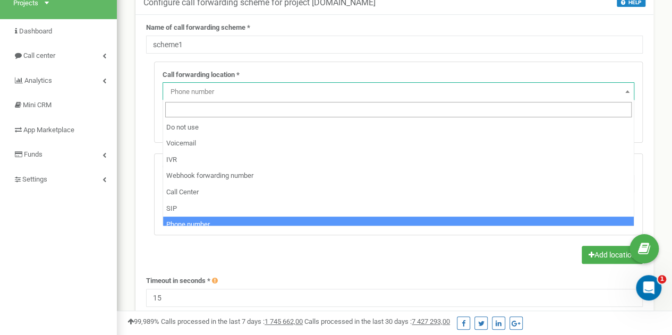
click at [258, 94] on span "Phone number" at bounding box center [398, 91] width 464 height 15
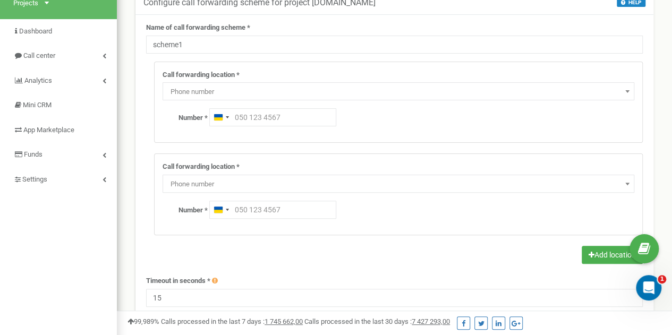
click at [258, 94] on span "Phone number" at bounding box center [398, 91] width 464 height 15
click at [256, 110] on input "text" at bounding box center [272, 117] width 127 height 18
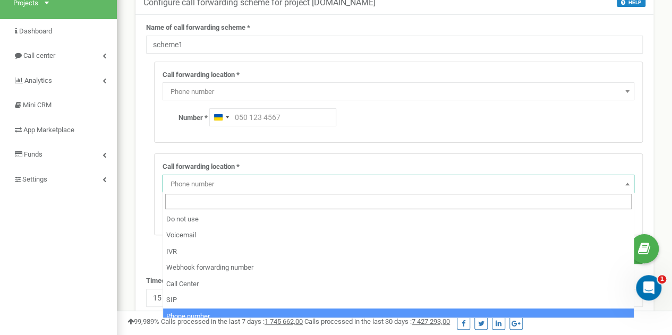
click at [230, 179] on span "Phone number" at bounding box center [398, 184] width 464 height 15
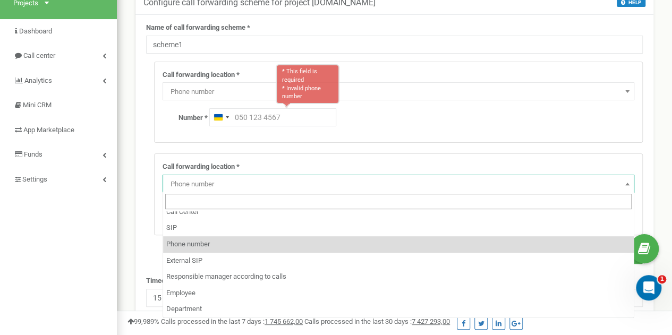
scroll to position [0, 0]
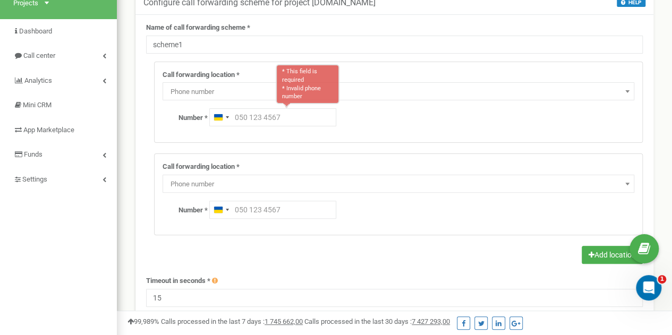
click at [213, 179] on span "Phone number" at bounding box center [398, 184] width 464 height 15
click at [250, 118] on input "text" at bounding box center [272, 117] width 127 height 18
paste input "093 111 2314"
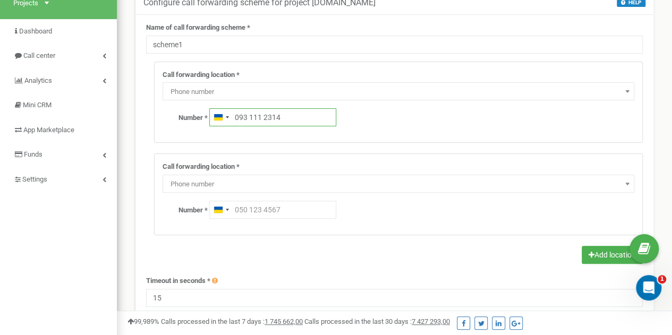
type input "093 111 2314"
click at [253, 210] on input "text" at bounding box center [272, 210] width 127 height 18
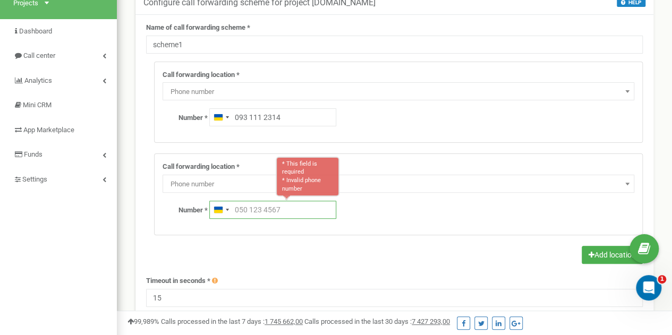
click at [248, 208] on input "text" at bounding box center [272, 210] width 127 height 18
paste input "044 111 2314"
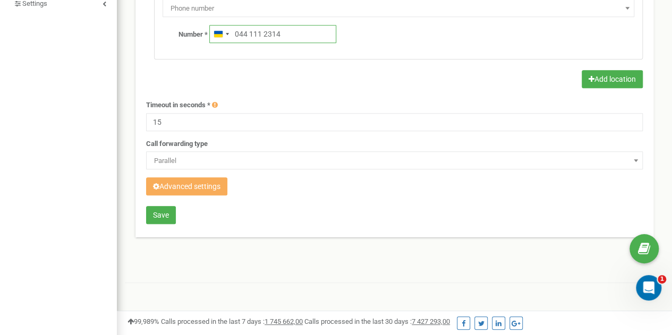
scroll to position [250, 0]
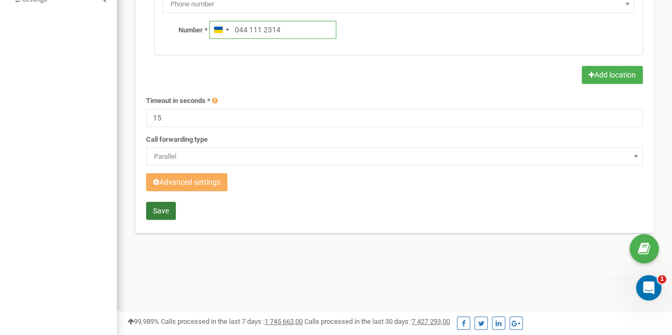
type input "044 111 2314"
click at [164, 203] on button "Save" at bounding box center [161, 211] width 30 height 18
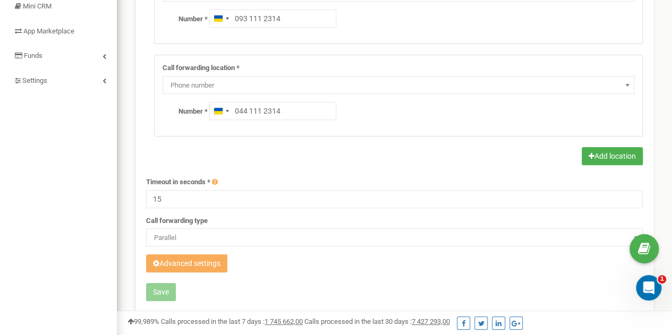
scroll to position [174, 0]
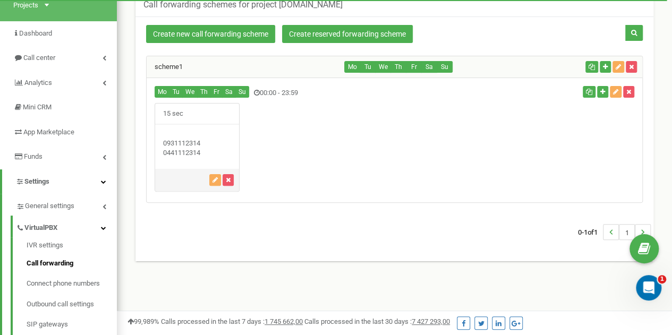
scroll to position [67, 0]
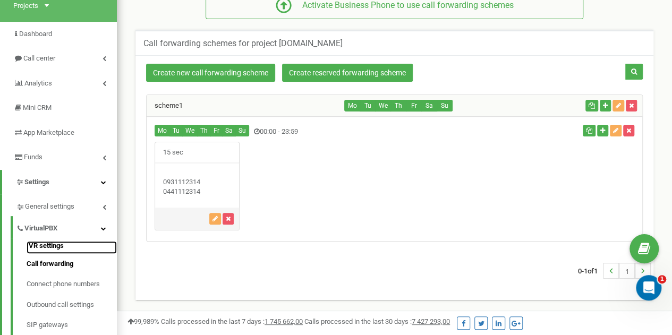
click at [60, 246] on link "IVR settings" at bounding box center [72, 247] width 90 height 13
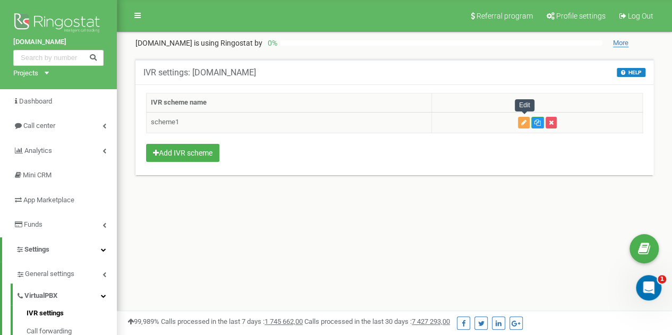
click at [527, 123] on icon "button" at bounding box center [523, 123] width 5 height 6
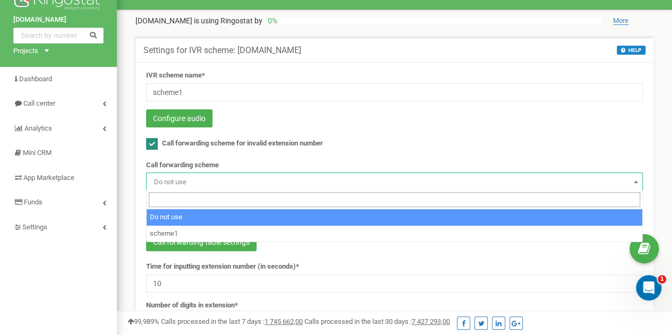
click at [166, 182] on span "Do not use" at bounding box center [394, 182] width 489 height 15
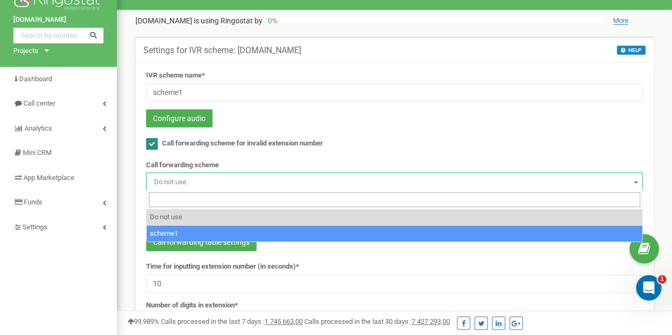
select select "270161"
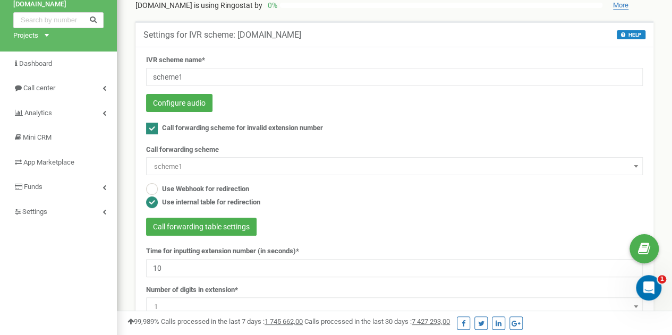
scroll to position [37, 0]
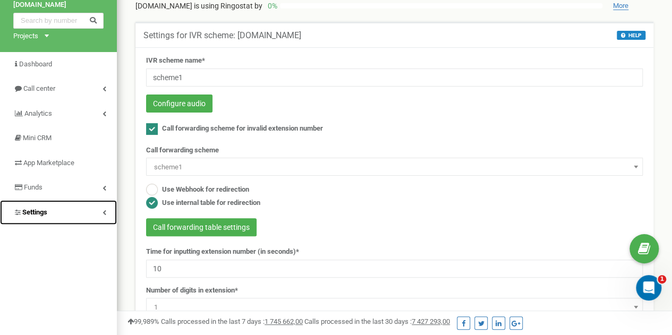
click at [91, 206] on link "Settings" at bounding box center [58, 212] width 117 height 25
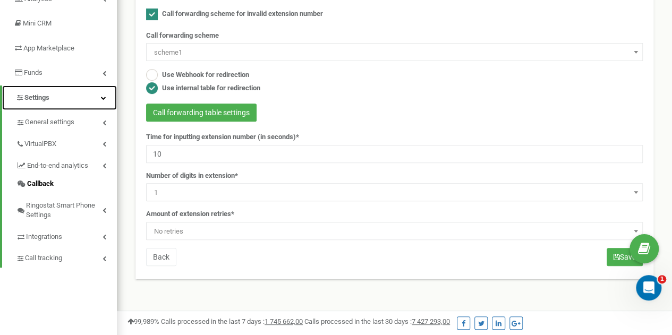
scroll to position [152, 0]
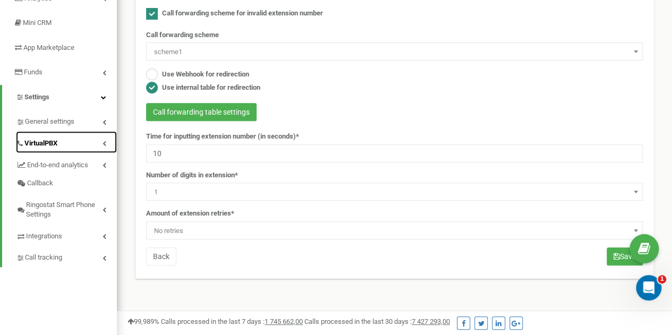
click at [102, 142] on link "VirtualPBX" at bounding box center [66, 142] width 101 height 22
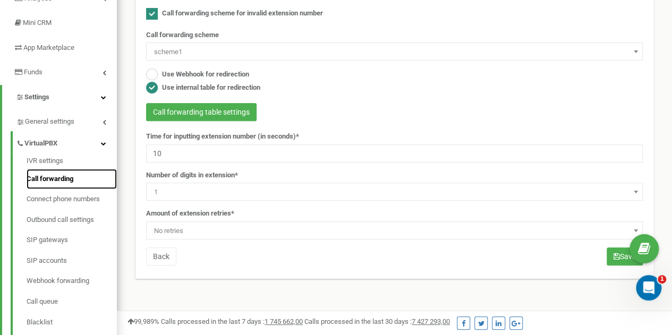
click at [56, 177] on link "Call forwarding" at bounding box center [72, 179] width 90 height 21
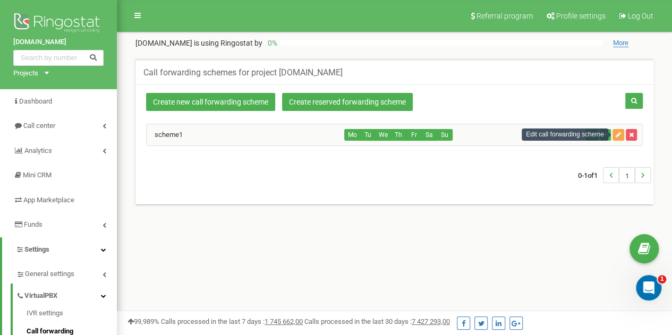
click at [620, 132] on icon "button" at bounding box center [618, 135] width 5 height 6
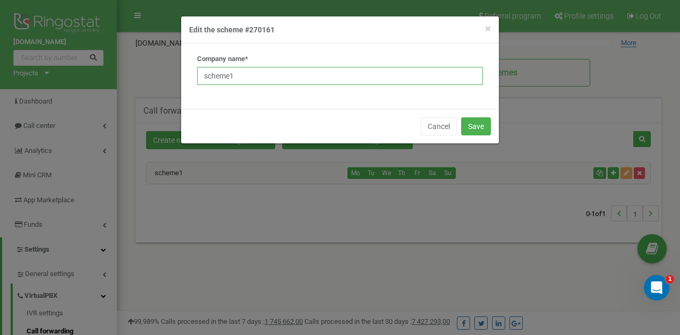
click at [252, 72] on input "scheme1" at bounding box center [340, 76] width 286 height 18
type input "scheme_parallel"
click at [476, 127] on button "Save" at bounding box center [476, 126] width 30 height 18
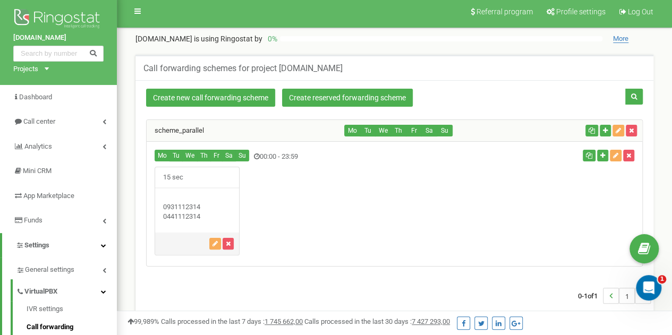
scroll to position [5, 0]
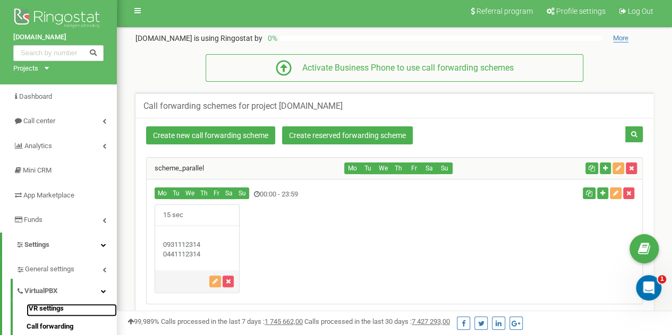
click at [73, 304] on link "IVR settings" at bounding box center [72, 310] width 90 height 13
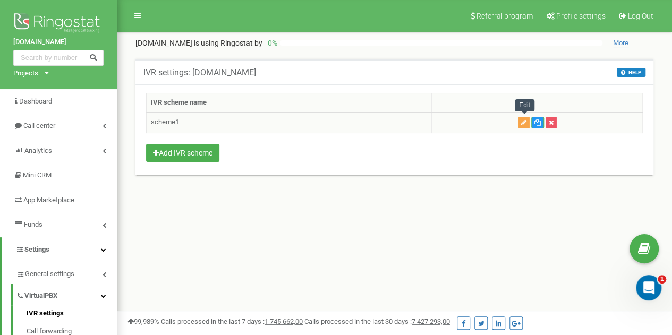
click at [520, 121] on button "button" at bounding box center [524, 123] width 12 height 12
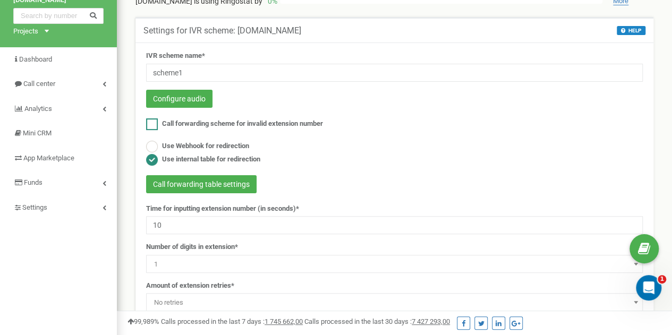
click at [269, 118] on label "Call forwarding scheme for invalid extension number" at bounding box center [234, 124] width 177 height 12
checkbox input "true"
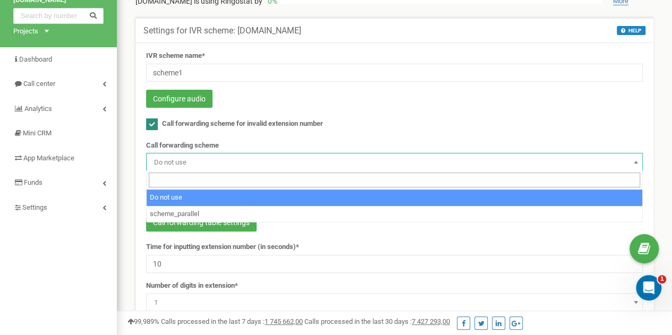
click at [195, 168] on span "Do not use" at bounding box center [394, 162] width 489 height 15
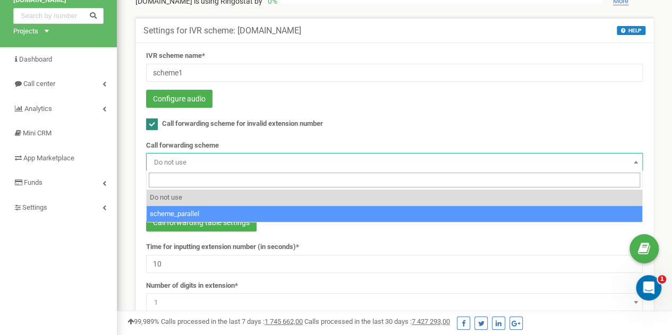
select select "270161"
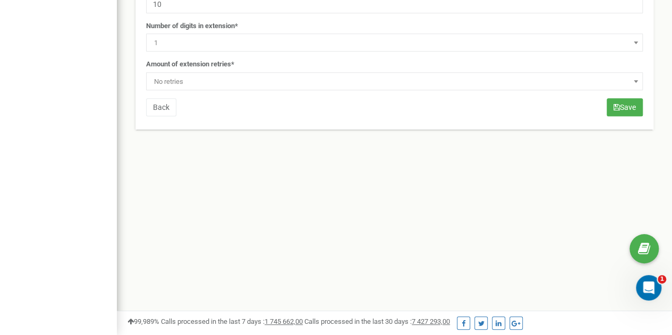
scroll to position [302, 0]
click at [610, 102] on button "Save" at bounding box center [625, 107] width 36 height 18
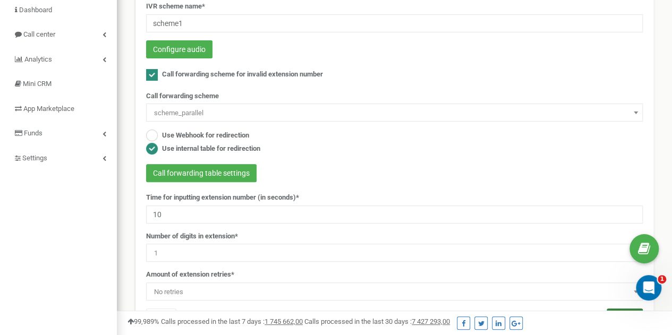
scroll to position [92, 0]
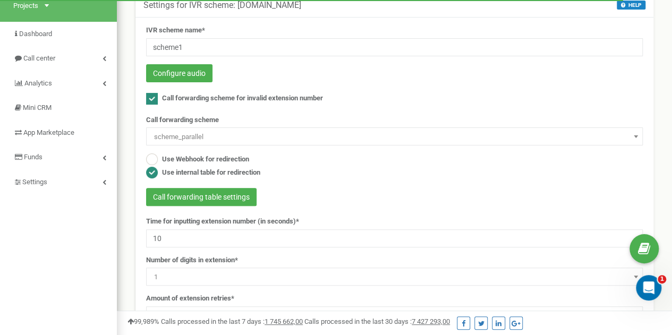
scroll to position [68, 0]
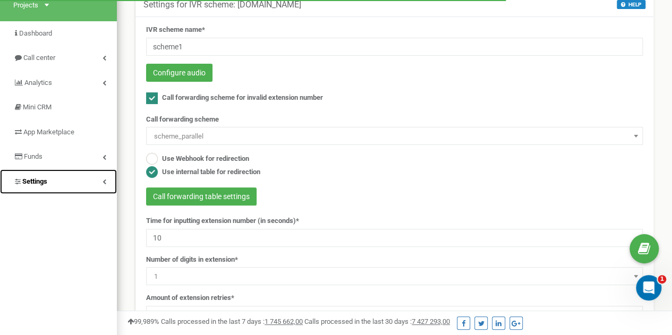
click at [111, 177] on link "Settings" at bounding box center [58, 181] width 117 height 25
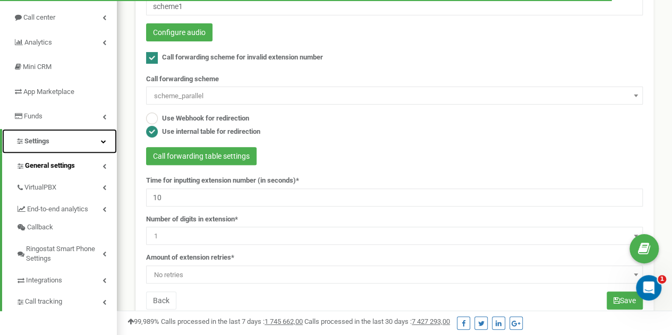
scroll to position [108, 0]
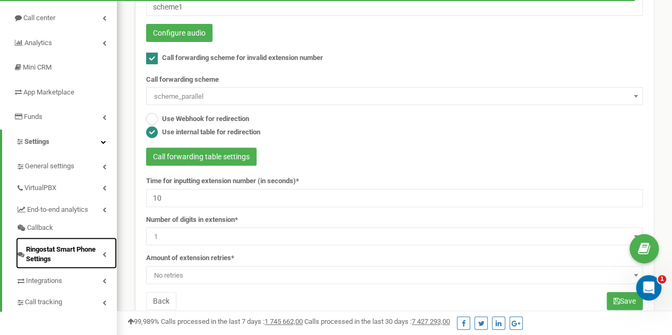
click at [100, 253] on span "Ringostat Smart Phone Settings" at bounding box center [64, 255] width 77 height 20
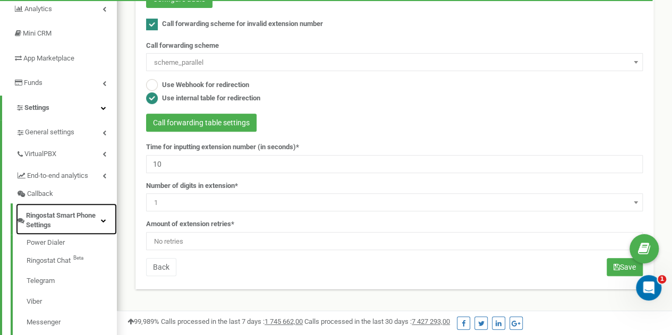
scroll to position [138, 0]
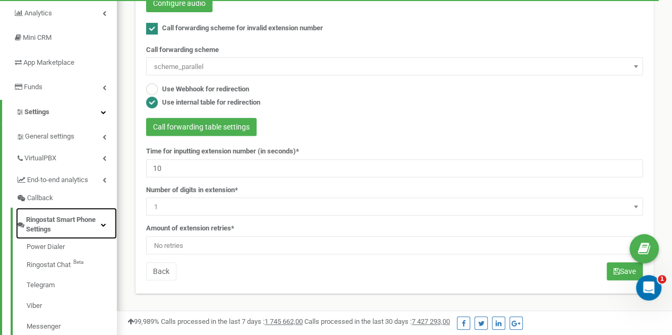
click at [101, 222] on link "Ringostat Smart Phone Settings" at bounding box center [66, 223] width 101 height 31
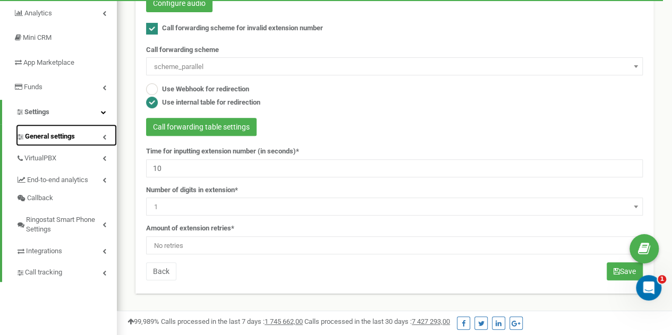
click at [103, 130] on link "General settings" at bounding box center [66, 135] width 101 height 22
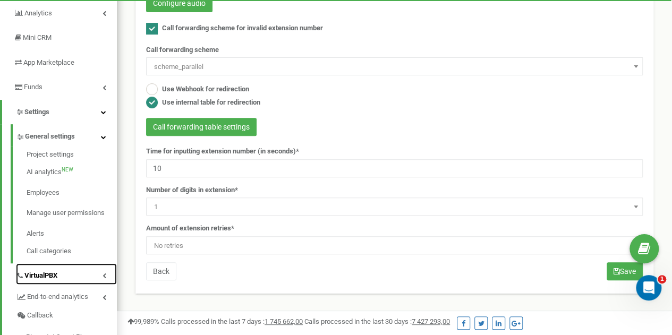
click at [109, 276] on link "VirtualPBX" at bounding box center [66, 275] width 101 height 22
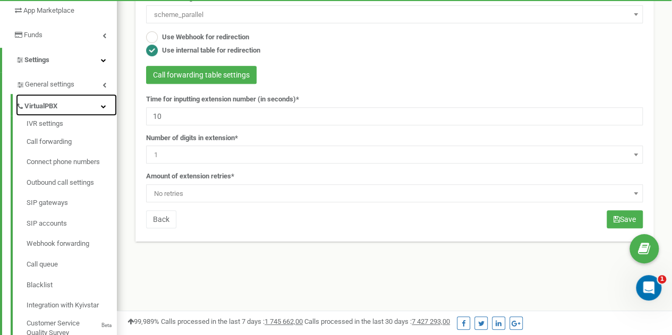
scroll to position [183, 0]
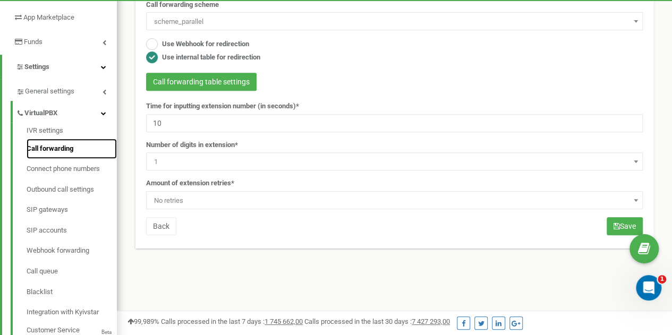
click at [71, 147] on link "Call forwarding" at bounding box center [72, 149] width 90 height 21
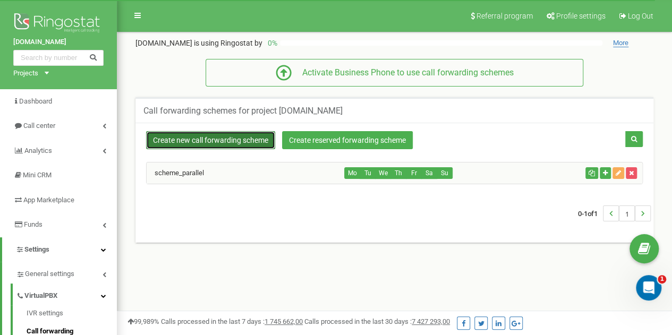
click at [250, 140] on link "Create new call forwarding scheme" at bounding box center [210, 140] width 129 height 18
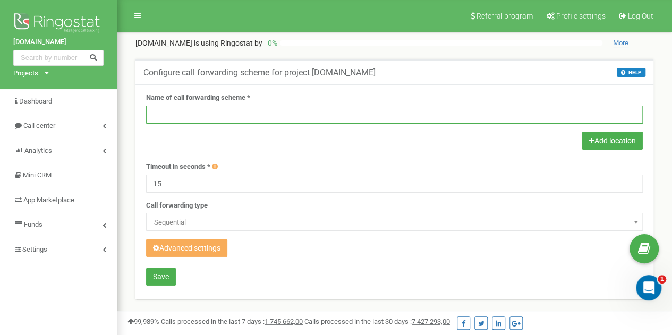
click at [197, 115] on input "text" at bounding box center [394, 115] width 497 height 18
click at [196, 116] on input "scheme_newemp" at bounding box center [394, 115] width 497 height 18
click at [236, 109] on input "scheme_new_emp" at bounding box center [394, 115] width 497 height 18
type input "scheme_new_employee"
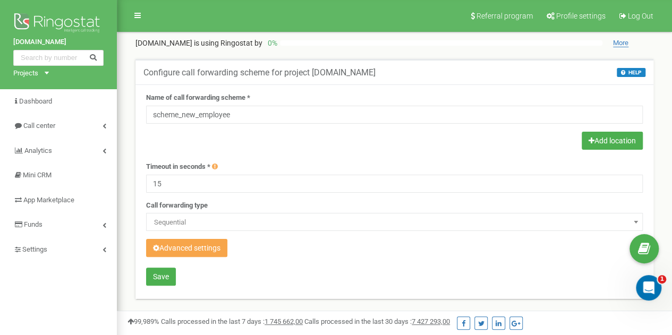
click at [192, 243] on button "Advanced settings" at bounding box center [186, 248] width 81 height 18
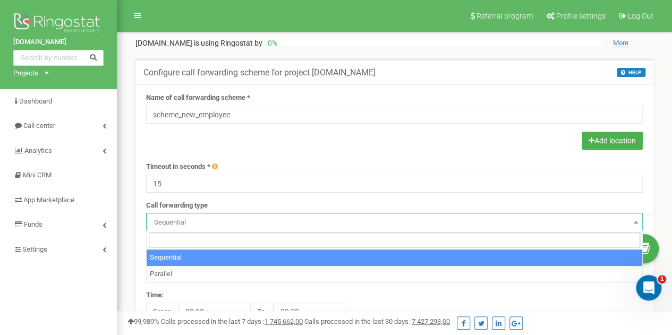
click at [188, 219] on span "Sequential" at bounding box center [394, 222] width 489 height 15
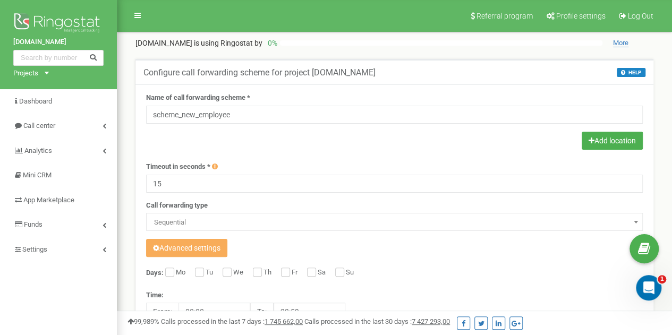
click at [188, 219] on span "Sequential" at bounding box center [394, 222] width 489 height 15
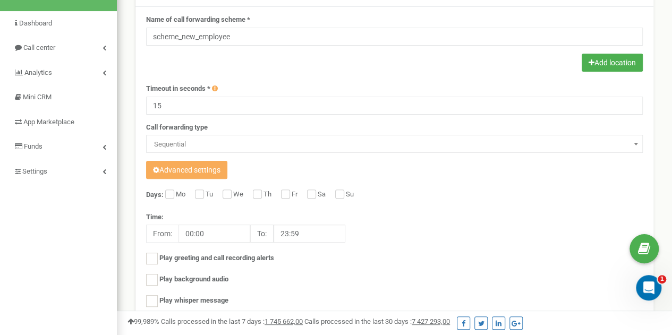
scroll to position [78, 0]
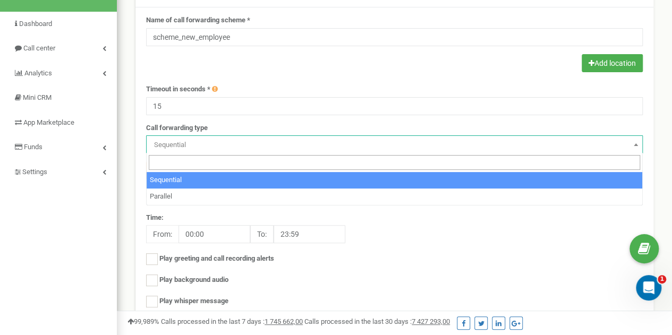
click at [193, 145] on span "Sequential" at bounding box center [394, 145] width 489 height 15
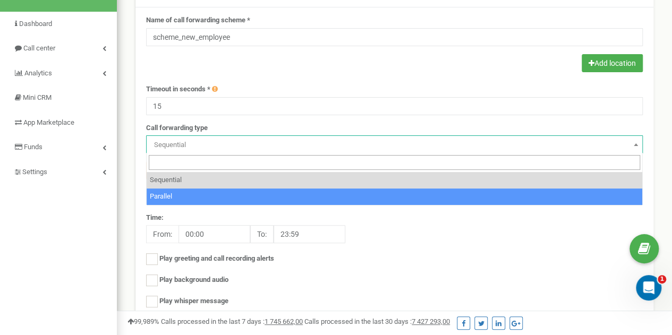
select select "parallel"
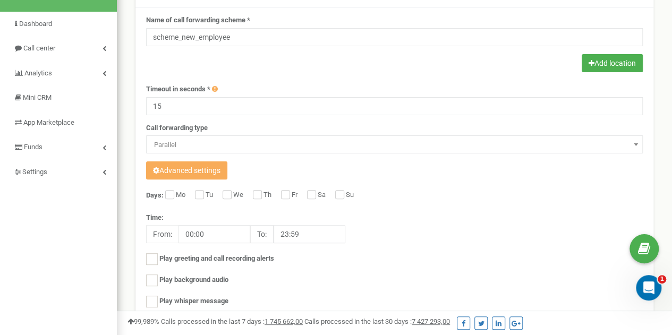
click at [176, 194] on label "Mo" at bounding box center [182, 195] width 12 height 11
click at [172, 194] on input "Mo" at bounding box center [168, 195] width 7 height 7
checkbox input "true"
click at [199, 196] on input "Tu" at bounding box center [198, 195] width 7 height 7
checkbox input "true"
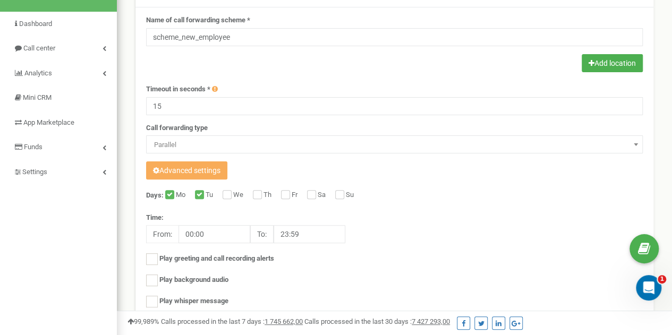
click at [232, 198] on div "We" at bounding box center [234, 195] width 23 height 11
click at [265, 199] on label "Th" at bounding box center [269, 195] width 11 height 11
click at [260, 199] on input "Th" at bounding box center [256, 195] width 7 height 7
checkbox input "true"
click at [229, 197] on input "We" at bounding box center [226, 195] width 7 height 7
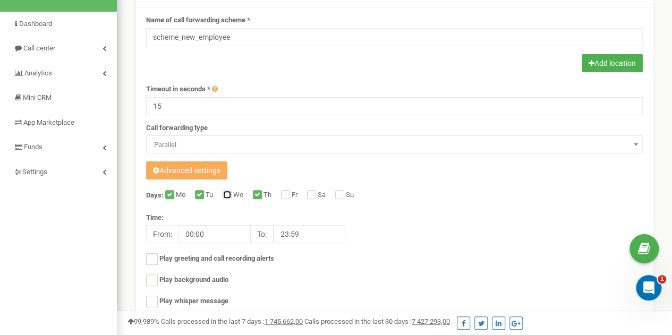
checkbox input "true"
click at [292, 194] on label "Fr" at bounding box center [296, 195] width 9 height 11
click at [288, 194] on input "Fr" at bounding box center [284, 195] width 7 height 7
checkbox input "true"
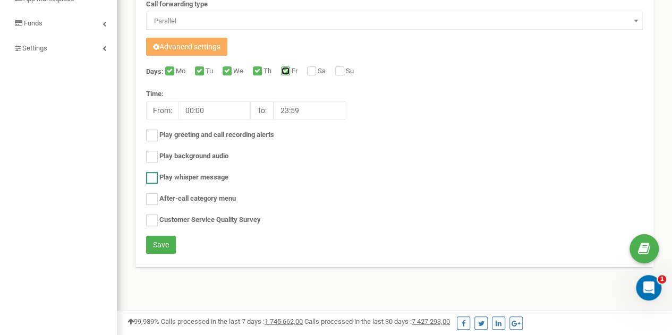
scroll to position [0, 0]
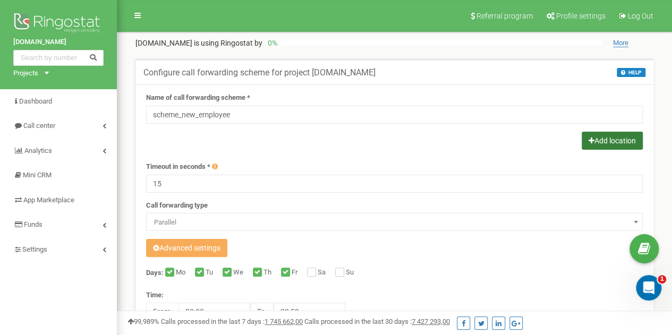
click at [587, 146] on button "Add location" at bounding box center [612, 141] width 61 height 18
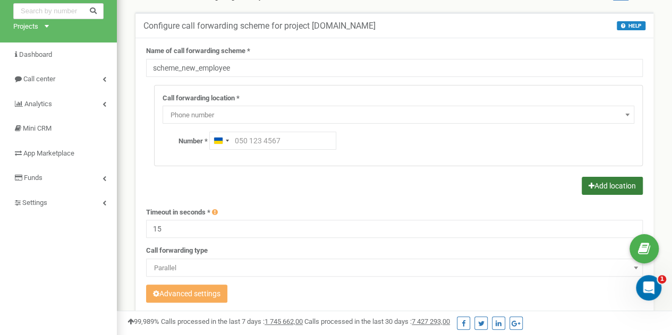
scroll to position [47, 0]
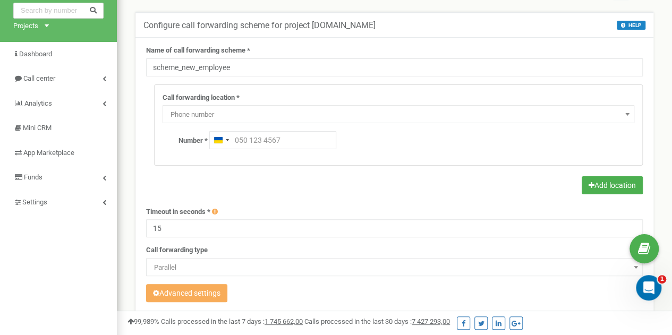
click at [239, 118] on span "Phone number" at bounding box center [398, 114] width 464 height 15
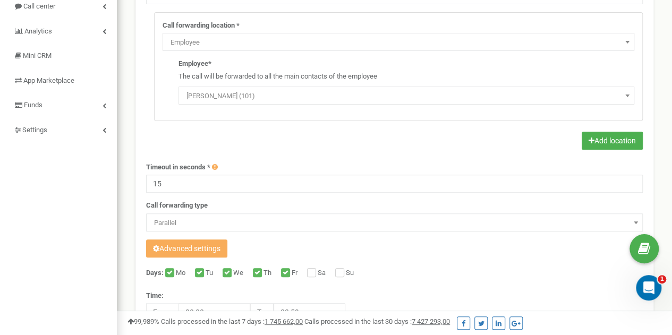
scroll to position [119, 0]
click at [194, 247] on button "Advanced settings" at bounding box center [186, 249] width 81 height 18
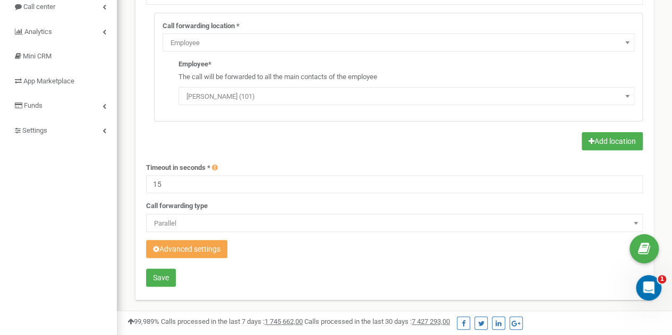
click at [194, 247] on button "Advanced settings" at bounding box center [186, 249] width 81 height 18
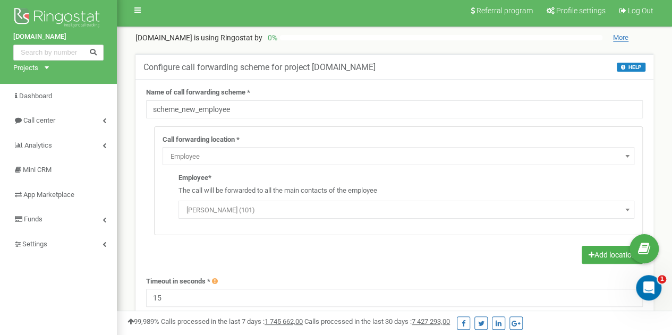
scroll to position [6, 0]
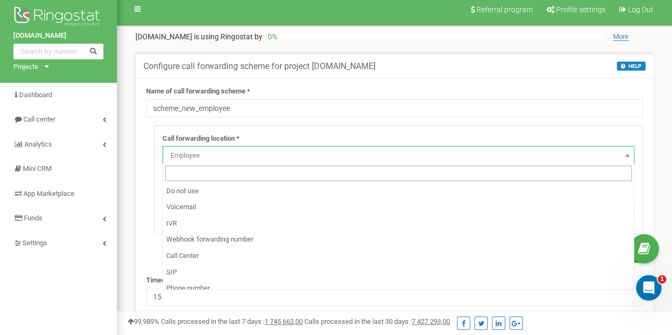
click at [341, 149] on span "Employee" at bounding box center [398, 155] width 464 height 15
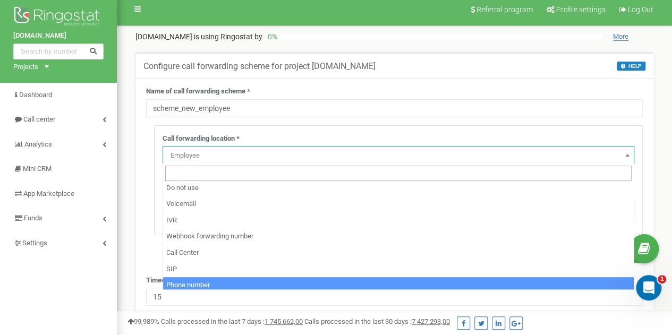
scroll to position [4, 0]
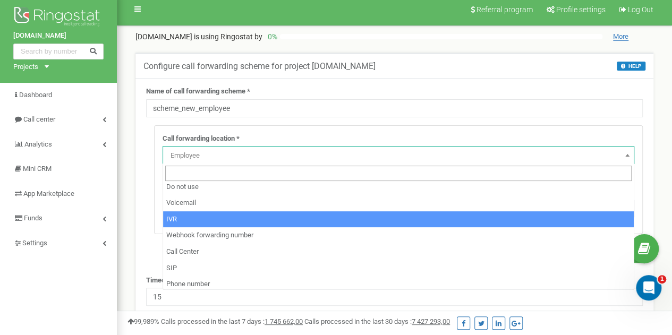
select select "addNumber"
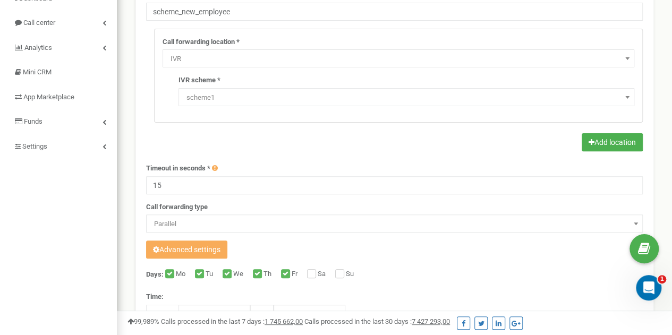
scroll to position [106, 0]
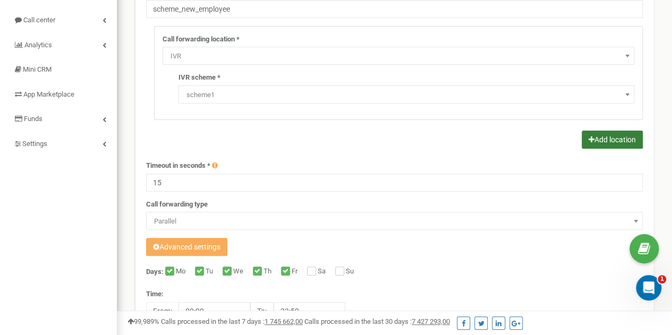
click at [583, 138] on button "Add location" at bounding box center [612, 140] width 61 height 18
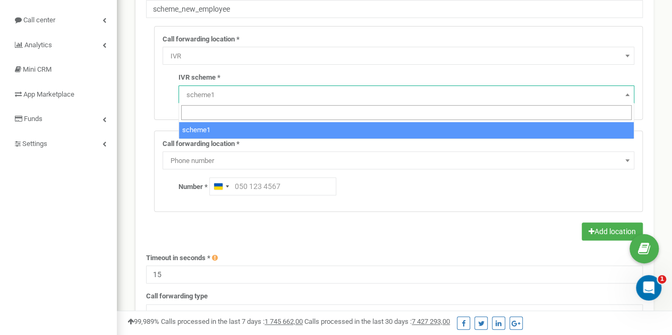
click at [309, 93] on span "scheme1" at bounding box center [406, 95] width 448 height 15
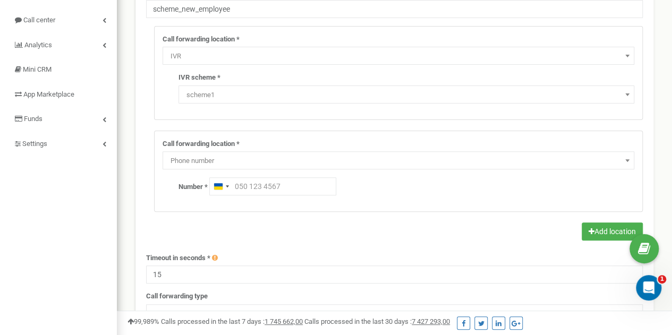
click at [309, 93] on span "scheme1" at bounding box center [406, 95] width 448 height 15
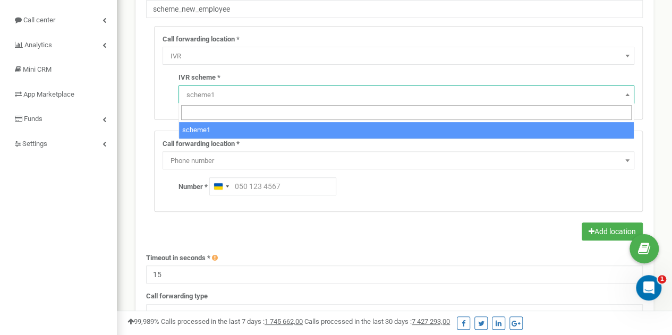
click at [309, 93] on span "scheme1" at bounding box center [406, 95] width 448 height 15
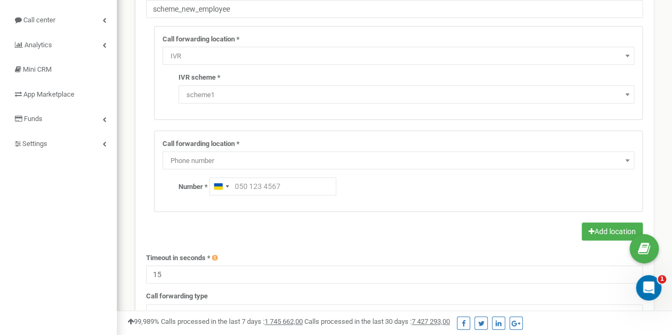
click at [309, 93] on span "scheme1" at bounding box center [406, 95] width 448 height 15
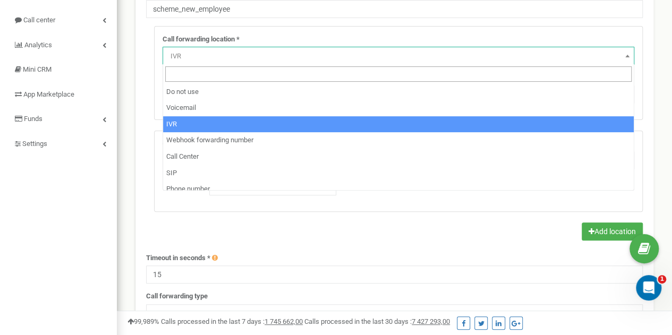
click at [270, 53] on span "IVR" at bounding box center [398, 56] width 464 height 15
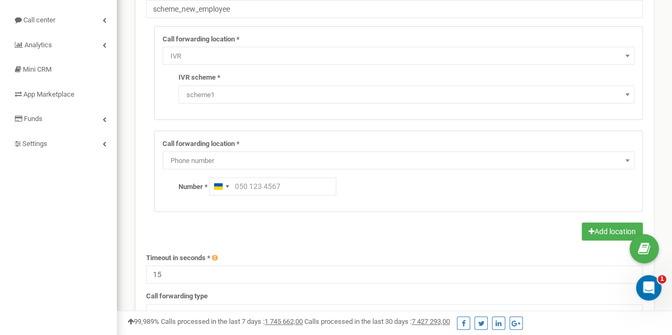
click at [270, 53] on span "IVR" at bounding box center [398, 56] width 464 height 15
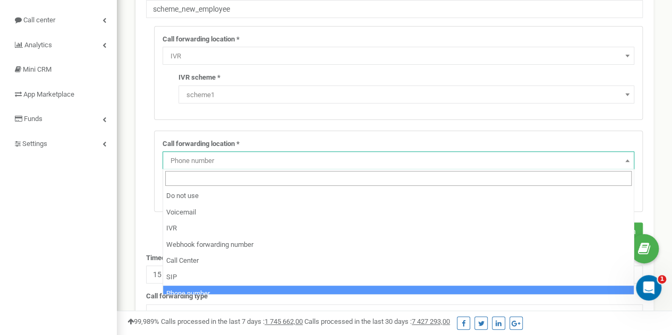
click at [242, 160] on span "Phone number" at bounding box center [398, 161] width 464 height 15
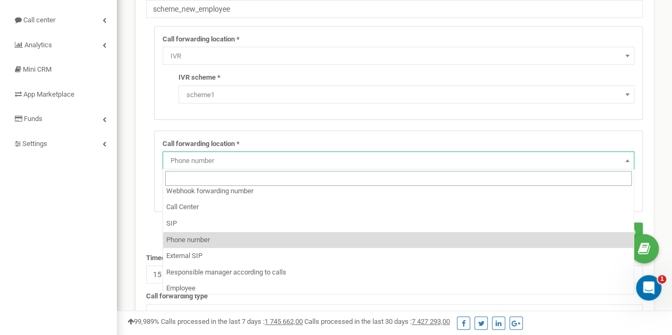
scroll to position [72, 0]
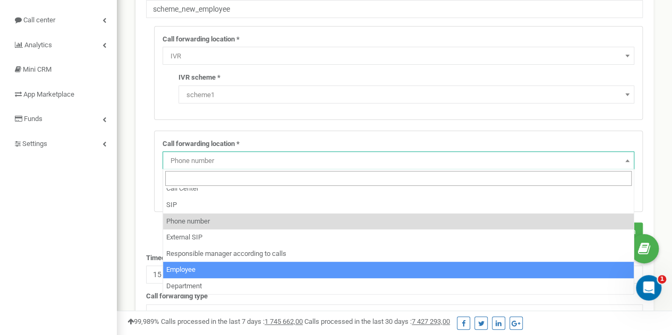
select select "Employee"
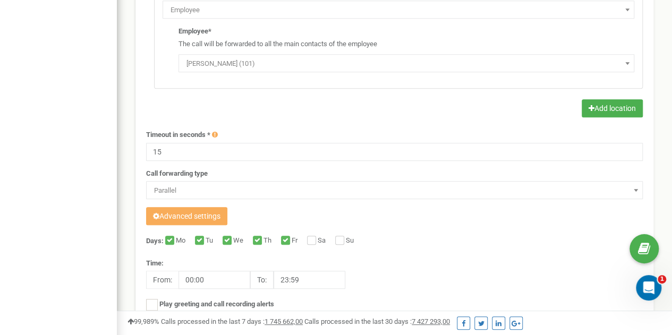
scroll to position [250, 0]
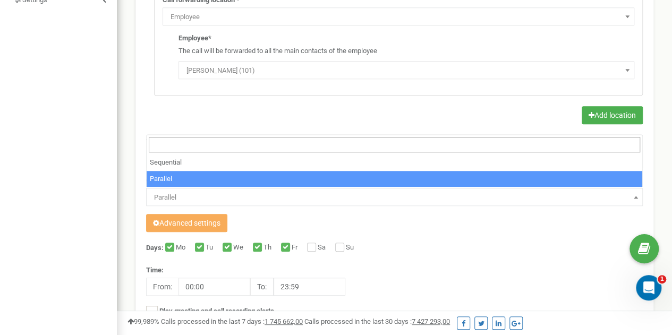
click at [174, 196] on span "Parallel" at bounding box center [394, 197] width 489 height 15
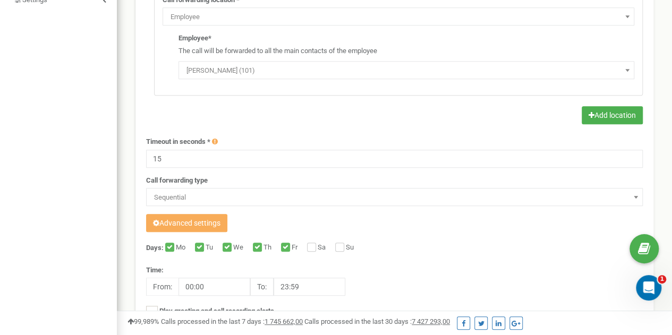
click at [176, 184] on div "Call forwarding type Sequential Parallel Sequential" at bounding box center [394, 191] width 497 height 31
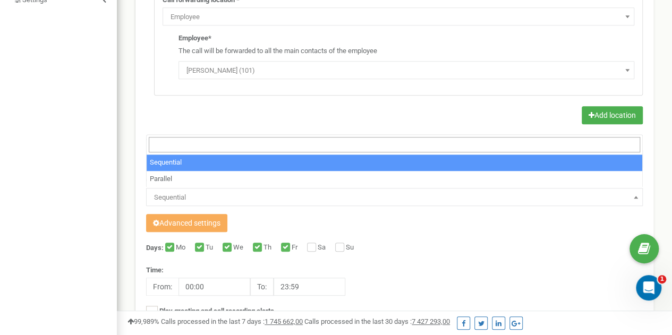
click at [176, 192] on span "Sequential" at bounding box center [394, 197] width 489 height 15
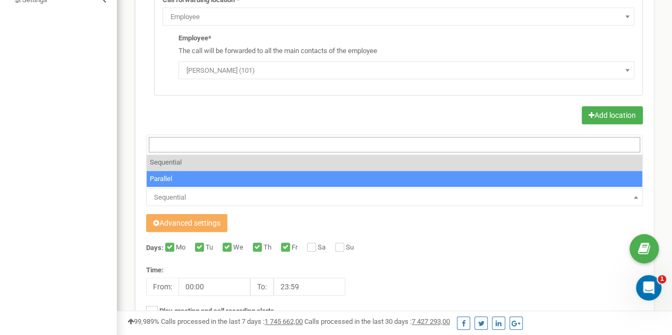
select select "parallel"
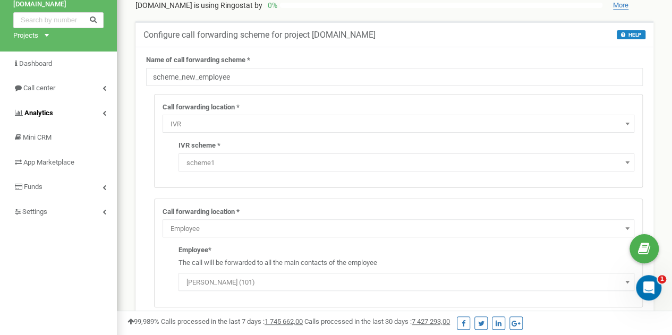
scroll to position [0, 0]
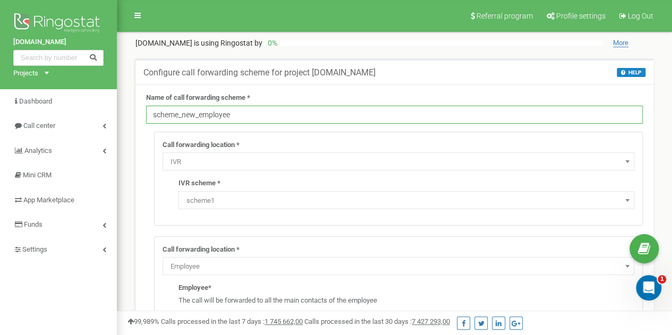
drag, startPoint x: 411, startPoint y: 111, endPoint x: 199, endPoint y: 107, distance: 212.6
click at [199, 107] on input "scheme_new_employee" at bounding box center [394, 115] width 497 height 18
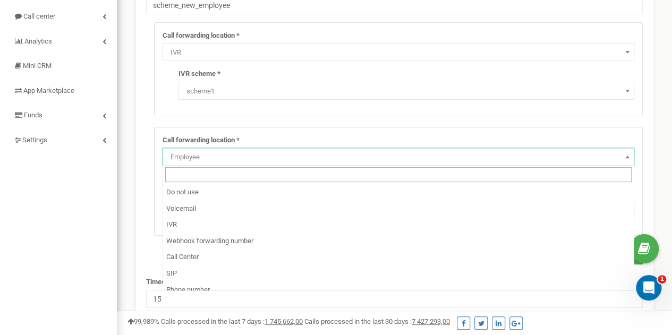
scroll to position [72, 0]
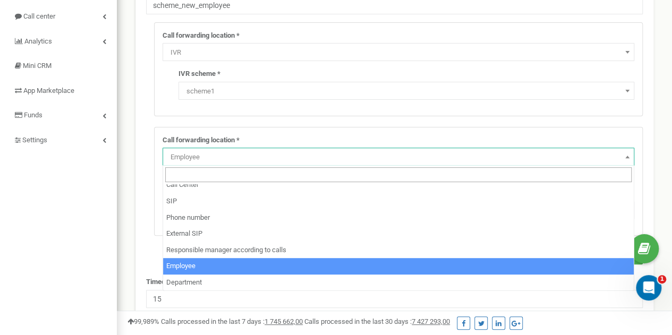
click at [241, 148] on span "Employee" at bounding box center [399, 157] width 472 height 18
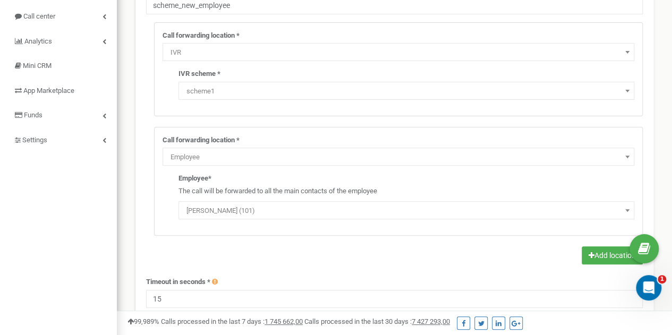
click at [241, 148] on span "Employee" at bounding box center [399, 157] width 472 height 18
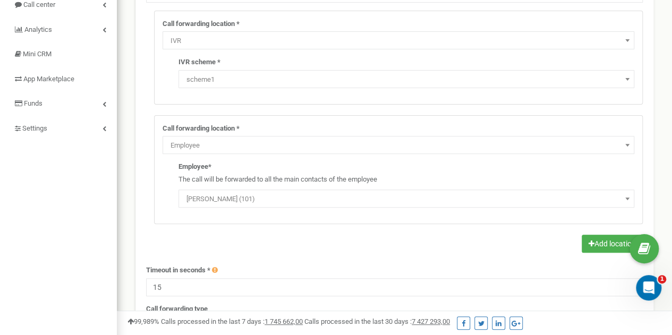
scroll to position [118, 0]
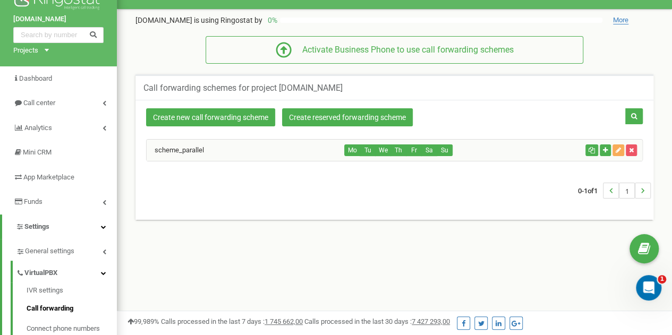
scroll to position [23, 0]
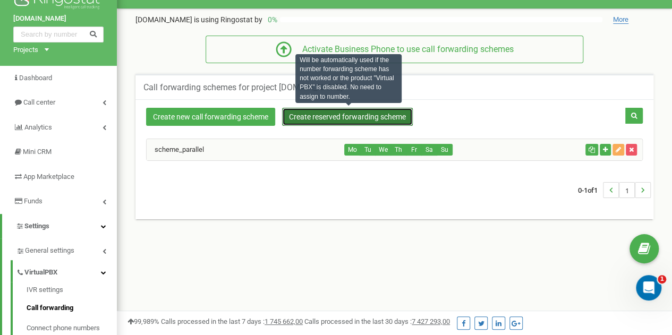
click at [350, 118] on link "Create reserved forwarding scheme" at bounding box center [347, 117] width 131 height 18
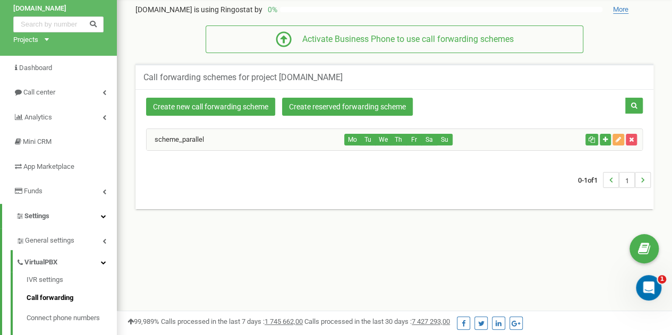
scroll to position [37, 0]
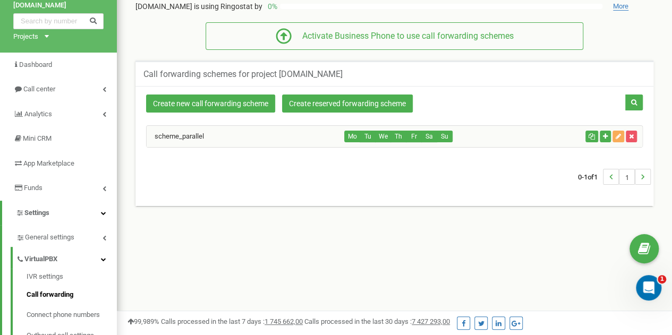
click at [261, 140] on div "scheme_parallel" at bounding box center [246, 136] width 198 height 21
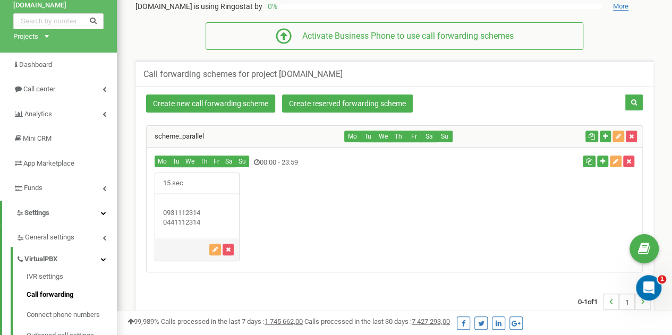
click at [221, 196] on div "15 sec" at bounding box center [197, 217] width 85 height 89
click at [196, 179] on div "15 sec" at bounding box center [197, 183] width 84 height 21
click at [214, 248] on icon "button" at bounding box center [215, 250] width 5 height 6
click at [615, 158] on div "Delete branch" at bounding box center [595, 160] width 48 height 12
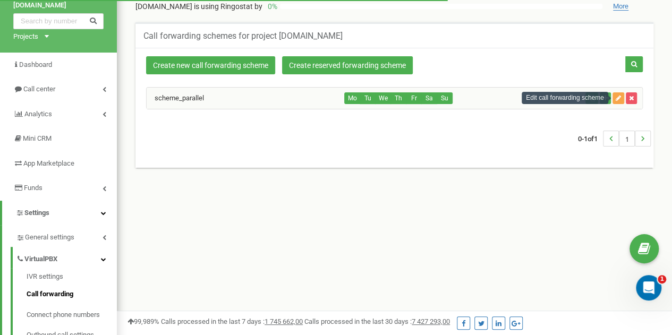
drag, startPoint x: 0, startPoint y: 0, endPoint x: 618, endPoint y: 95, distance: 625.7
click at [618, 95] on icon "button" at bounding box center [618, 98] width 5 height 6
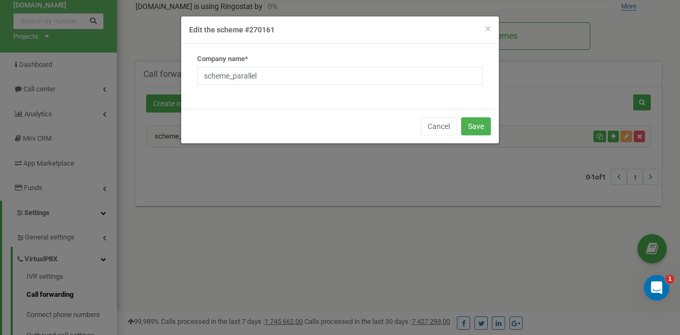
click at [485, 27] on h4 "Edit the scheme #270161" at bounding box center [340, 29] width 302 height 11
click at [489, 28] on span "×" at bounding box center [488, 28] width 6 height 13
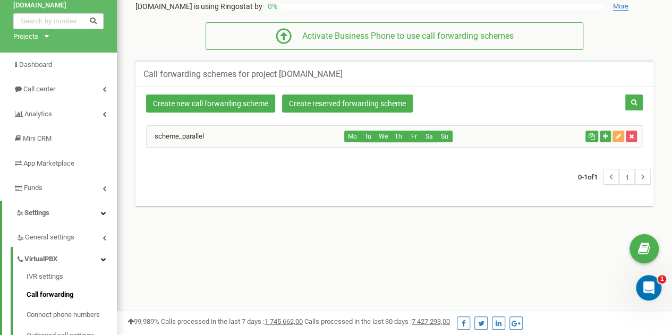
click at [502, 133] on div "Mo Tu We Th Fr Sa Su" at bounding box center [463, 137] width 236 height 12
click at [615, 135] on button "button" at bounding box center [619, 137] width 12 height 12
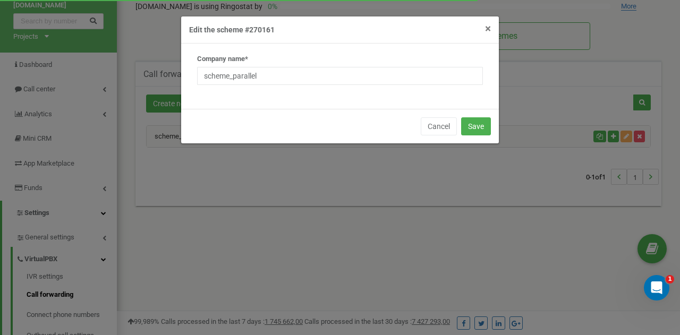
click at [485, 30] on h4 "Edit the scheme #270161" at bounding box center [340, 29] width 302 height 11
click at [488, 30] on span "×" at bounding box center [488, 28] width 6 height 13
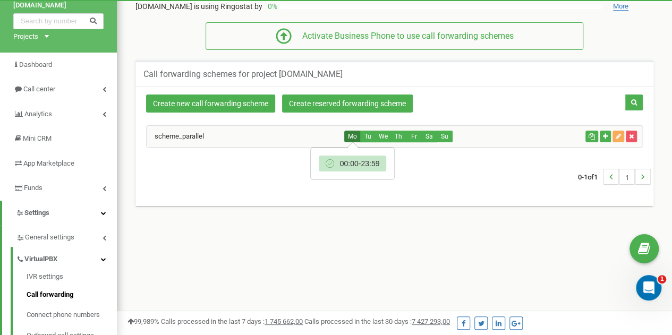
click at [347, 134] on button "Mo" at bounding box center [352, 137] width 16 height 12
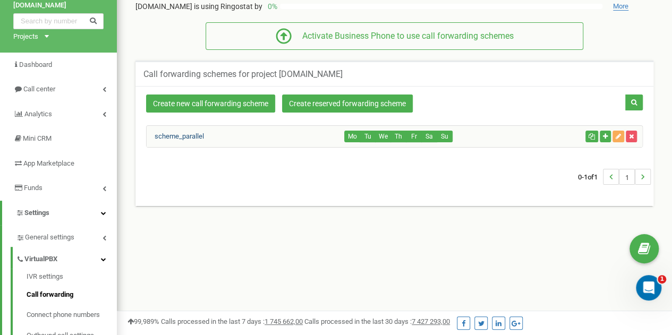
click at [171, 134] on link "scheme_parallel" at bounding box center [175, 136] width 57 height 8
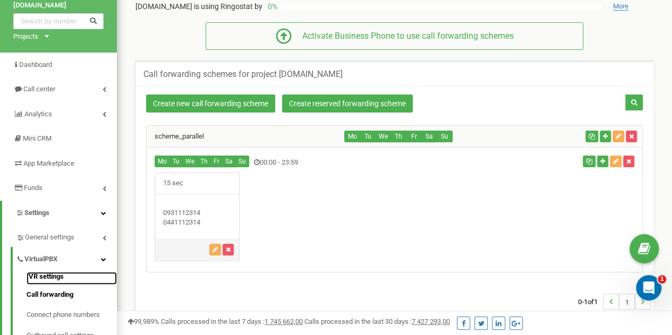
click at [47, 277] on link "IVR settings" at bounding box center [72, 278] width 90 height 13
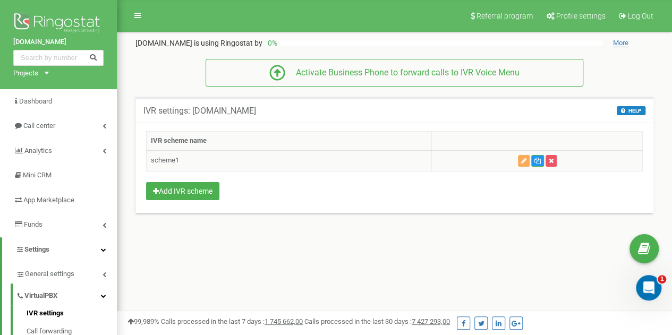
click at [174, 157] on td "scheme1" at bounding box center [289, 160] width 285 height 21
click at [527, 159] on icon "button" at bounding box center [523, 161] width 5 height 6
